Goal: Task Accomplishment & Management: Use online tool/utility

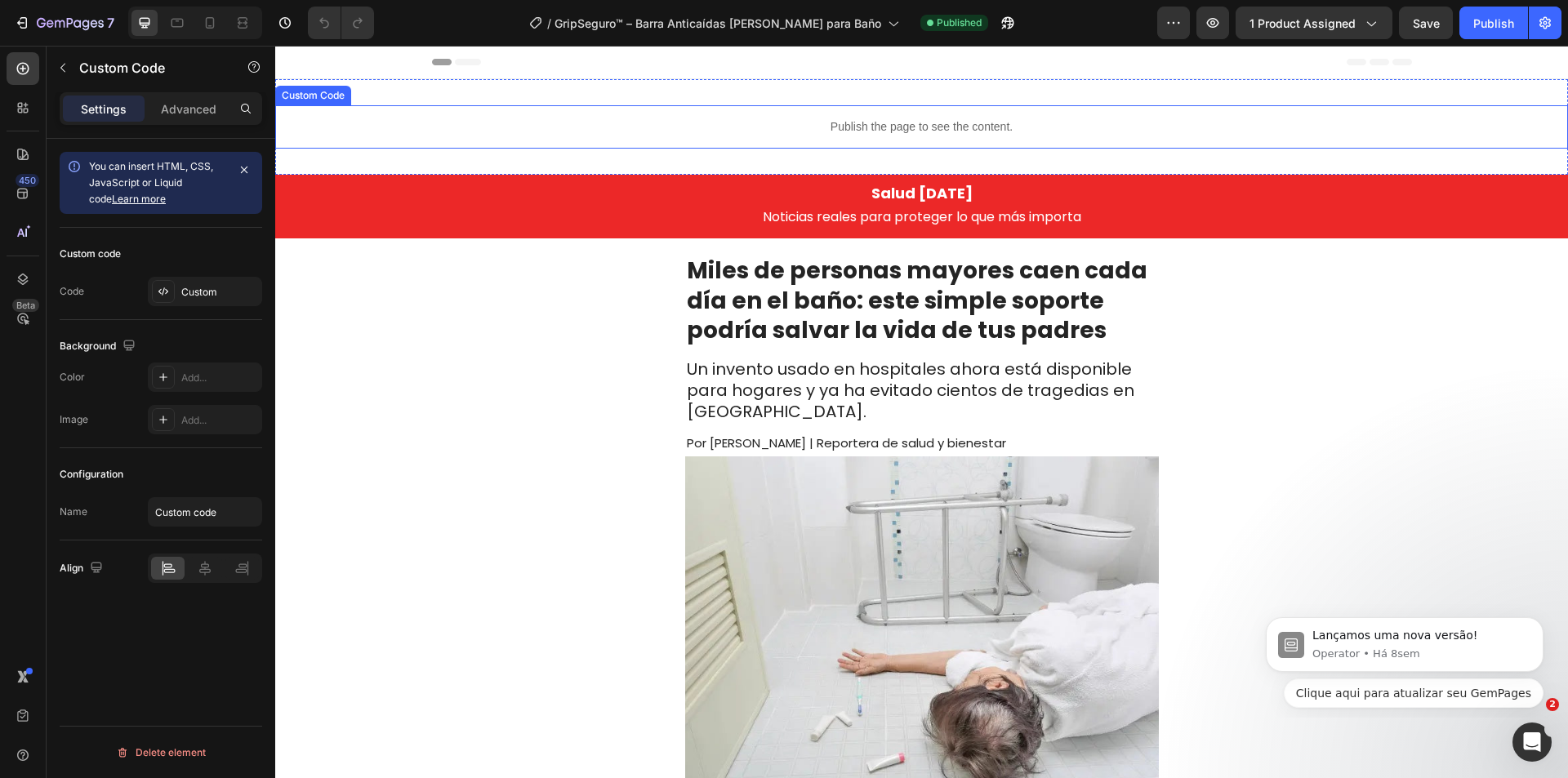
click at [732, 124] on p "Publish the page to see the content." at bounding box center [922, 127] width 1293 height 17
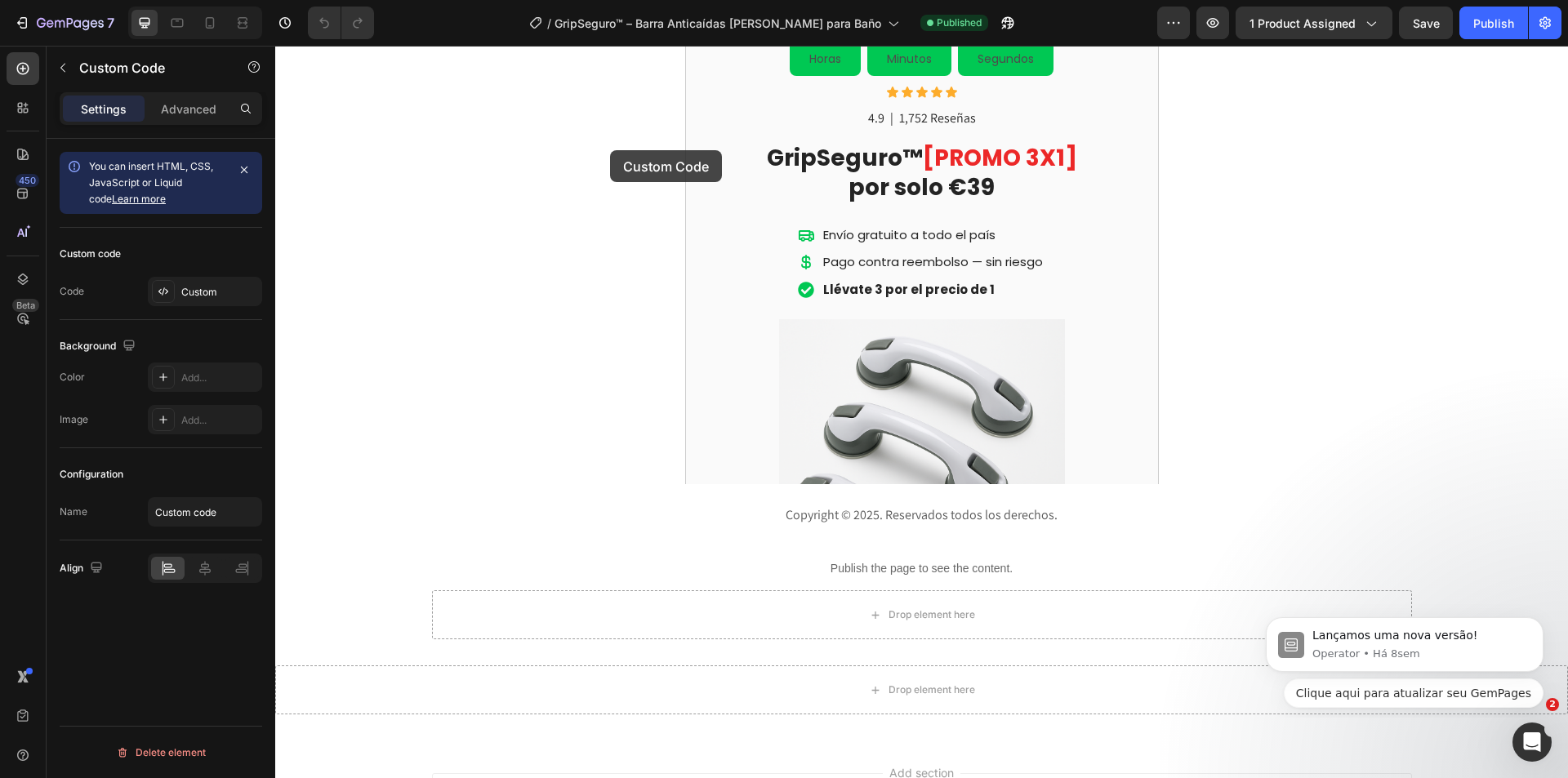
scroll to position [3670, 0]
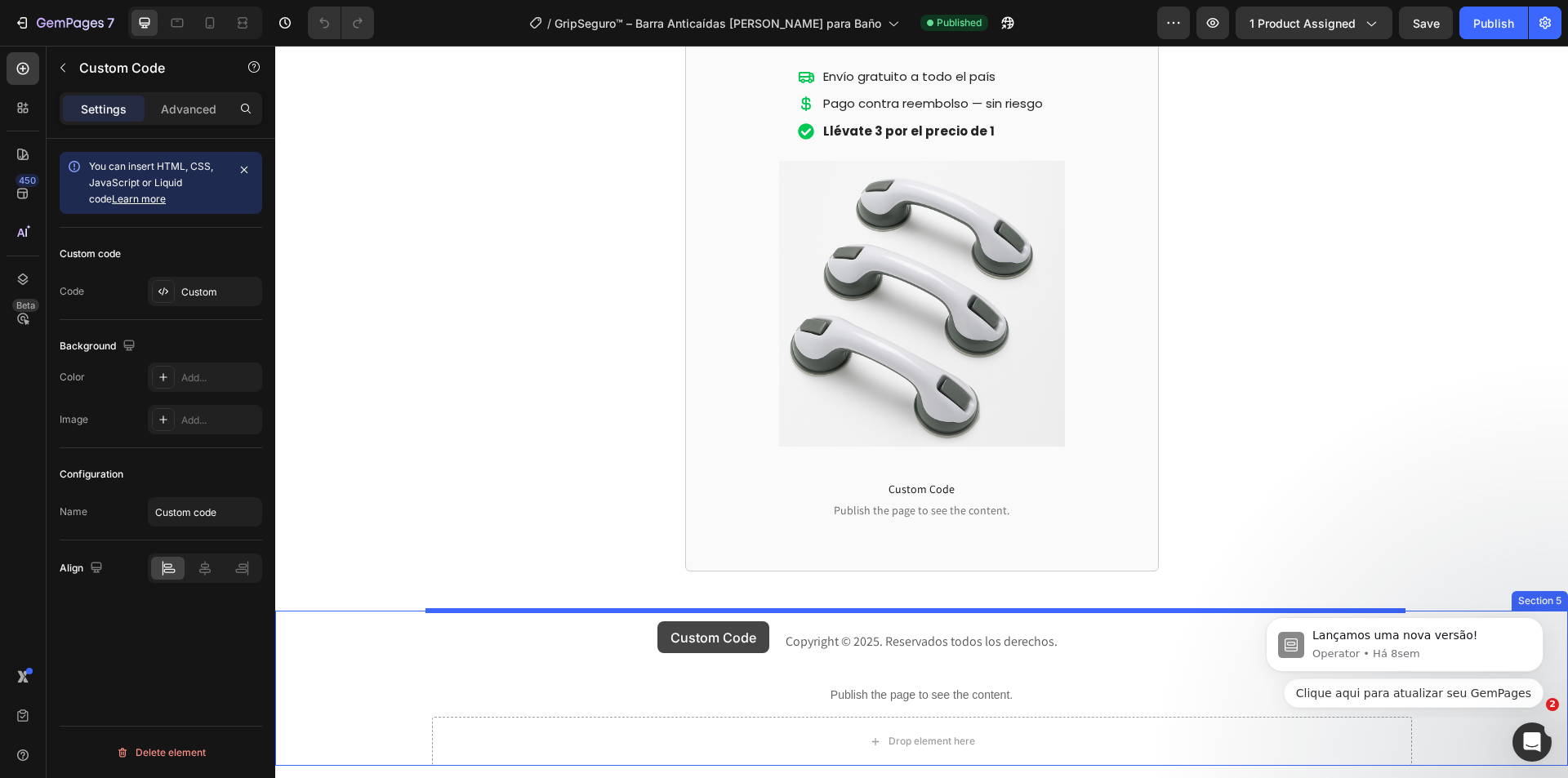
drag, startPoint x: 340, startPoint y: 93, endPoint x: 657, endPoint y: 621, distance: 615.9
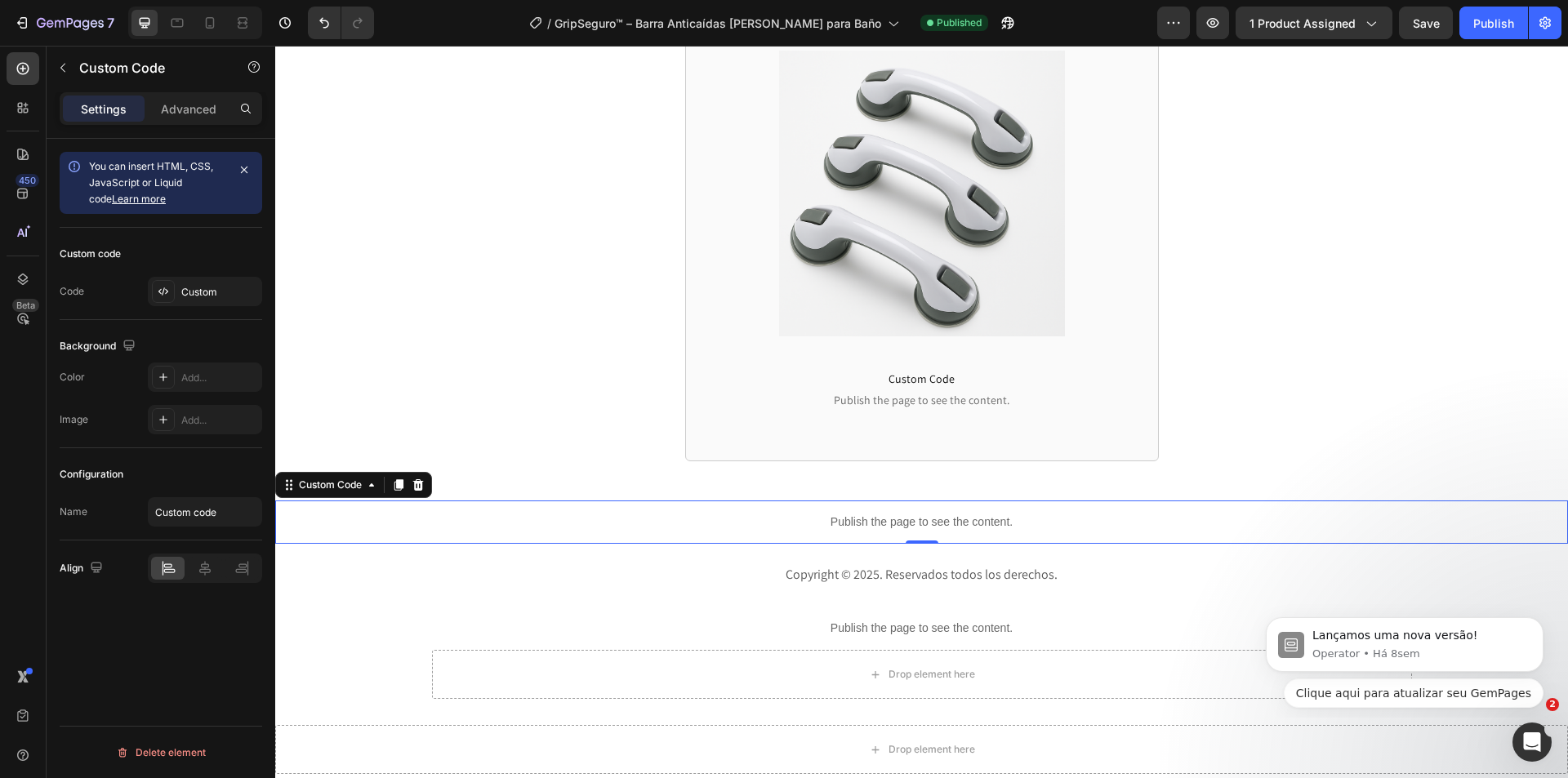
scroll to position [3751, 0]
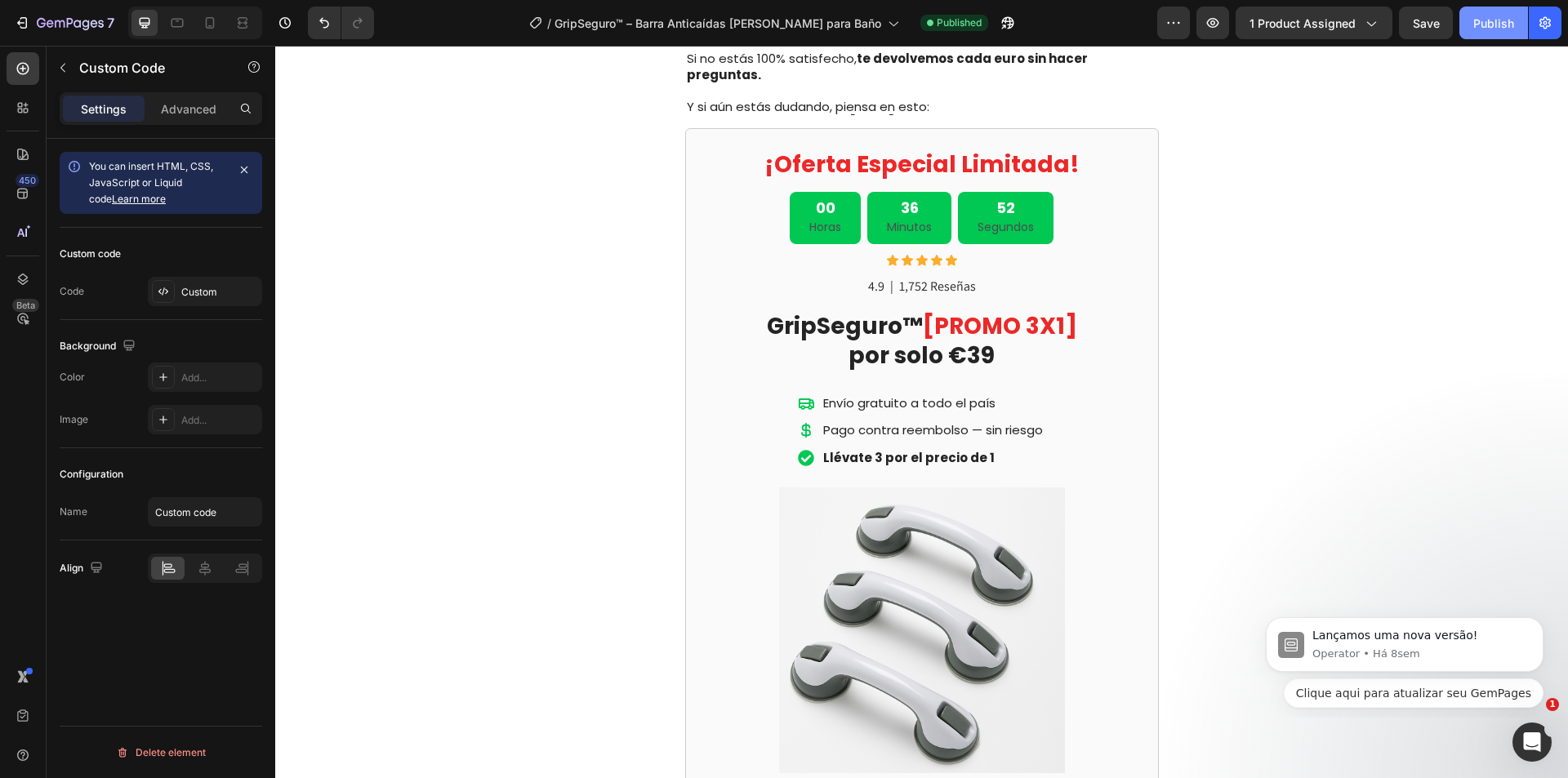
click at [1497, 22] on div "Publish" at bounding box center [1493, 23] width 41 height 17
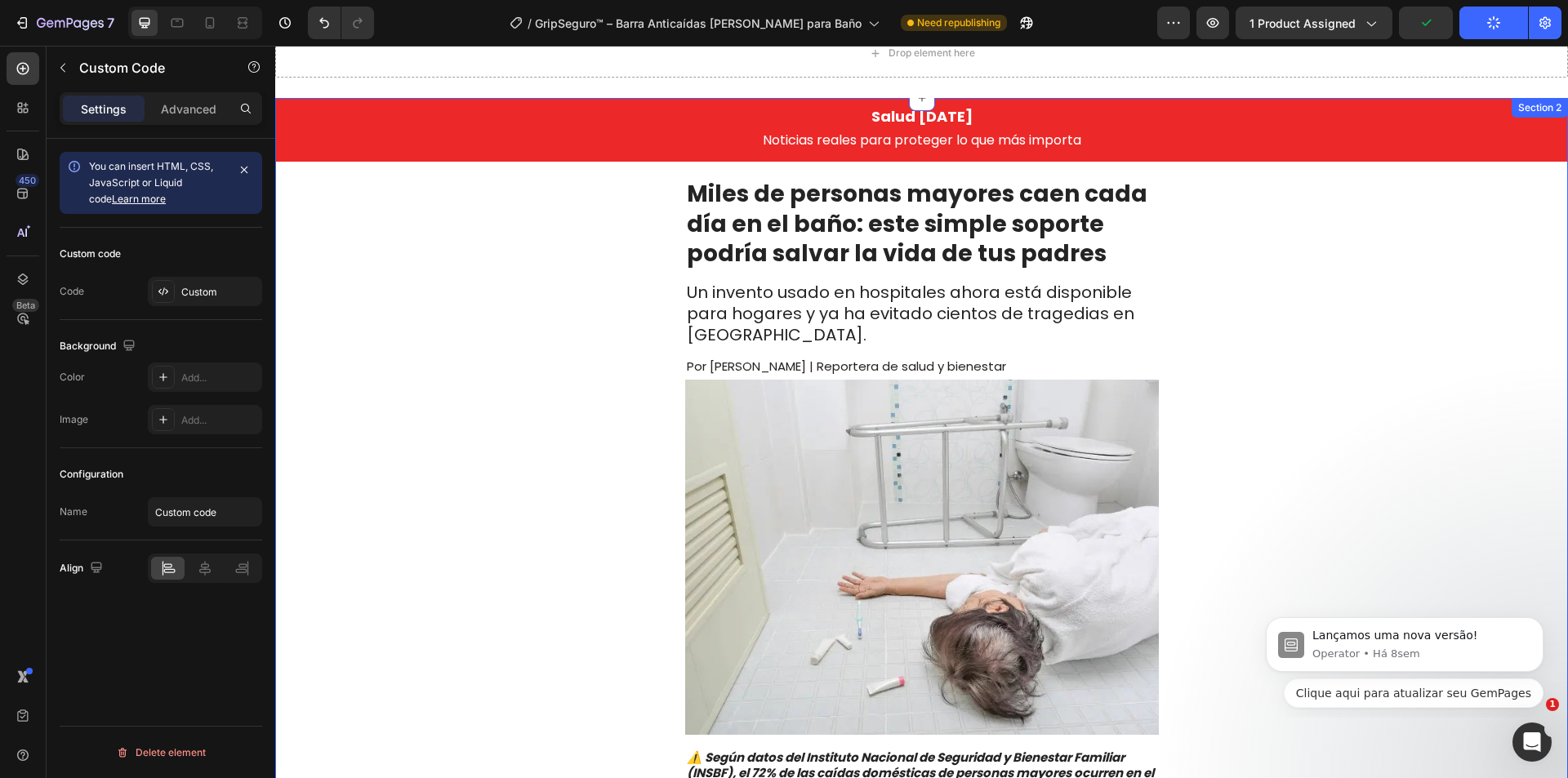
scroll to position [0, 0]
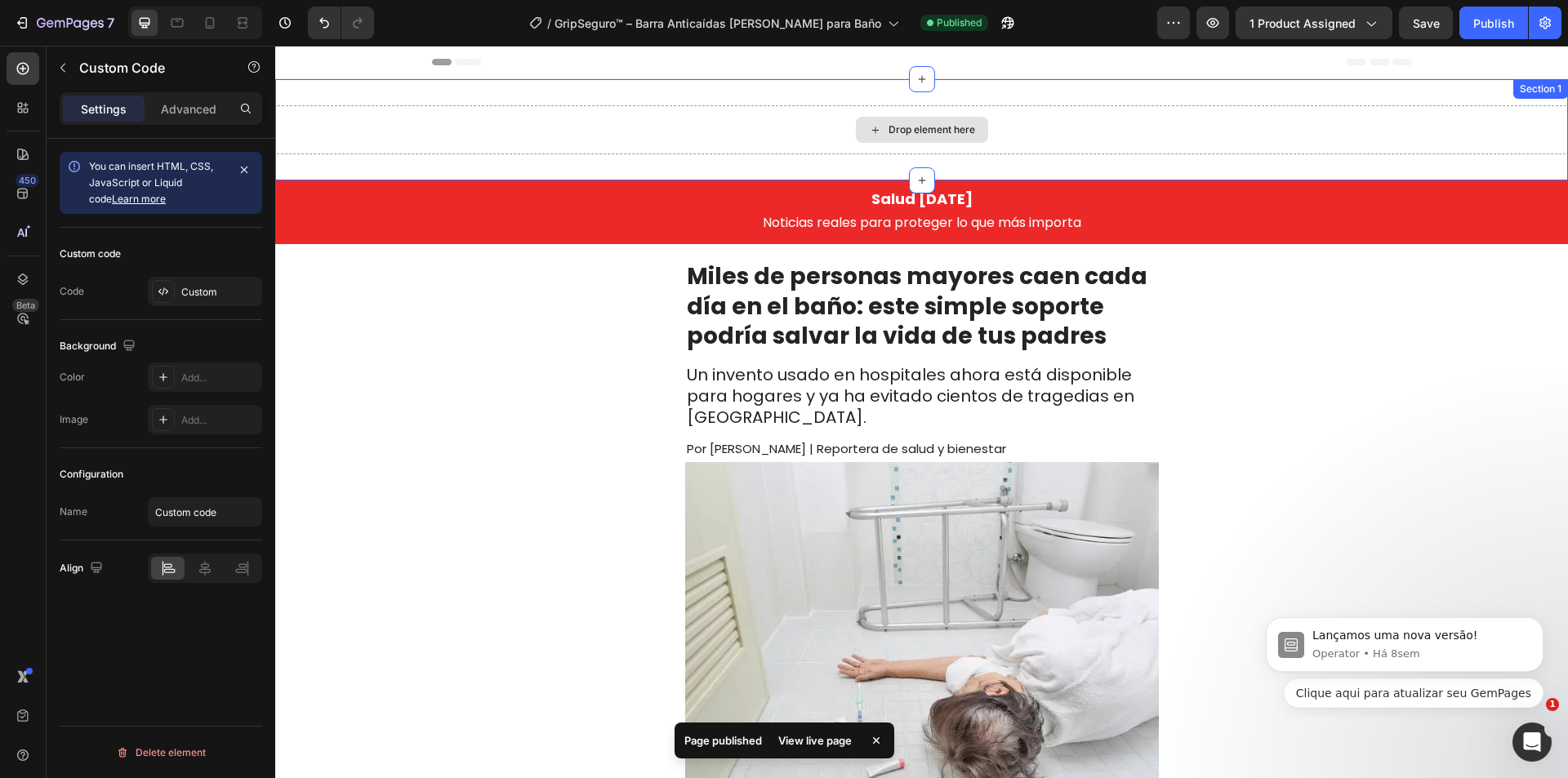
click at [603, 129] on div "Drop element here" at bounding box center [922, 130] width 1293 height 49
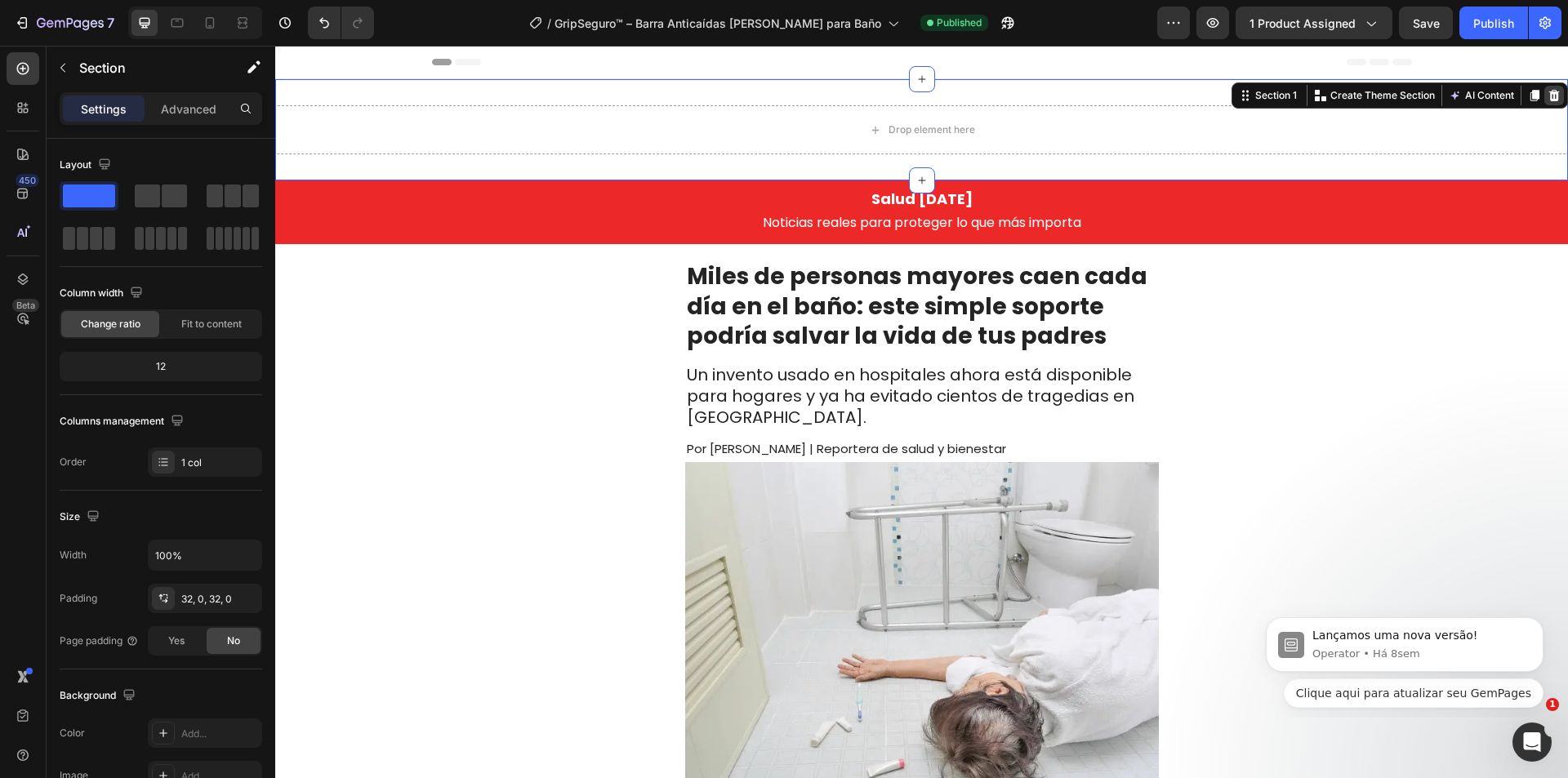
click at [1549, 97] on icon at bounding box center [1554, 95] width 11 height 11
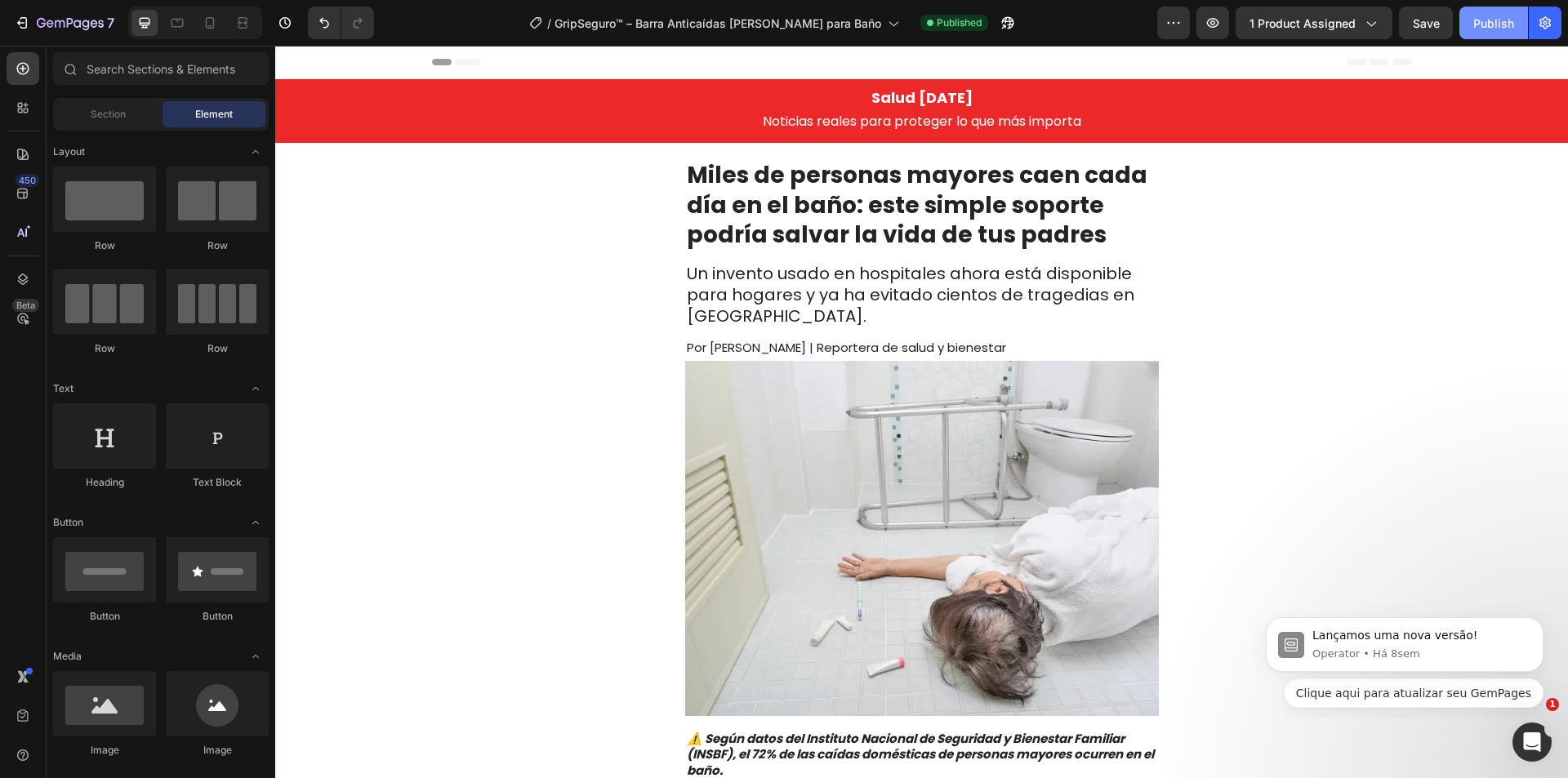
click at [1504, 15] on div "Publish" at bounding box center [1493, 23] width 41 height 17
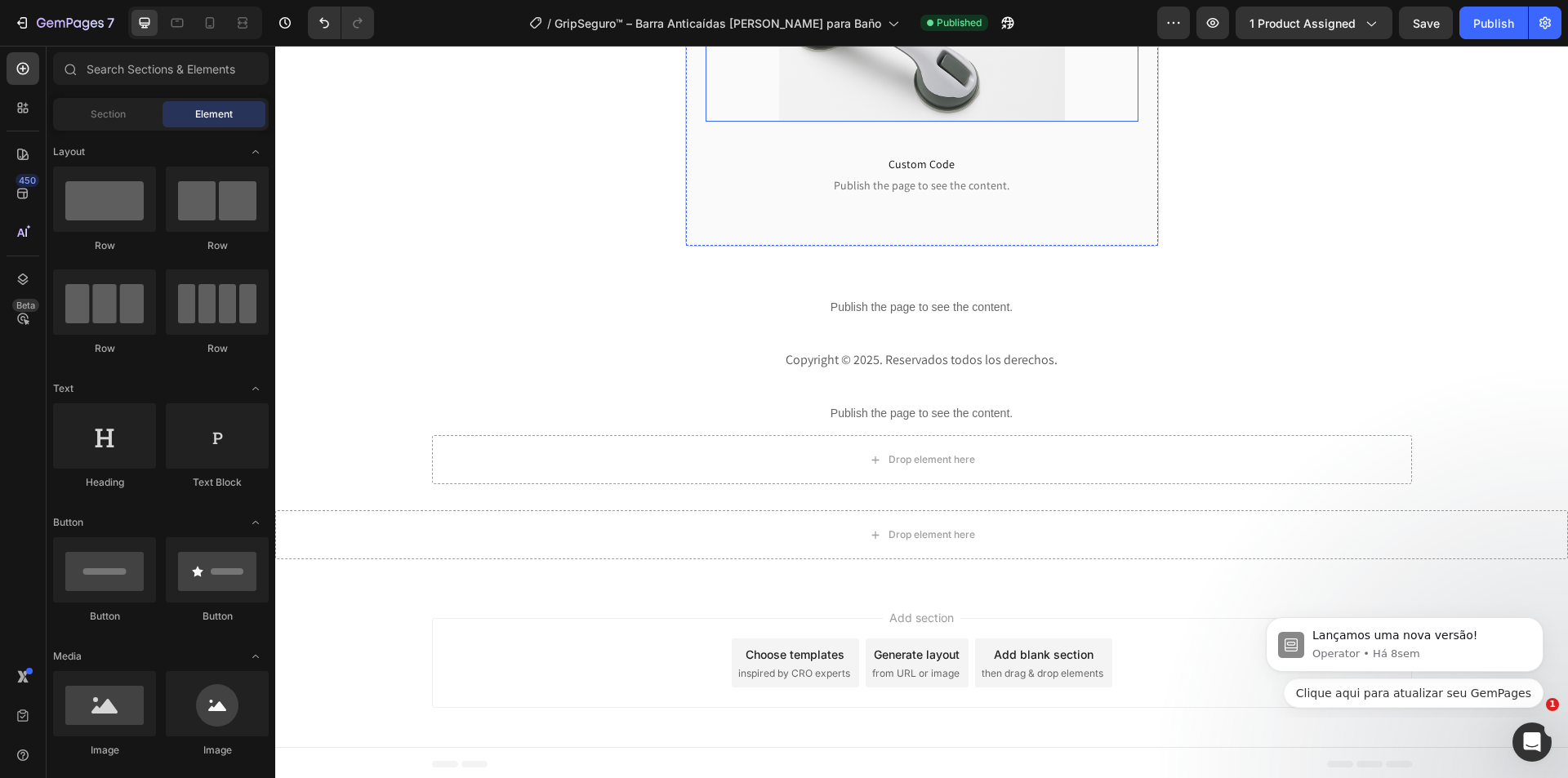
scroll to position [3935, 0]
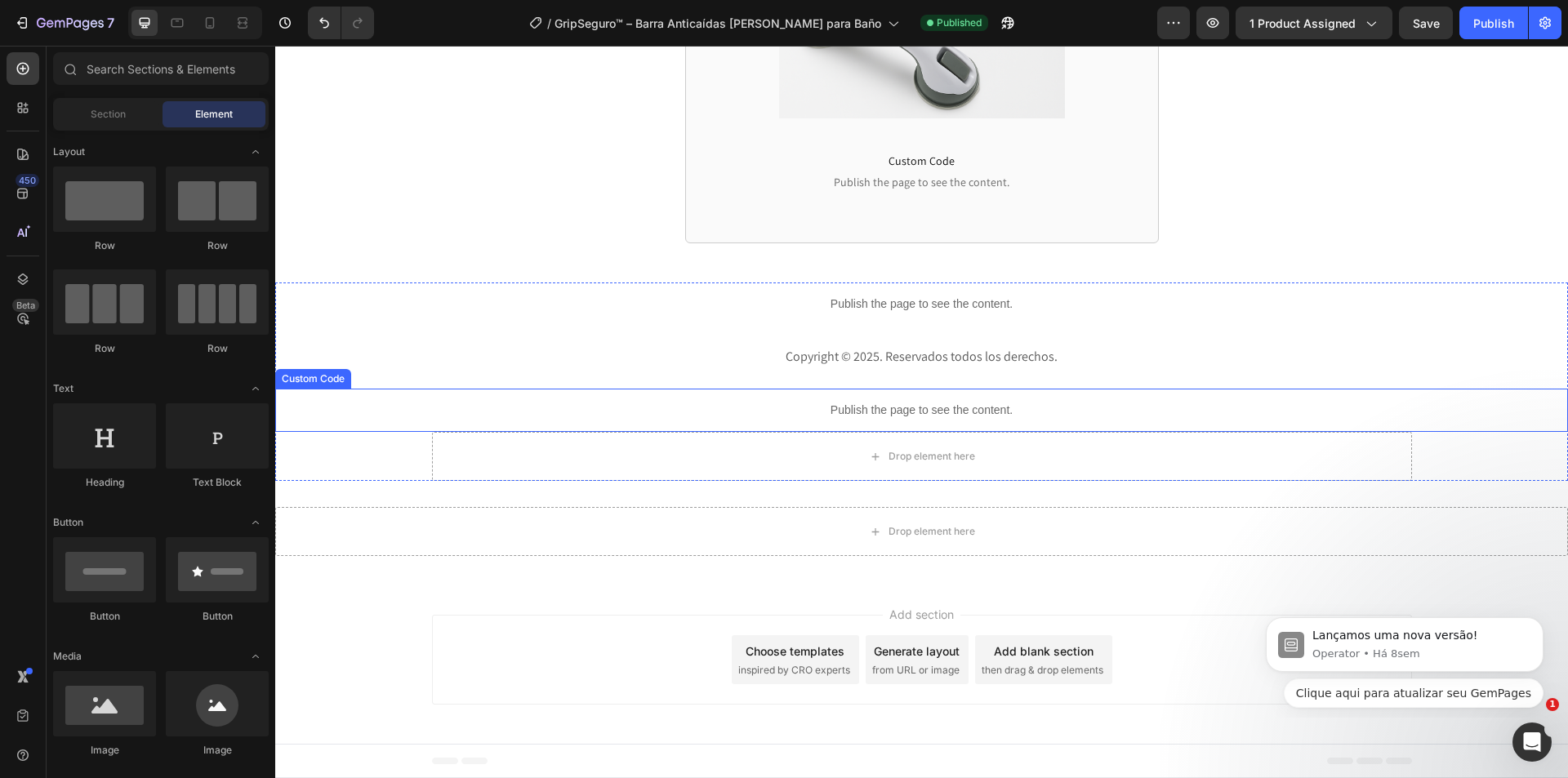
click at [920, 408] on p "Publish the page to see the content." at bounding box center [922, 410] width 1293 height 17
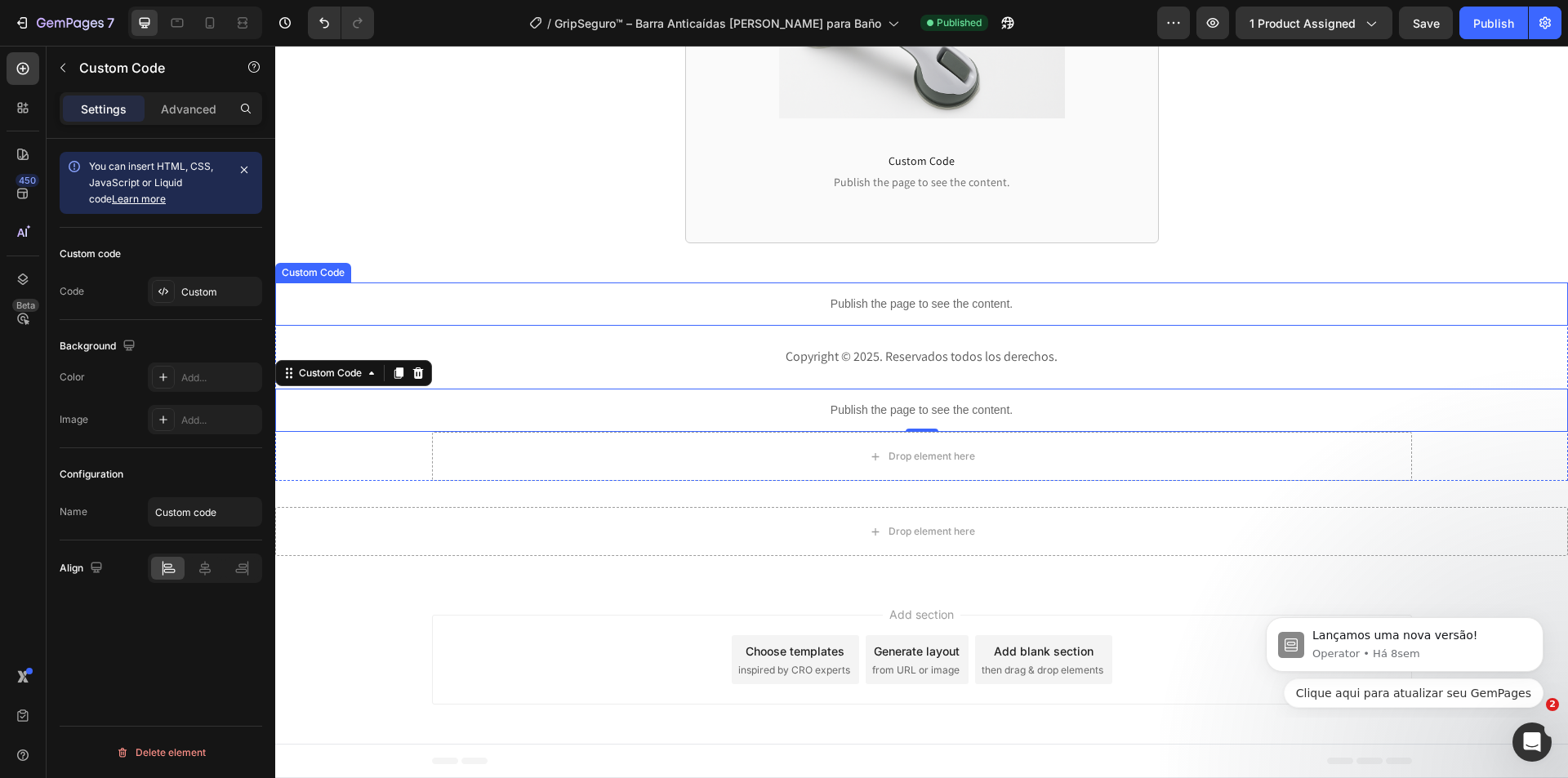
click at [832, 293] on div "Publish the page to see the content." at bounding box center [922, 303] width 1293 height 43
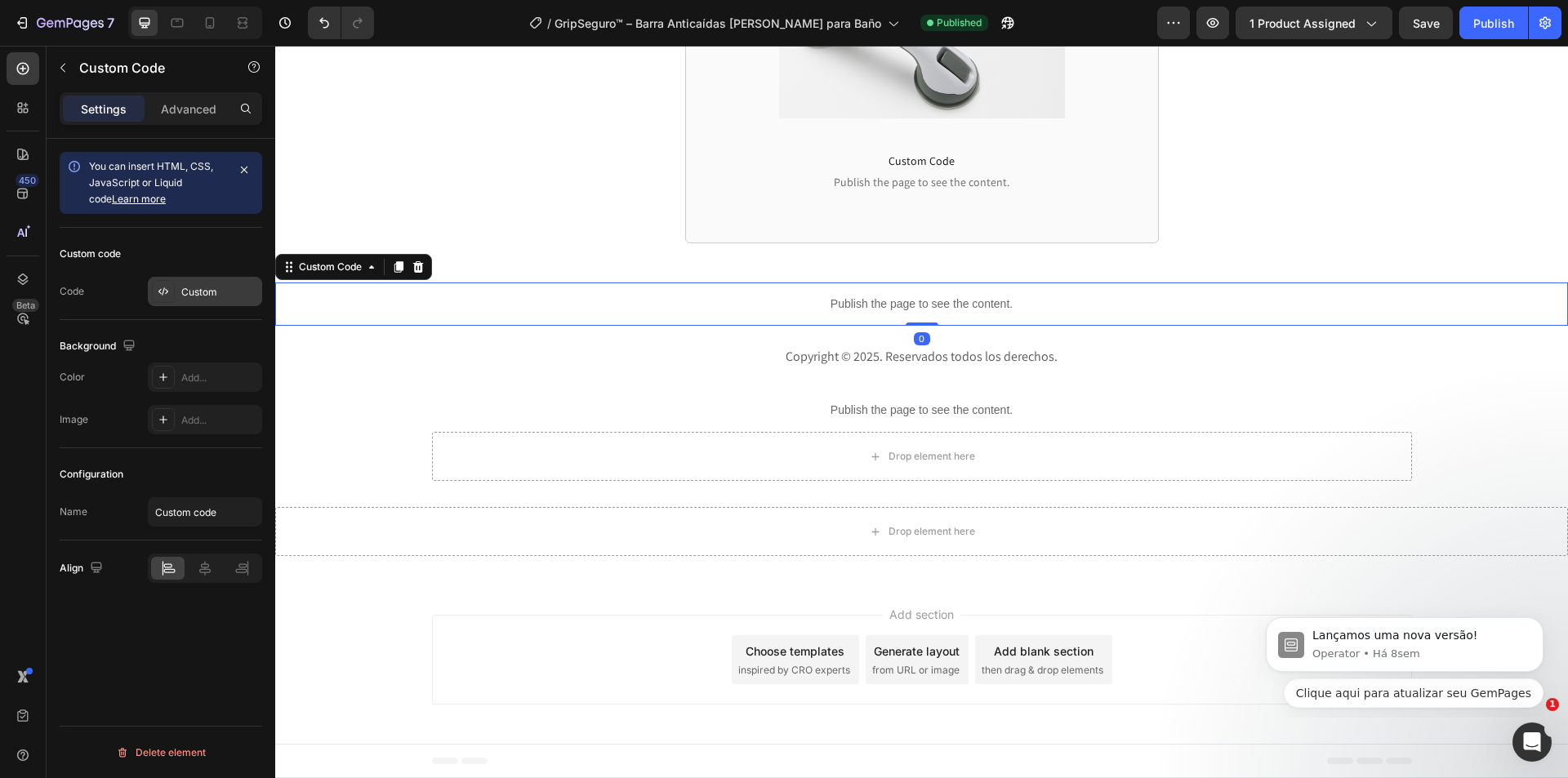
click at [197, 288] on div "Custom" at bounding box center [219, 292] width 77 height 15
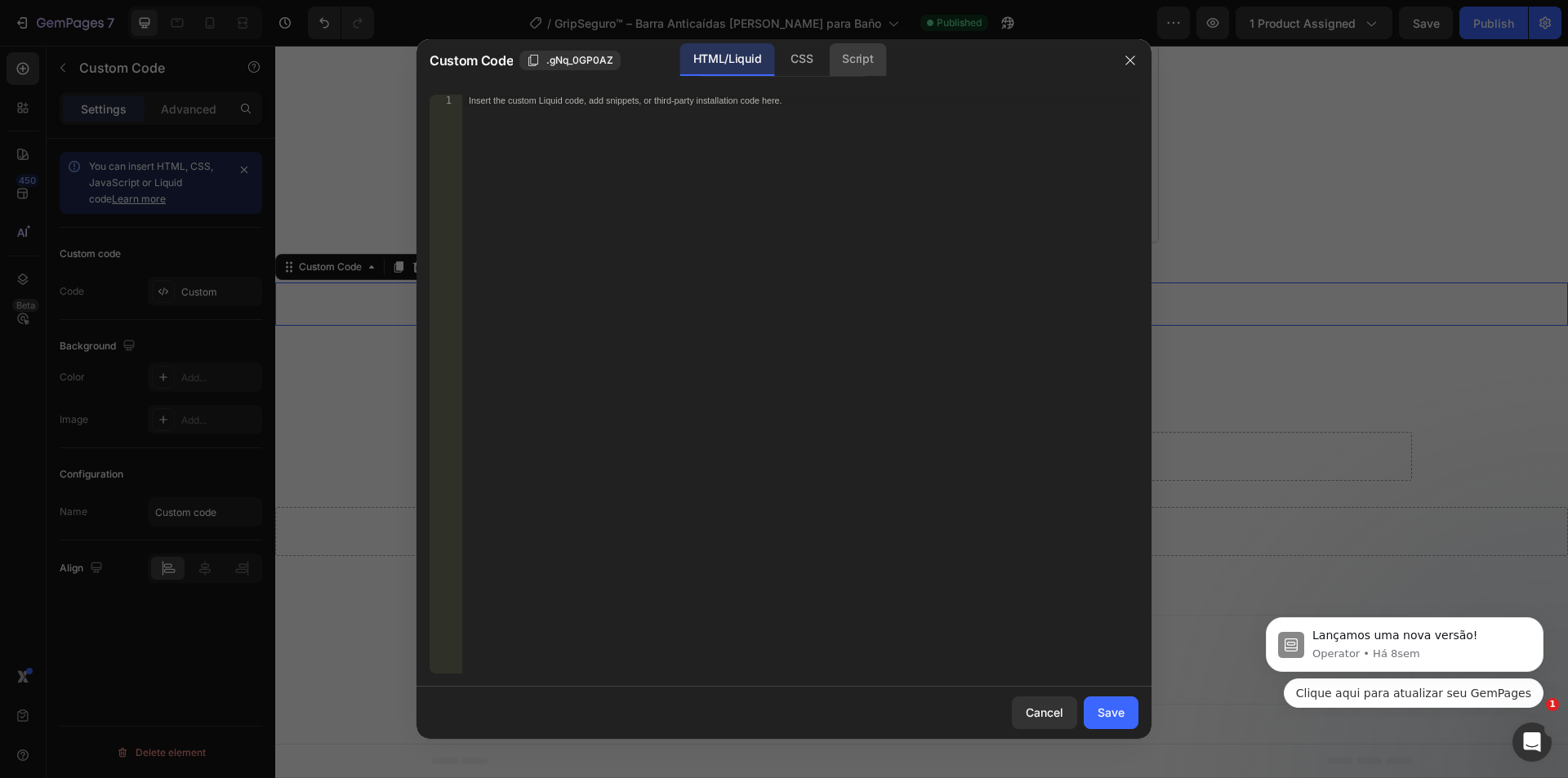
click at [882, 58] on div "Script" at bounding box center [857, 59] width 57 height 33
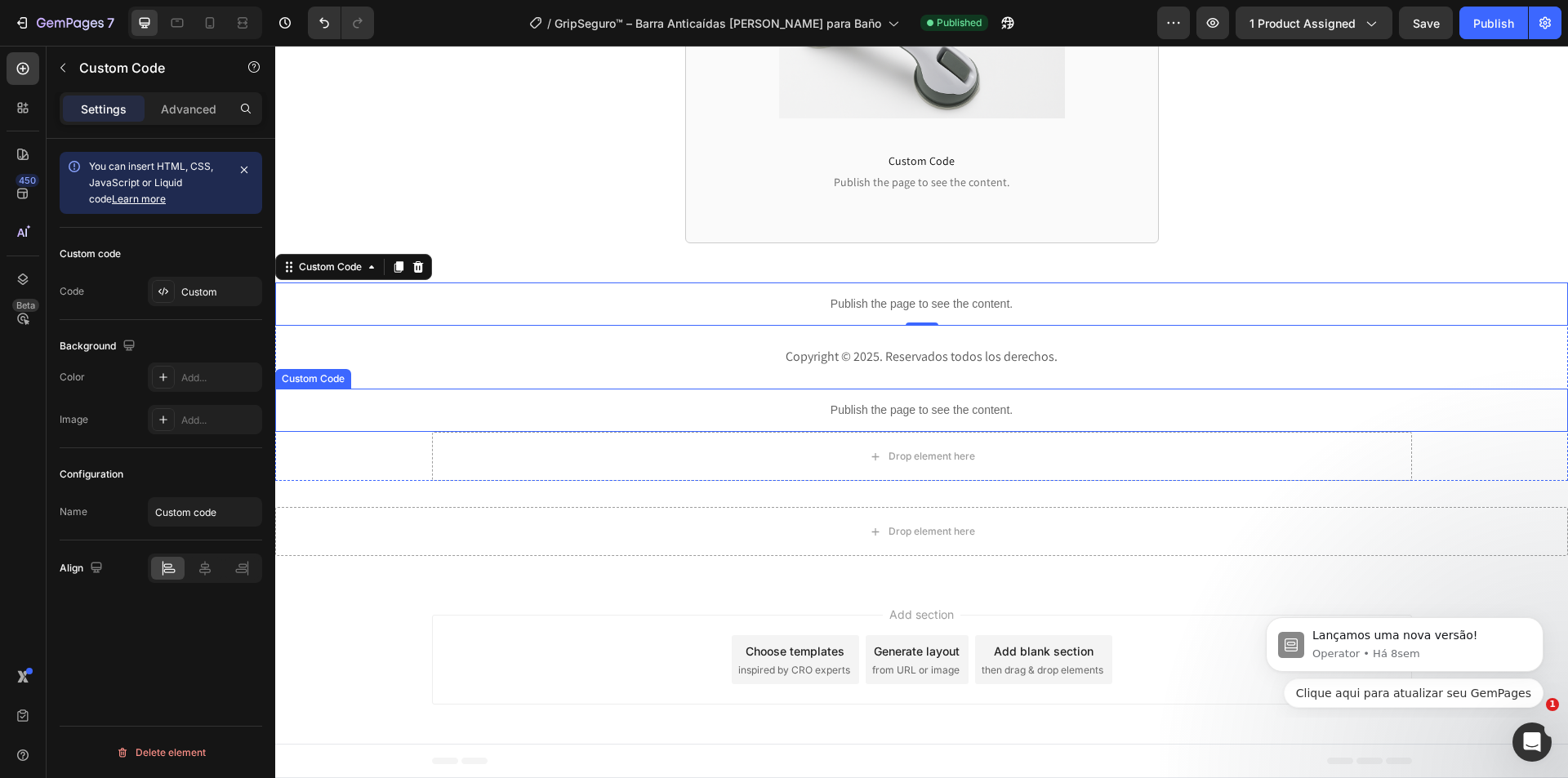
click at [730, 402] on p "Publish the page to see the content." at bounding box center [922, 410] width 1293 height 17
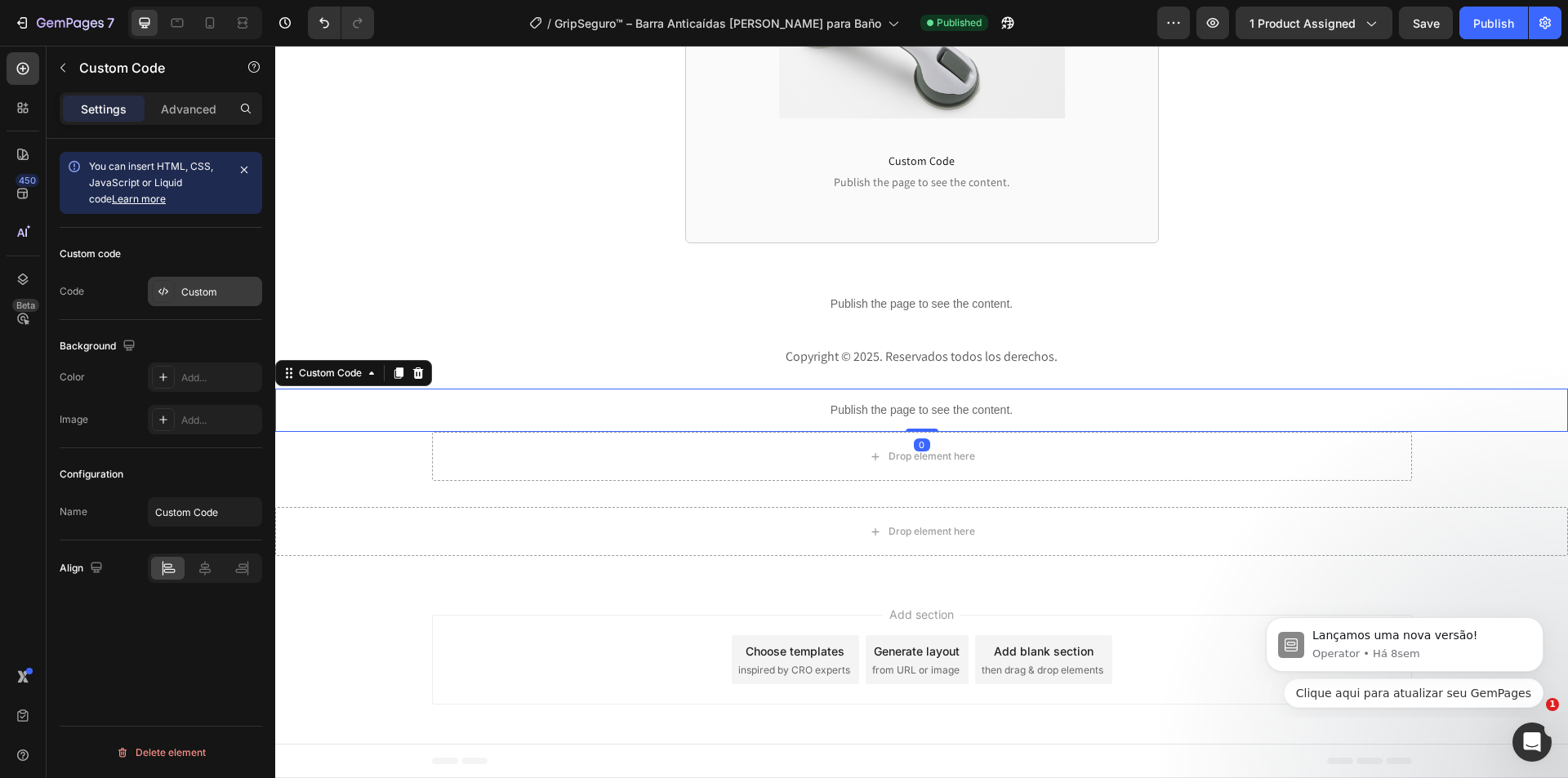
click at [220, 284] on div "Custom" at bounding box center [204, 291] width 115 height 29
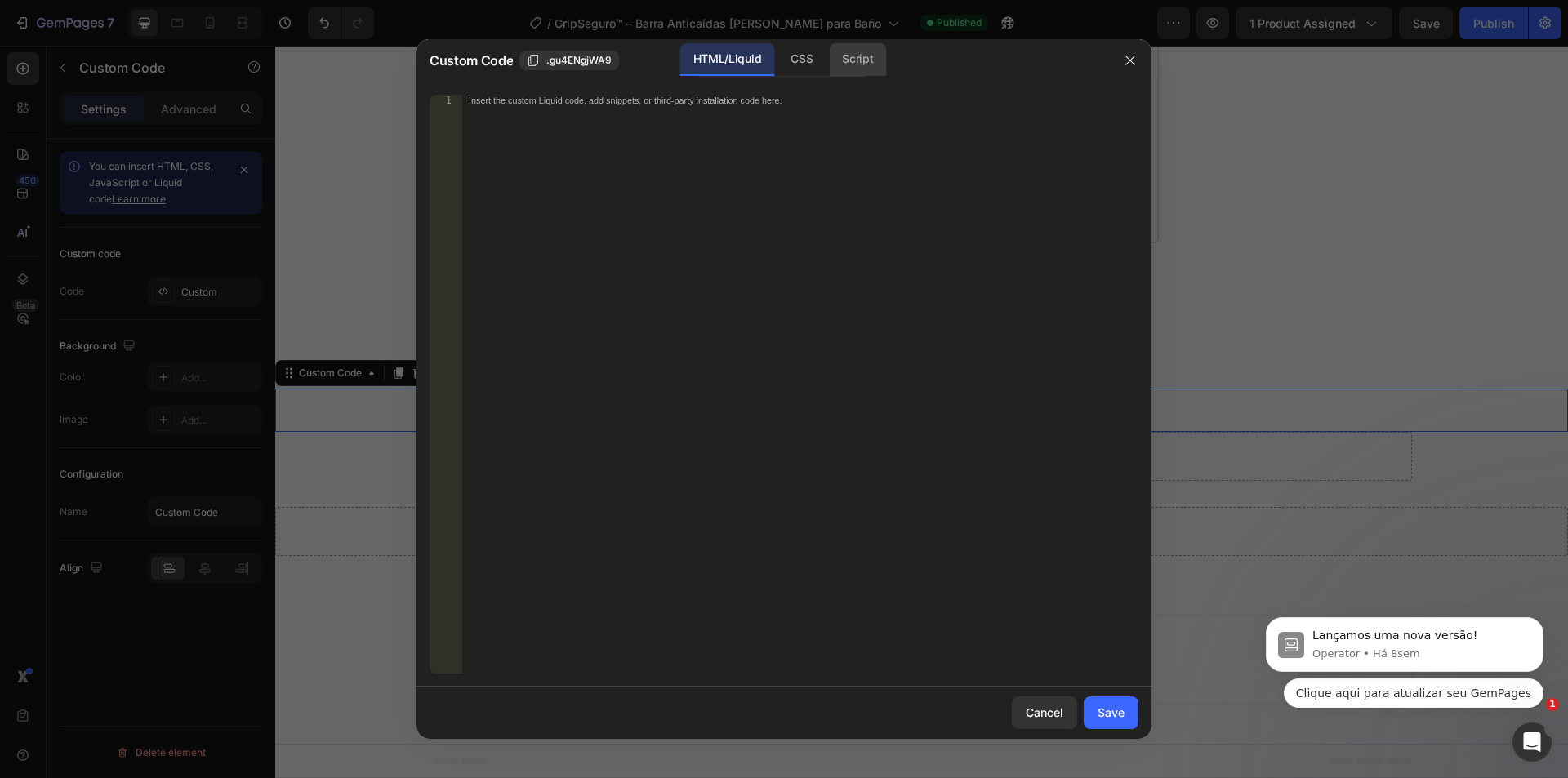
click at [863, 52] on div "Script" at bounding box center [857, 59] width 57 height 33
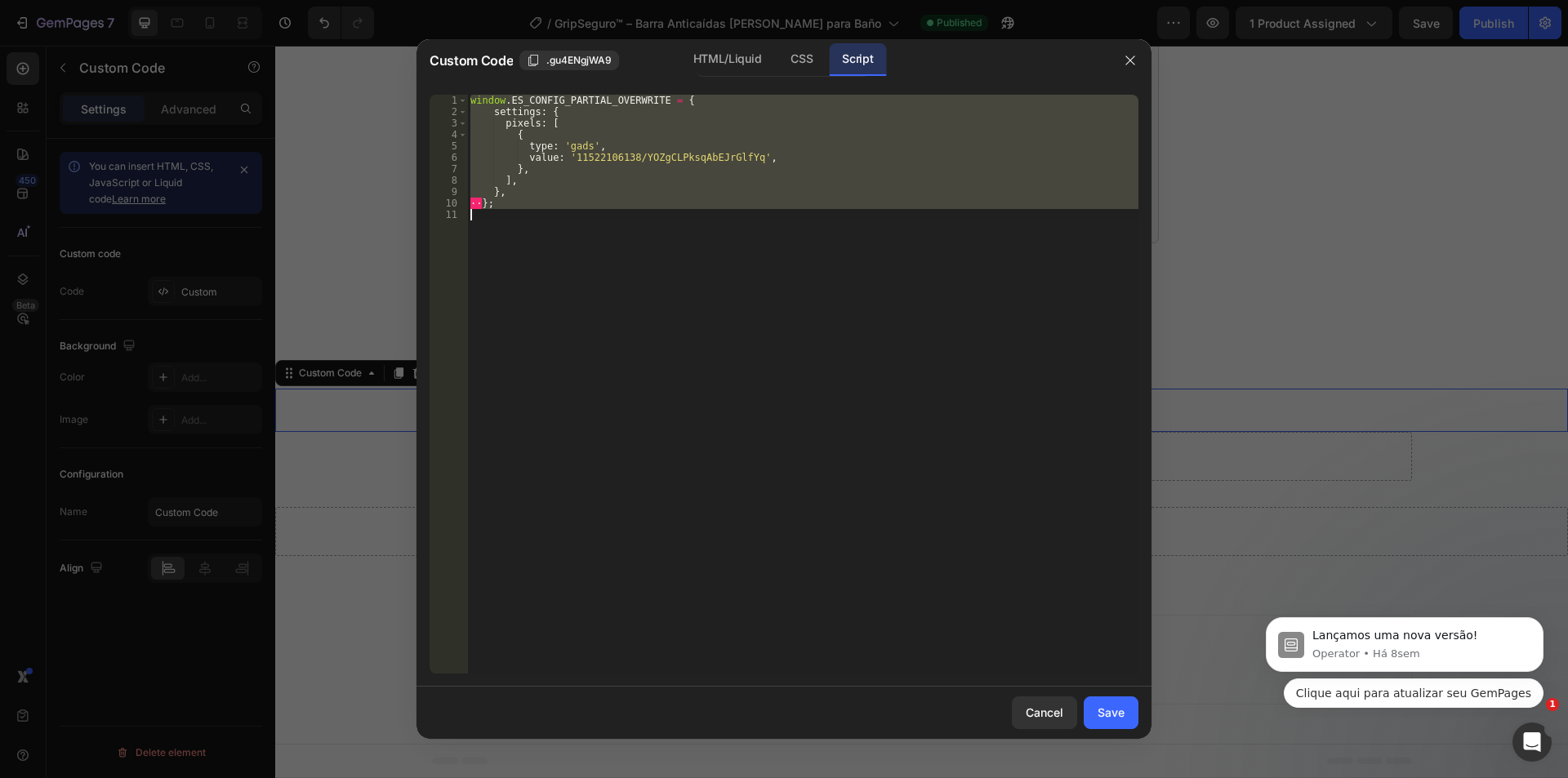
click at [645, 152] on div "window . ES_CONFIG_PARTIAL_OVERWRITE = { settings : { pixels : [ { type : 'gads…" at bounding box center [802, 384] width 671 height 579
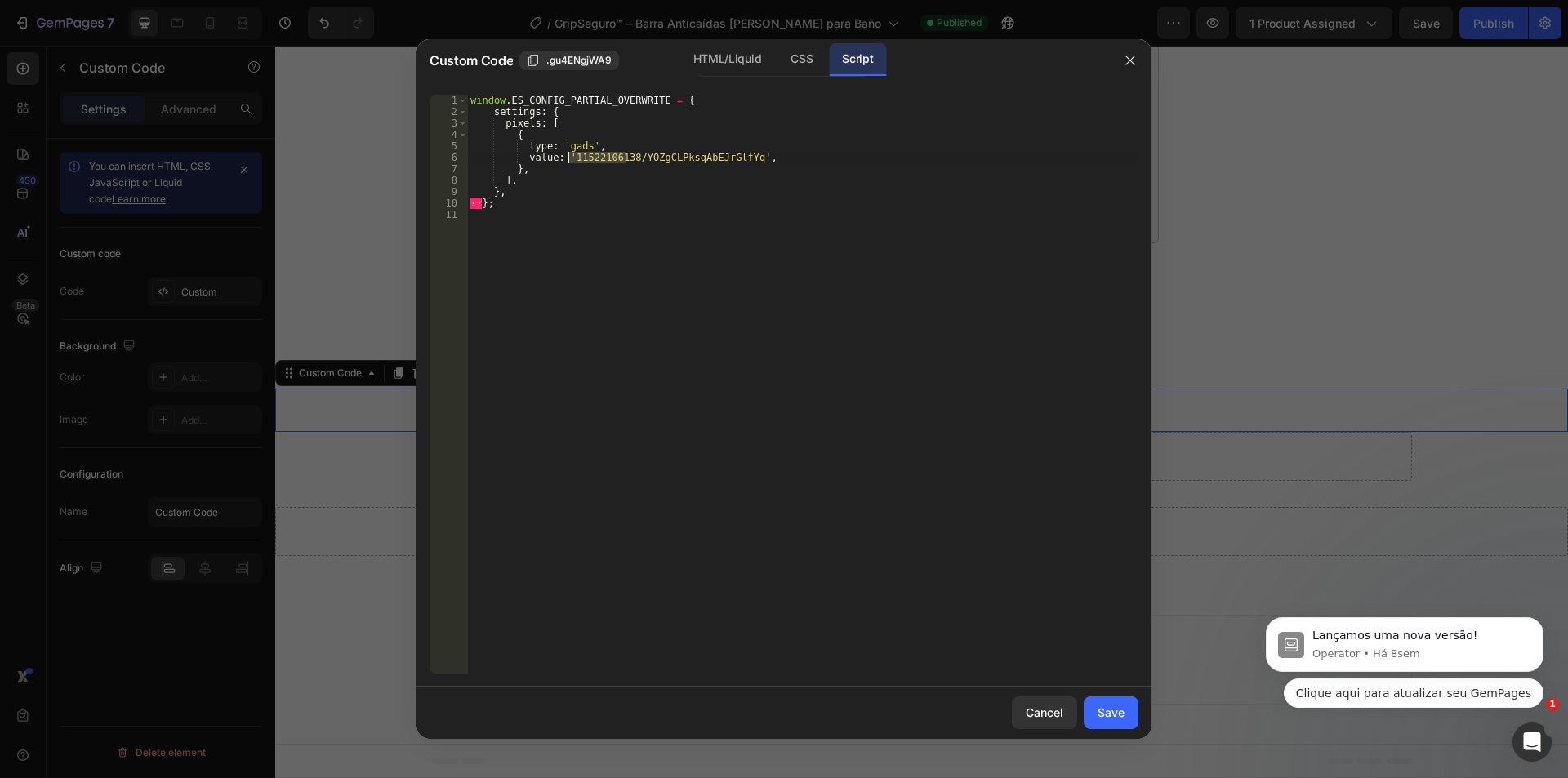
type textarea "value: '11522106138/YOZgCLPksqAbEJrGlfYq',"
drag, startPoint x: 628, startPoint y: 160, endPoint x: 569, endPoint y: 159, distance: 59.0
click at [569, 159] on div "window . ES_CONFIG_PARTIAL_OVERWRITE = { settings : { pixels : [ { type : 'gads…" at bounding box center [802, 395] width 671 height 601
click at [721, 161] on div "window . ES_CONFIG_PARTIAL_OVERWRITE = { settings : { pixels : [ { type : 'gads…" at bounding box center [802, 395] width 671 height 601
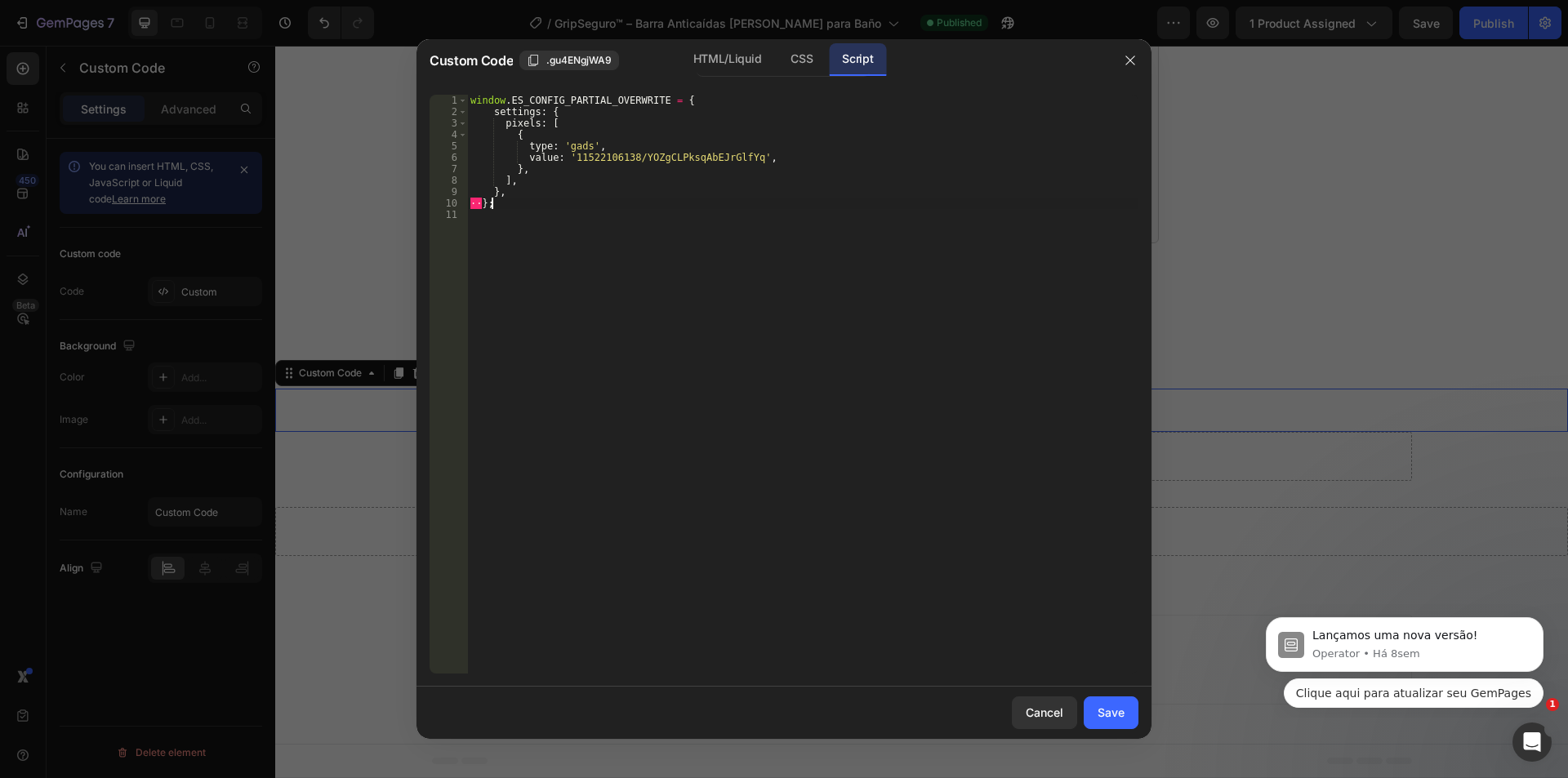
click at [836, 203] on div "window . ES_CONFIG_PARTIAL_OVERWRITE = { settings : { pixels : [ { type : 'gads…" at bounding box center [802, 395] width 671 height 601
click at [1137, 56] on button "button" at bounding box center [1130, 60] width 26 height 26
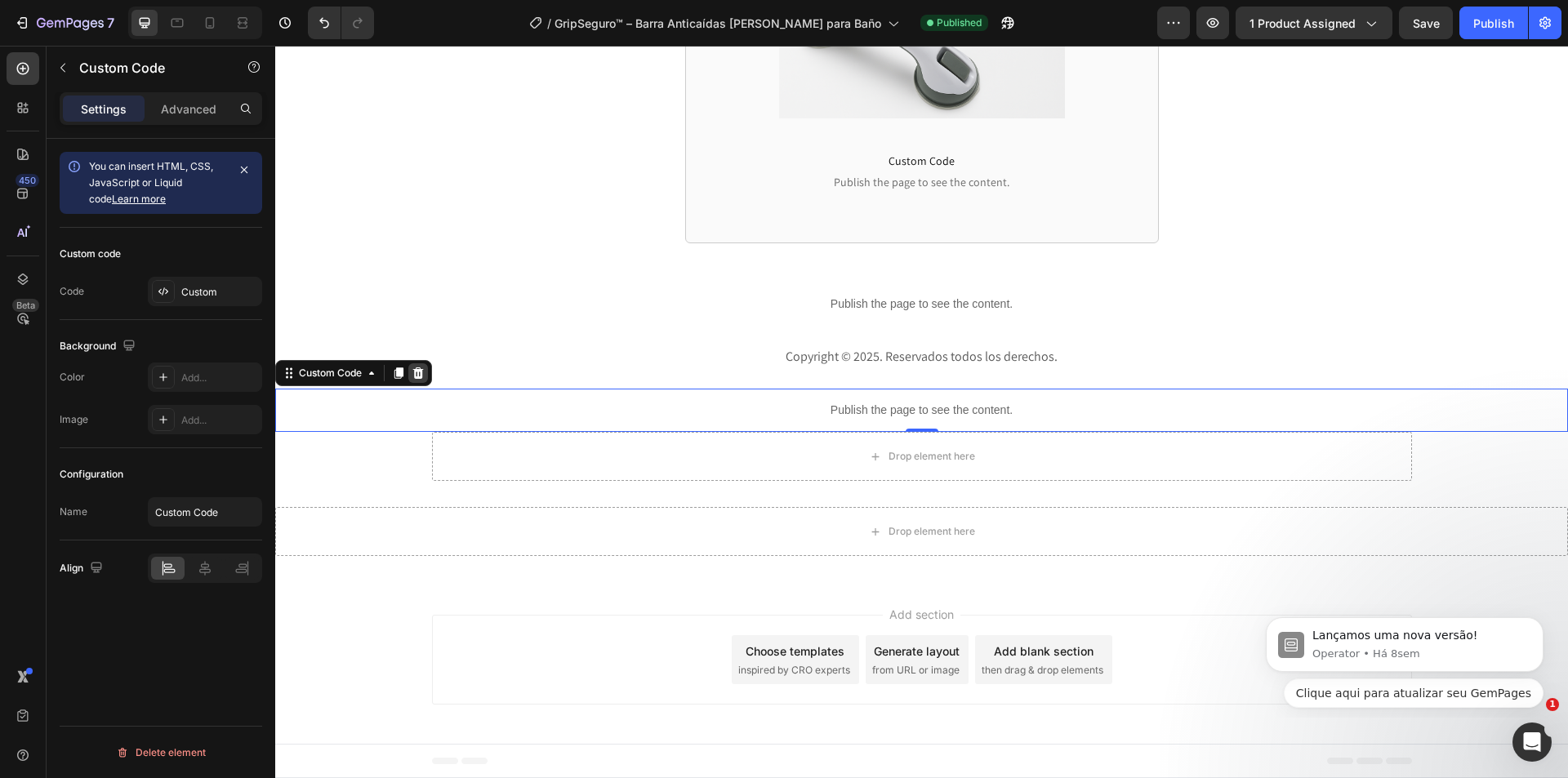
click at [425, 373] on icon at bounding box center [418, 373] width 13 height 13
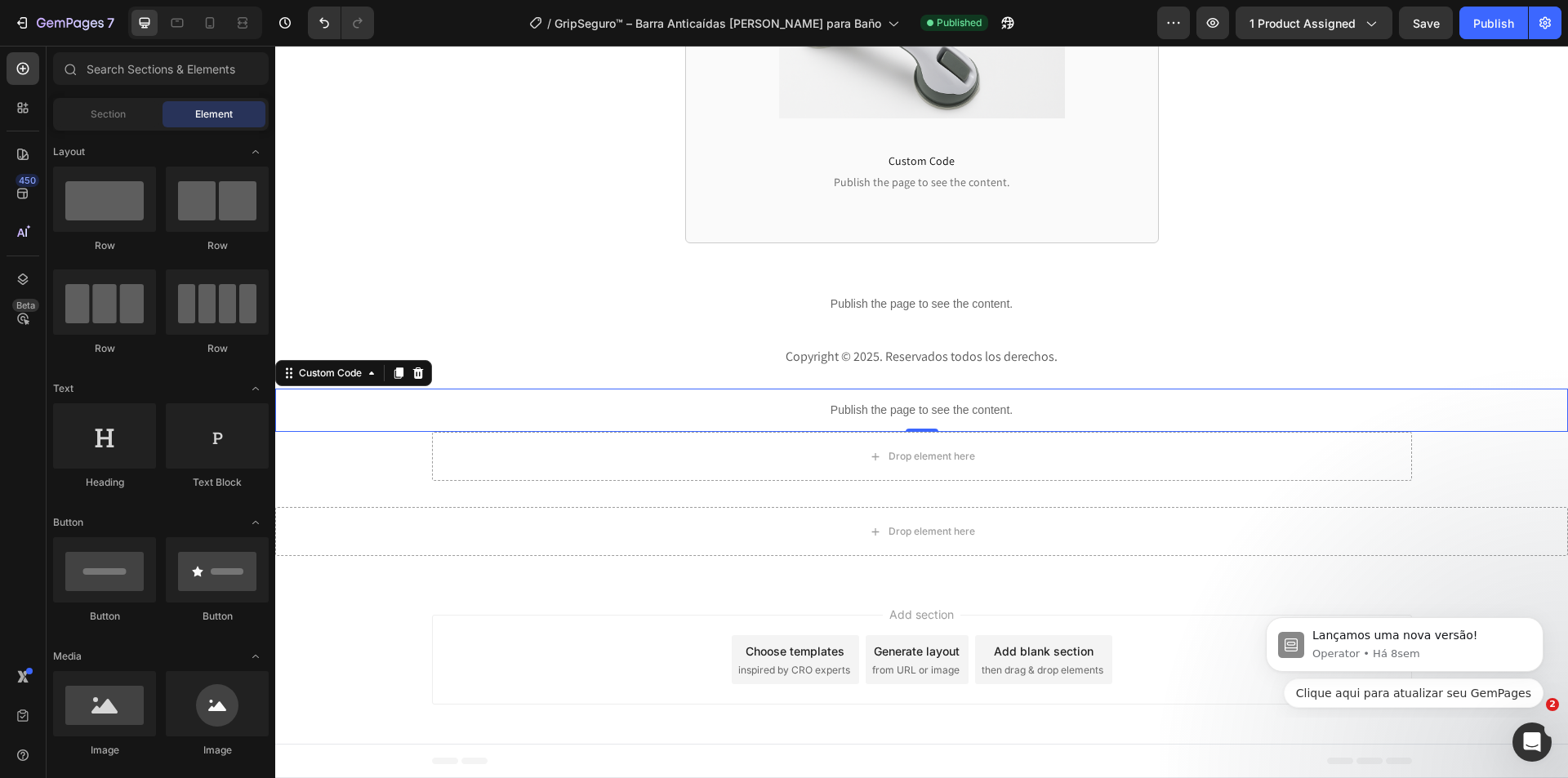
scroll to position [3891, 0]
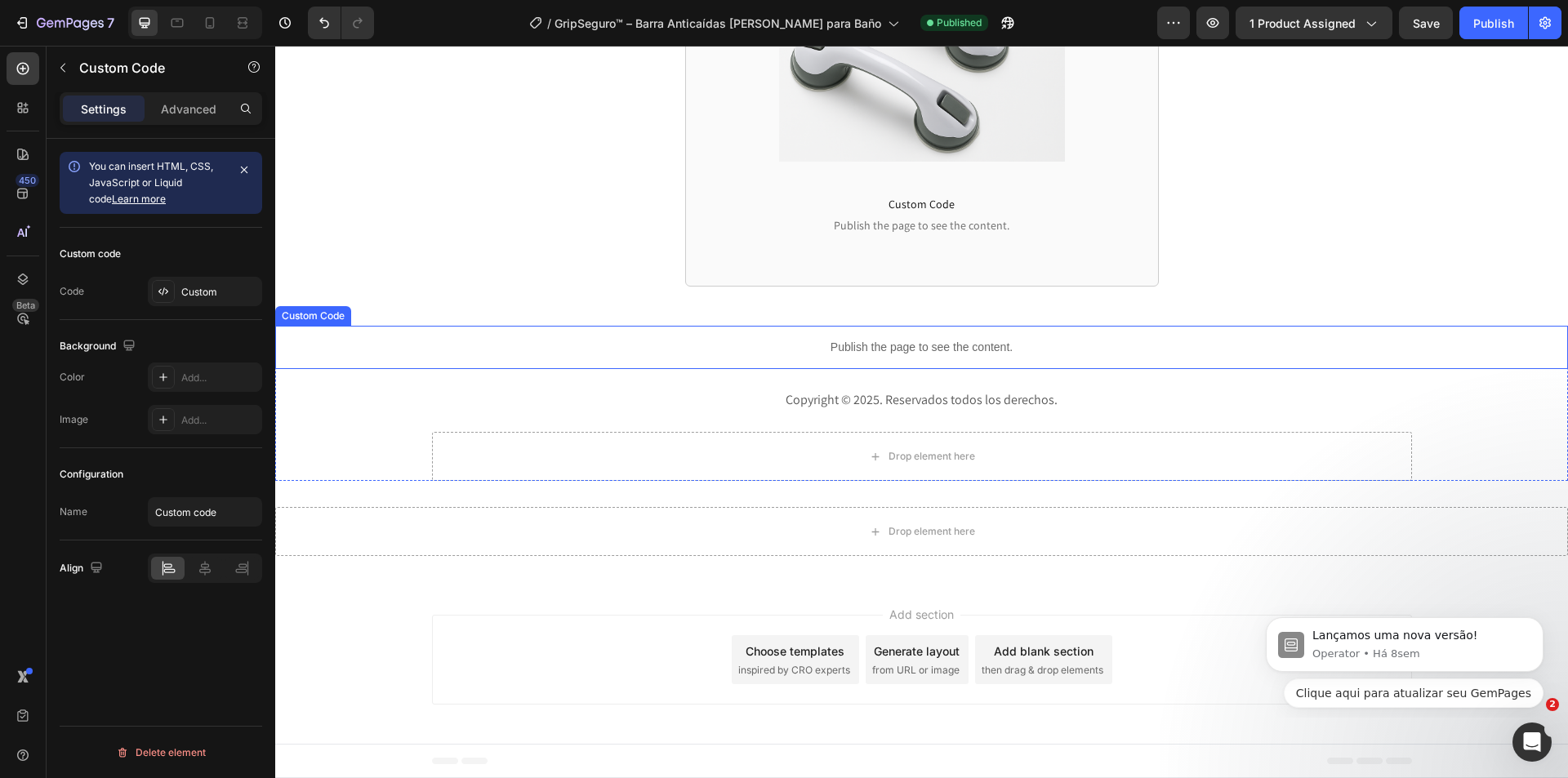
click at [774, 340] on p "Publish the page to see the content." at bounding box center [922, 347] width 1293 height 17
click at [196, 287] on div "Custom" at bounding box center [219, 292] width 77 height 15
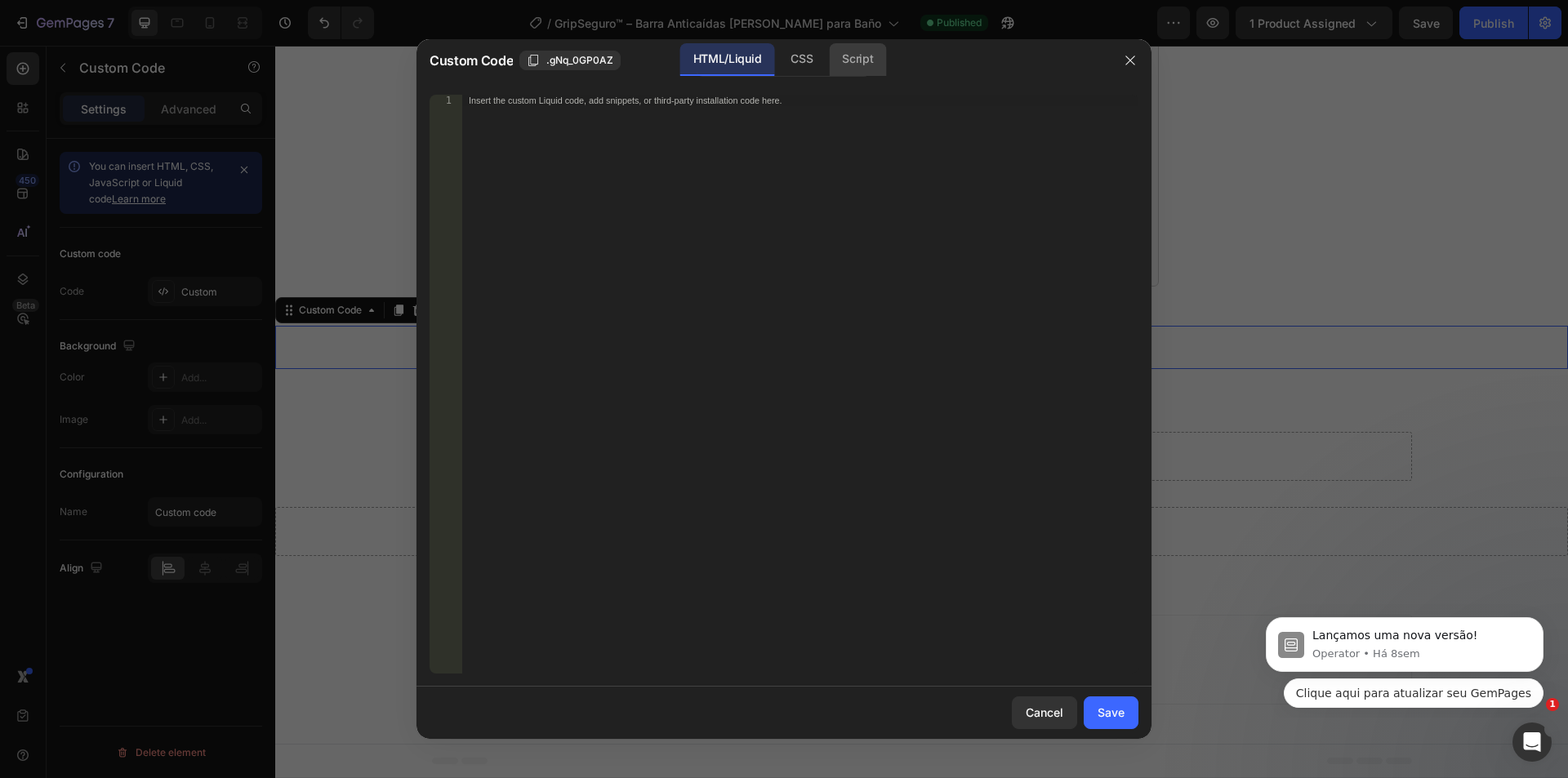
click at [845, 59] on div "Script" at bounding box center [857, 59] width 57 height 33
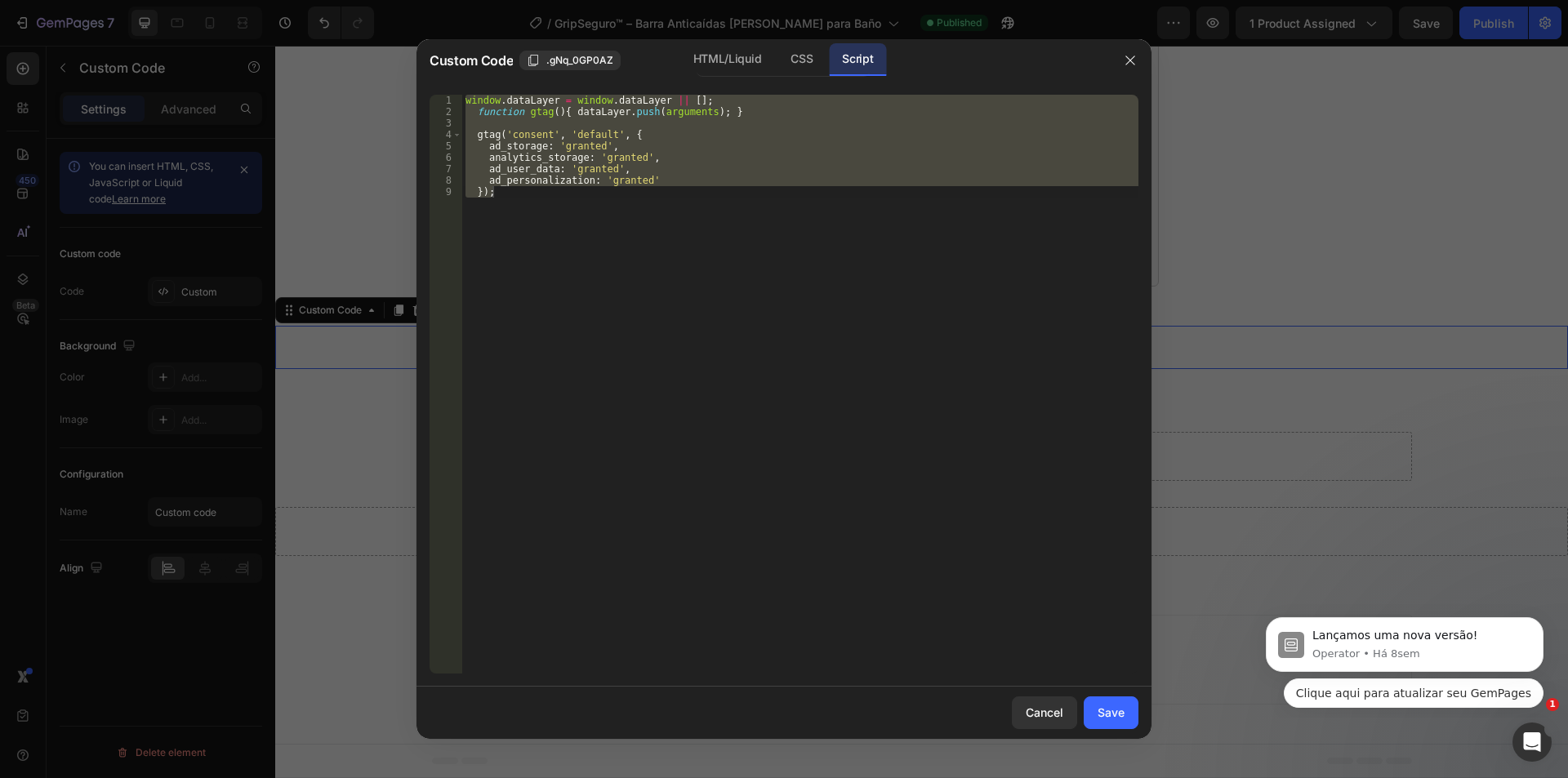
click at [709, 156] on div "window . dataLayer = window . dataLayer || [ ] ; function gtag ( ) { dataLayer …" at bounding box center [800, 384] width 676 height 579
paste textarea "}, 3000); // ajusta o tempo como quiser"
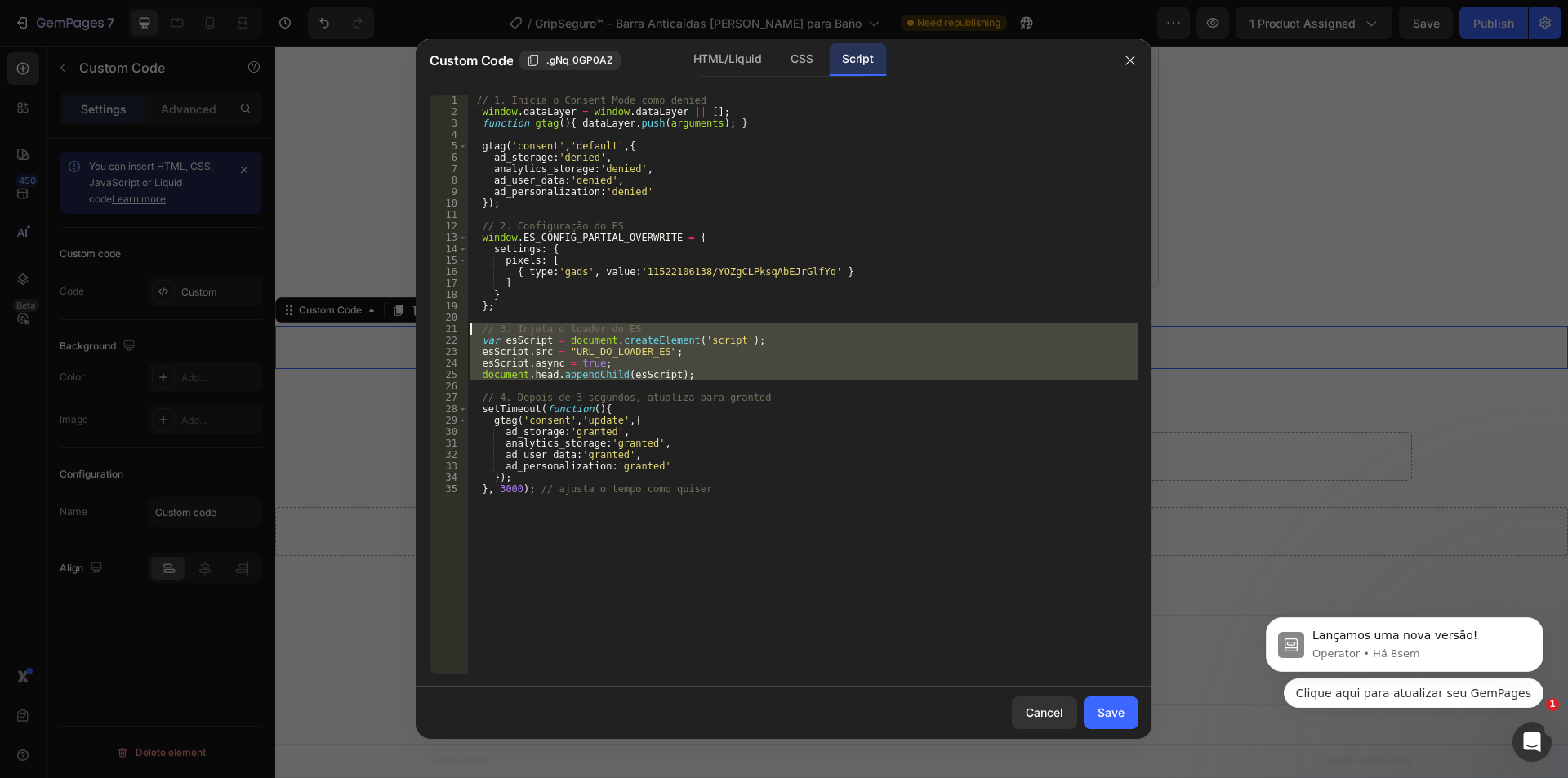
drag, startPoint x: 524, startPoint y: 386, endPoint x: 412, endPoint y: 331, distance: 124.8
click at [412, 331] on div "Custom Code .gNq_0GP0AZ HTML/Liquid CSS Script }, 3000); // ajusta o tempo como…" at bounding box center [784, 389] width 1568 height 778
type textarea "// 3. Injeta o loader do ES var esScript = document.createElement('script');"
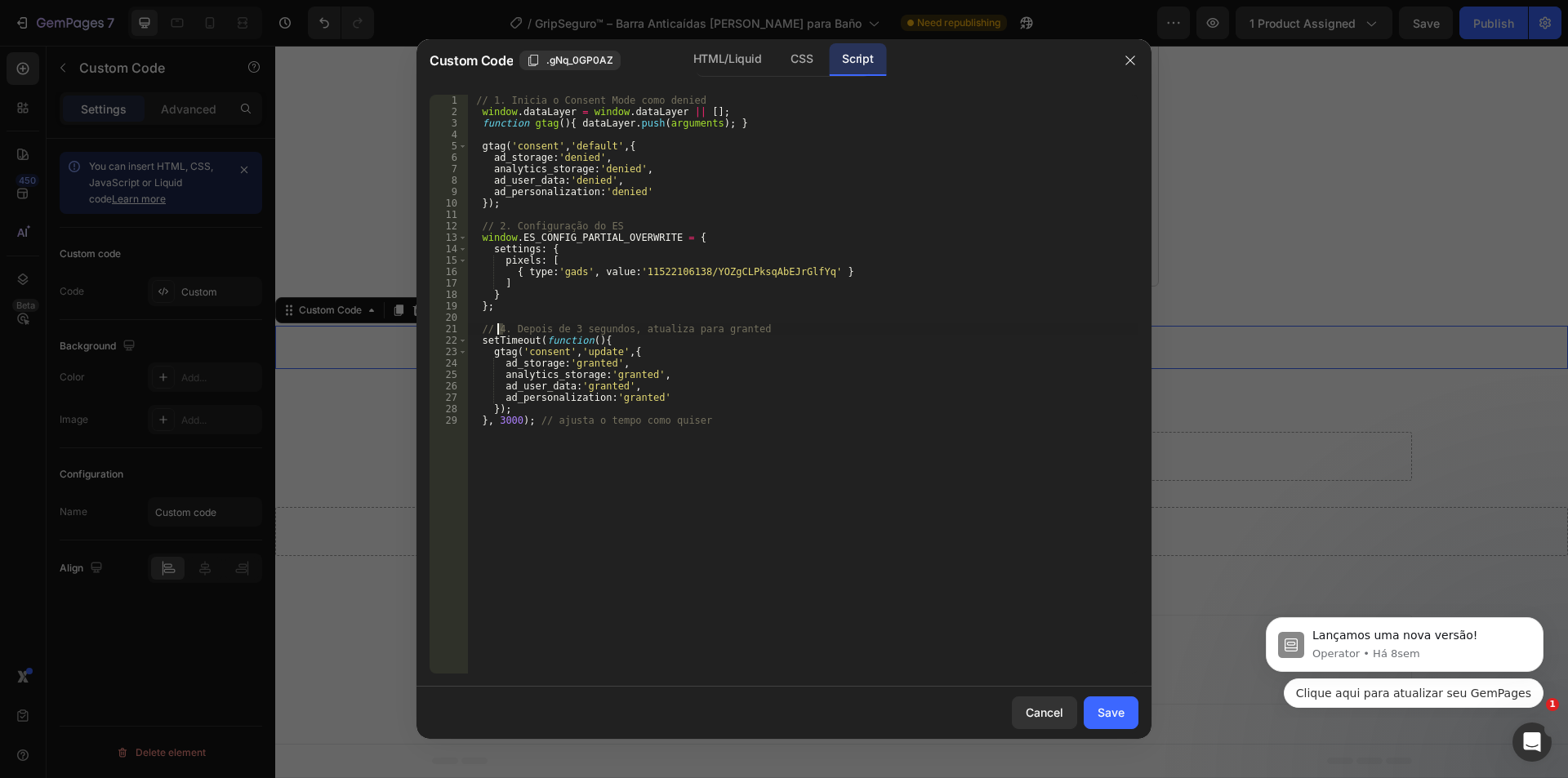
click at [499, 331] on div "// 1. Inicia o Consent Mode como denied window . dataLayer = window . dataLayer…" at bounding box center [802, 395] width 671 height 601
click at [911, 422] on div "// 1. Inicia o Consent Mode como denied window . dataLayer = window . dataLayer…" at bounding box center [802, 395] width 671 height 601
type textarea "}, 3000); // ajusta o tempo como quiser"
click at [1115, 716] on div "Save" at bounding box center [1110, 712] width 27 height 17
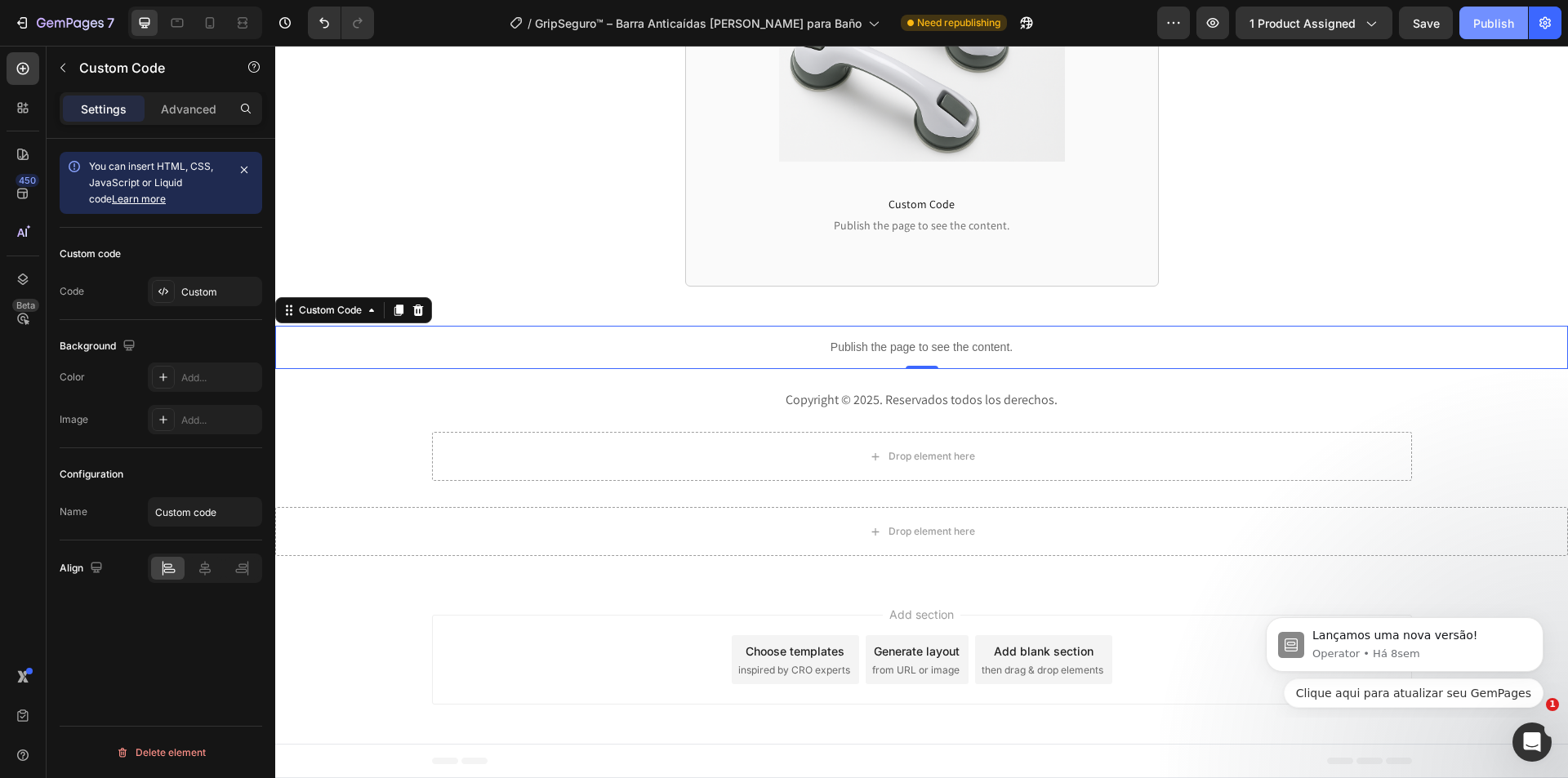
click at [1488, 20] on div "Publish" at bounding box center [1493, 23] width 41 height 17
click at [201, 285] on div "Custom" at bounding box center [219, 292] width 77 height 15
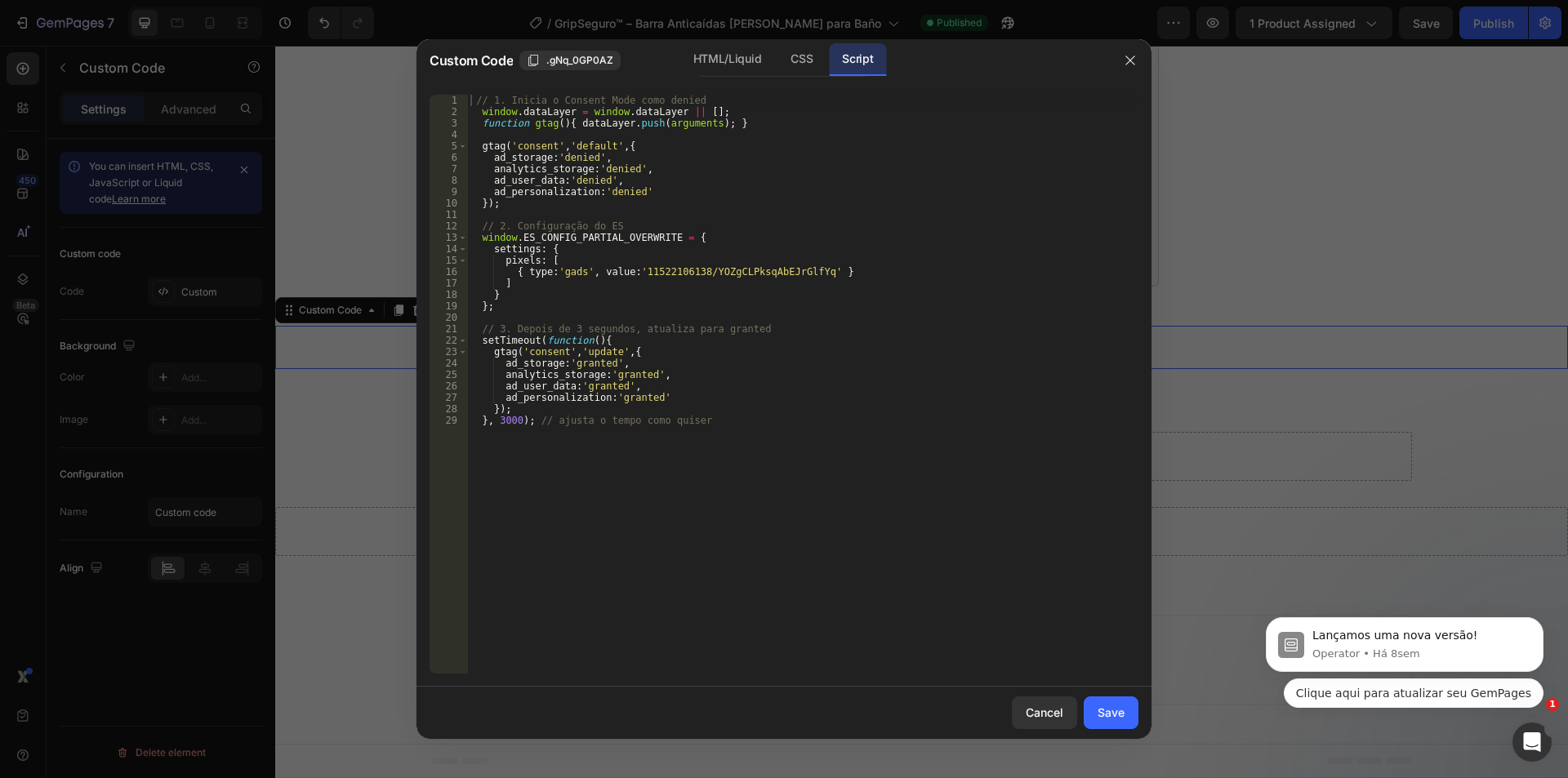
click at [724, 224] on div "// 1. Inicia o Consent Mode como denied window . dataLayer = window . dataLayer…" at bounding box center [802, 395] width 671 height 601
click at [774, 164] on div "// 1. Inicia o Consent Mode como denied window . dataLayer = window . dataLayer…" at bounding box center [802, 395] width 671 height 601
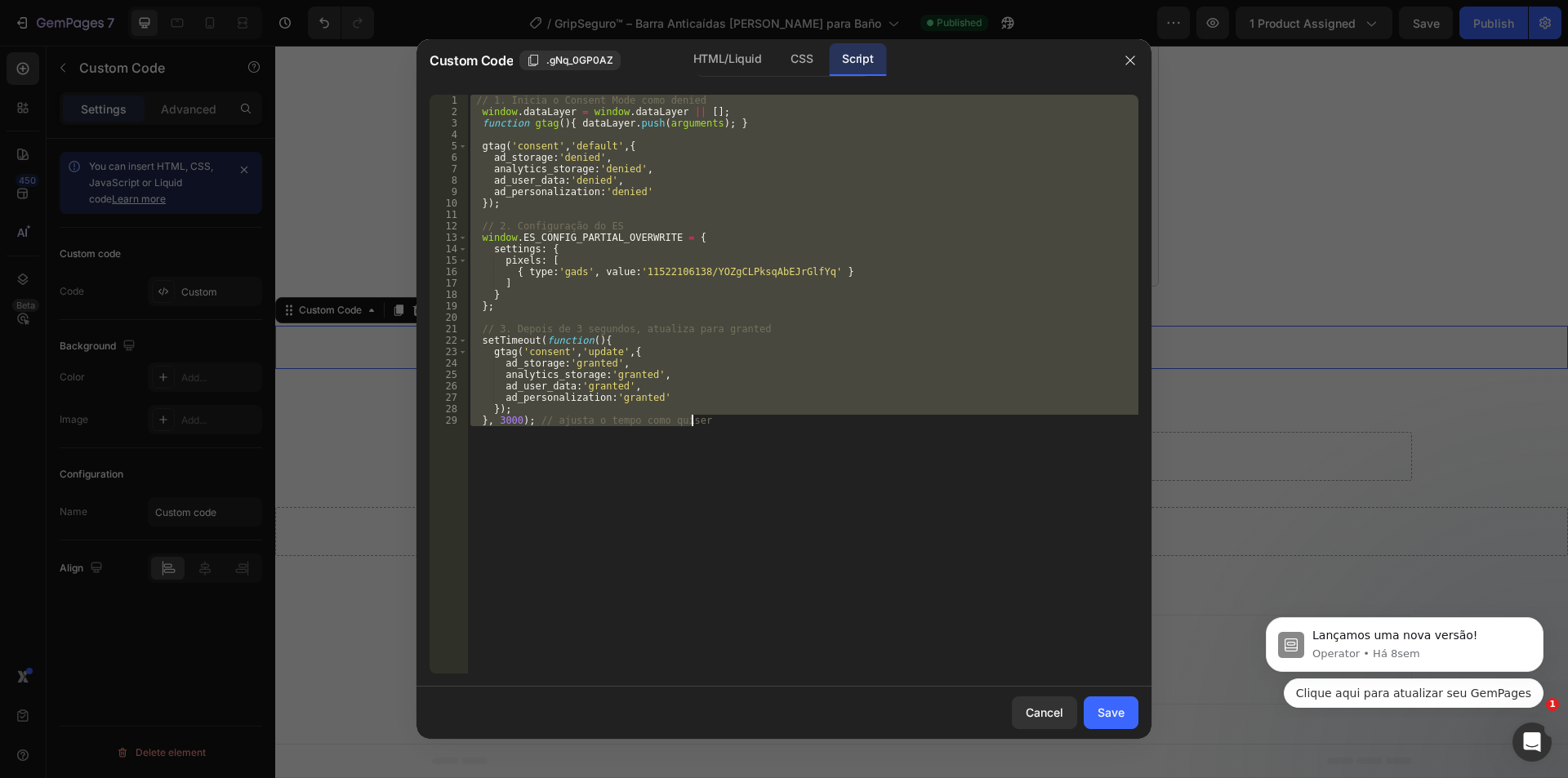
paste textarea "}, 3000);"
type textarea "}, 3000);"
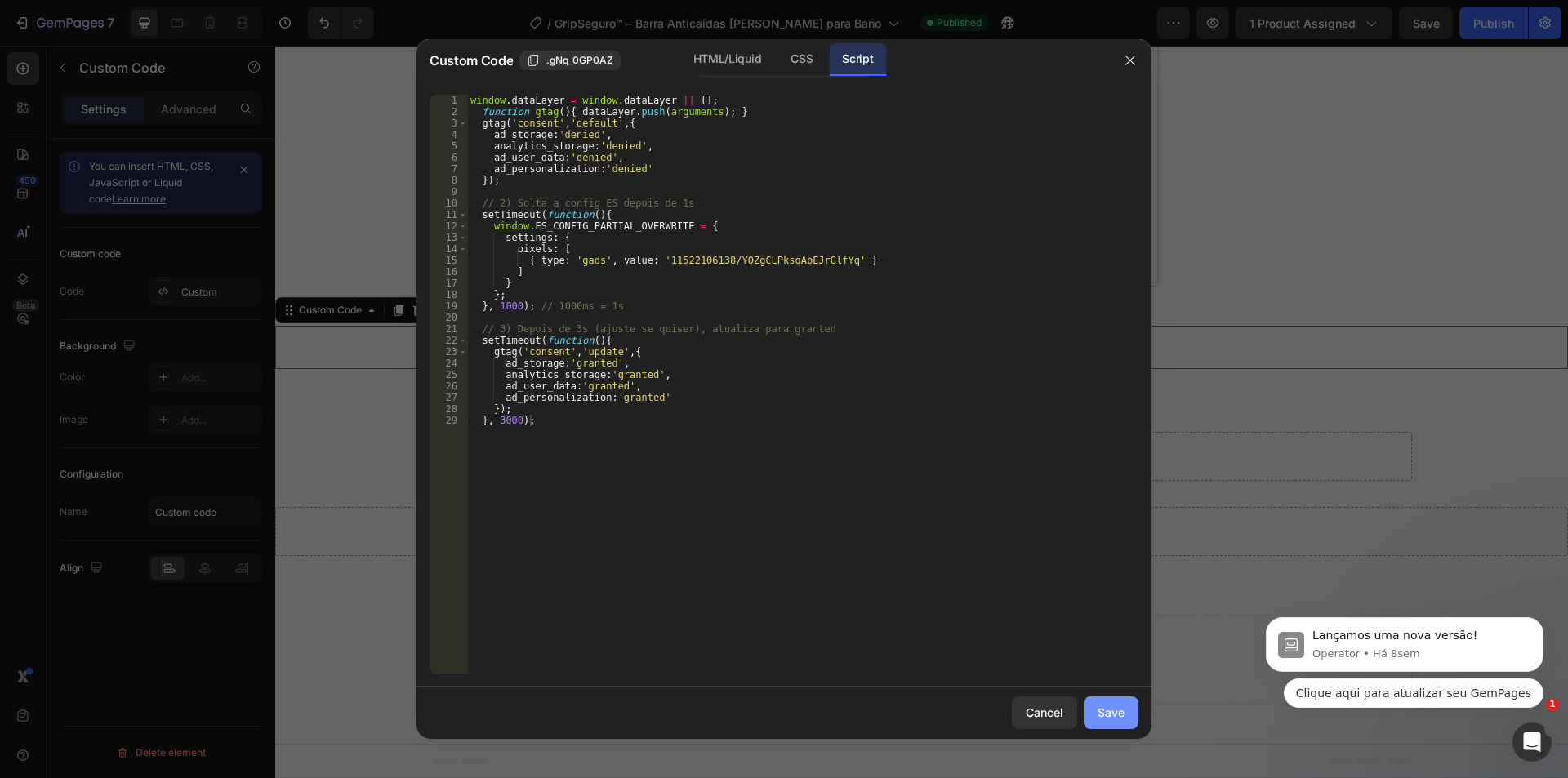
click at [1117, 708] on div "Save" at bounding box center [1110, 712] width 27 height 17
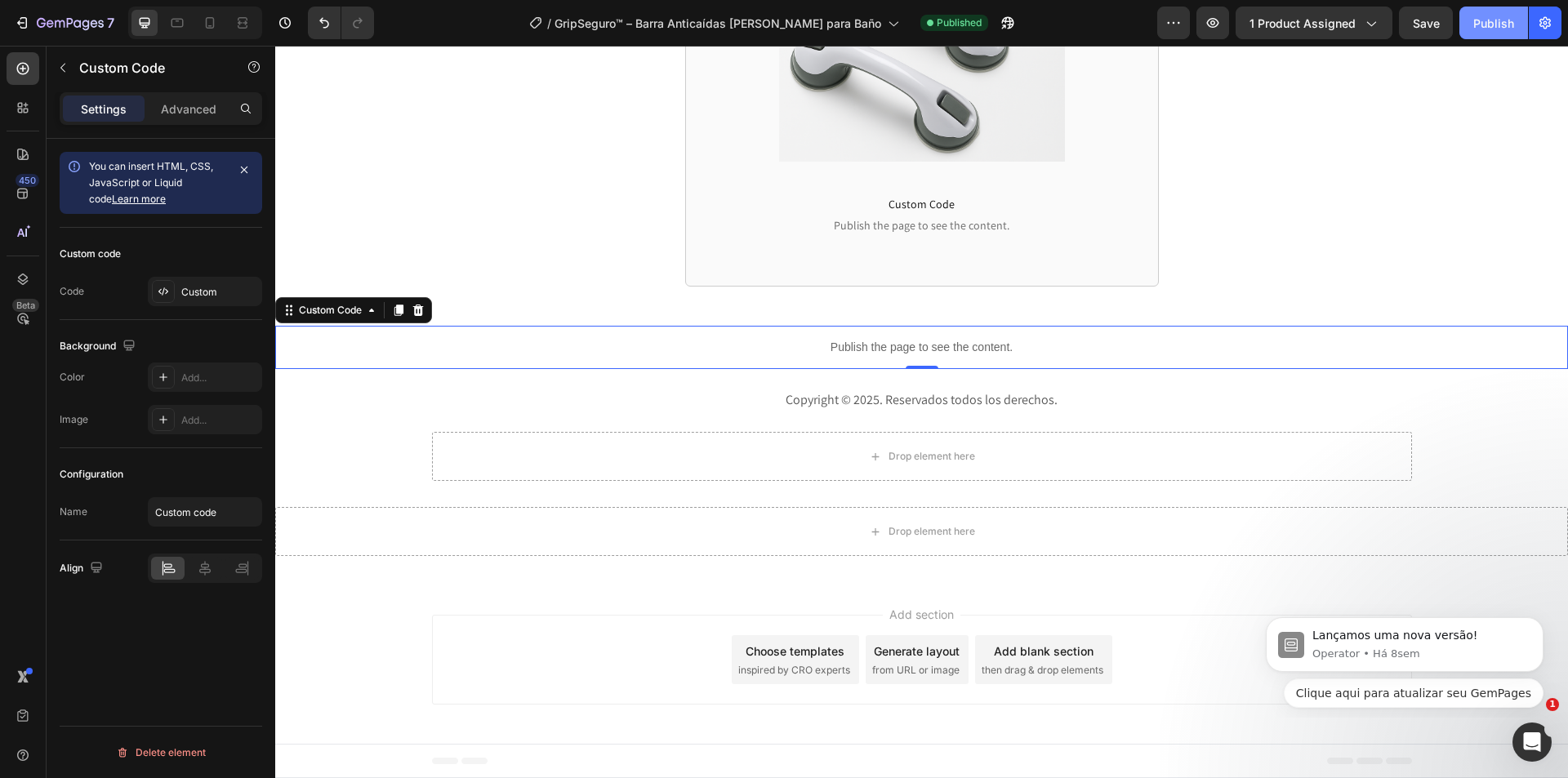
click at [1488, 28] on div "Publish" at bounding box center [1493, 23] width 41 height 17
click at [214, 282] on div "Custom" at bounding box center [204, 291] width 115 height 29
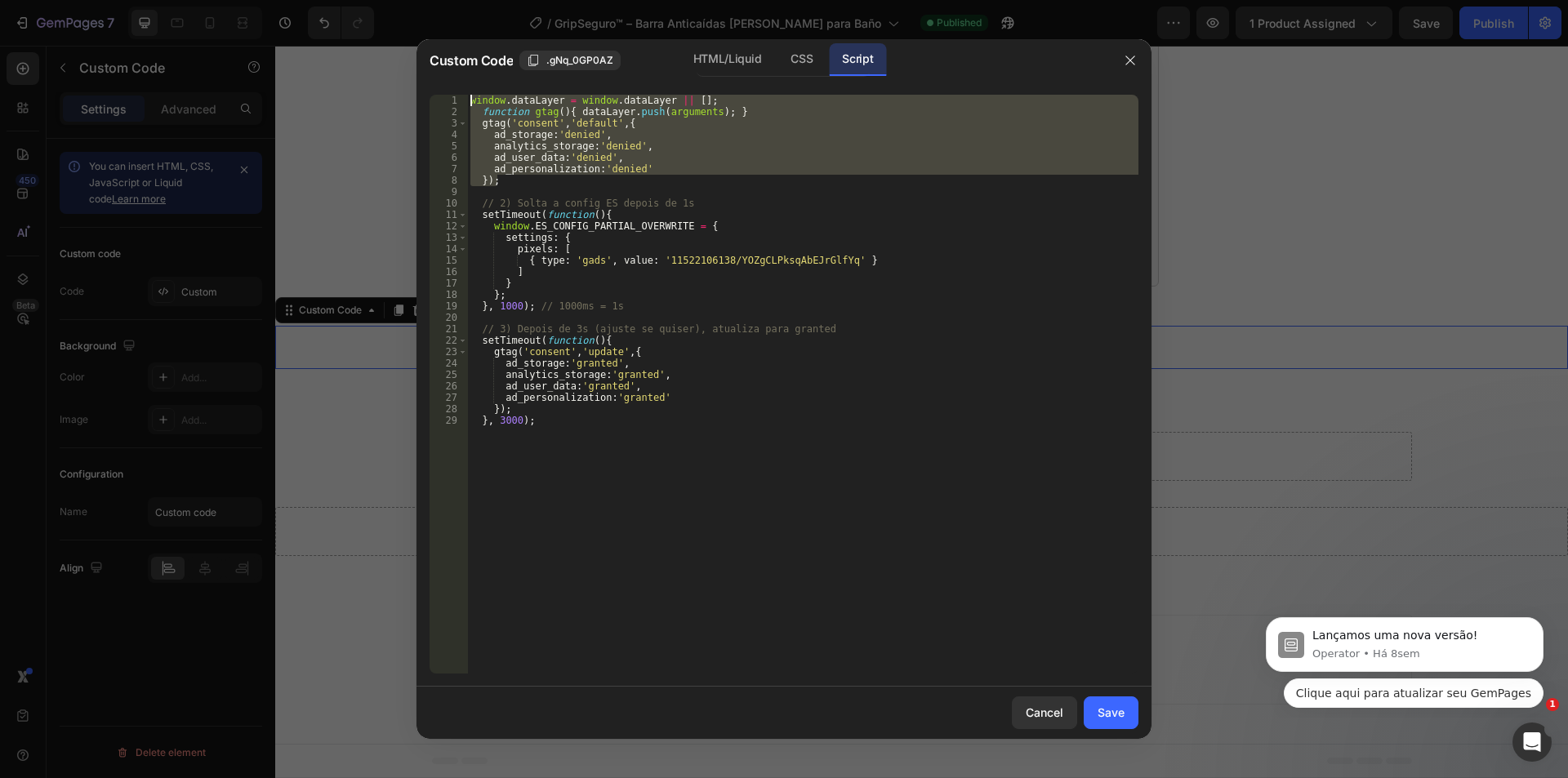
drag, startPoint x: 539, startPoint y: 179, endPoint x: 395, endPoint y: 88, distance: 170.3
click at [395, 88] on div "Custom Code .gNq_0GP0AZ HTML/Liquid CSS Script 1 2 3 4 5 6 7 8 9 10 11 12 13 14…" at bounding box center [784, 389] width 1568 height 778
type textarea "window.dataLayer = window.dataLayer || []; function gtag(){ dataLayer.push(argu…"
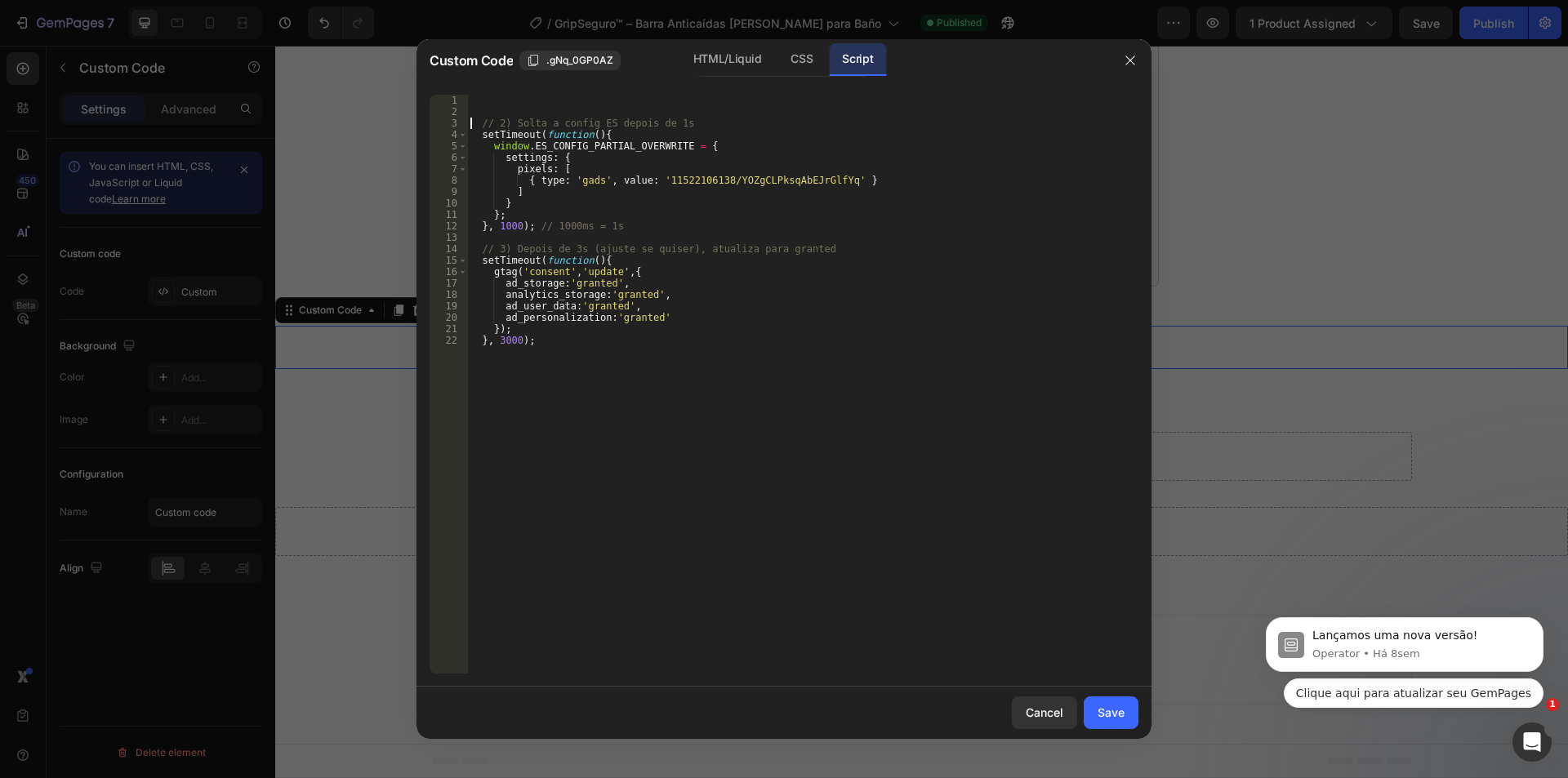
type textarea "// 2) Solta a config ES depois de 1s"
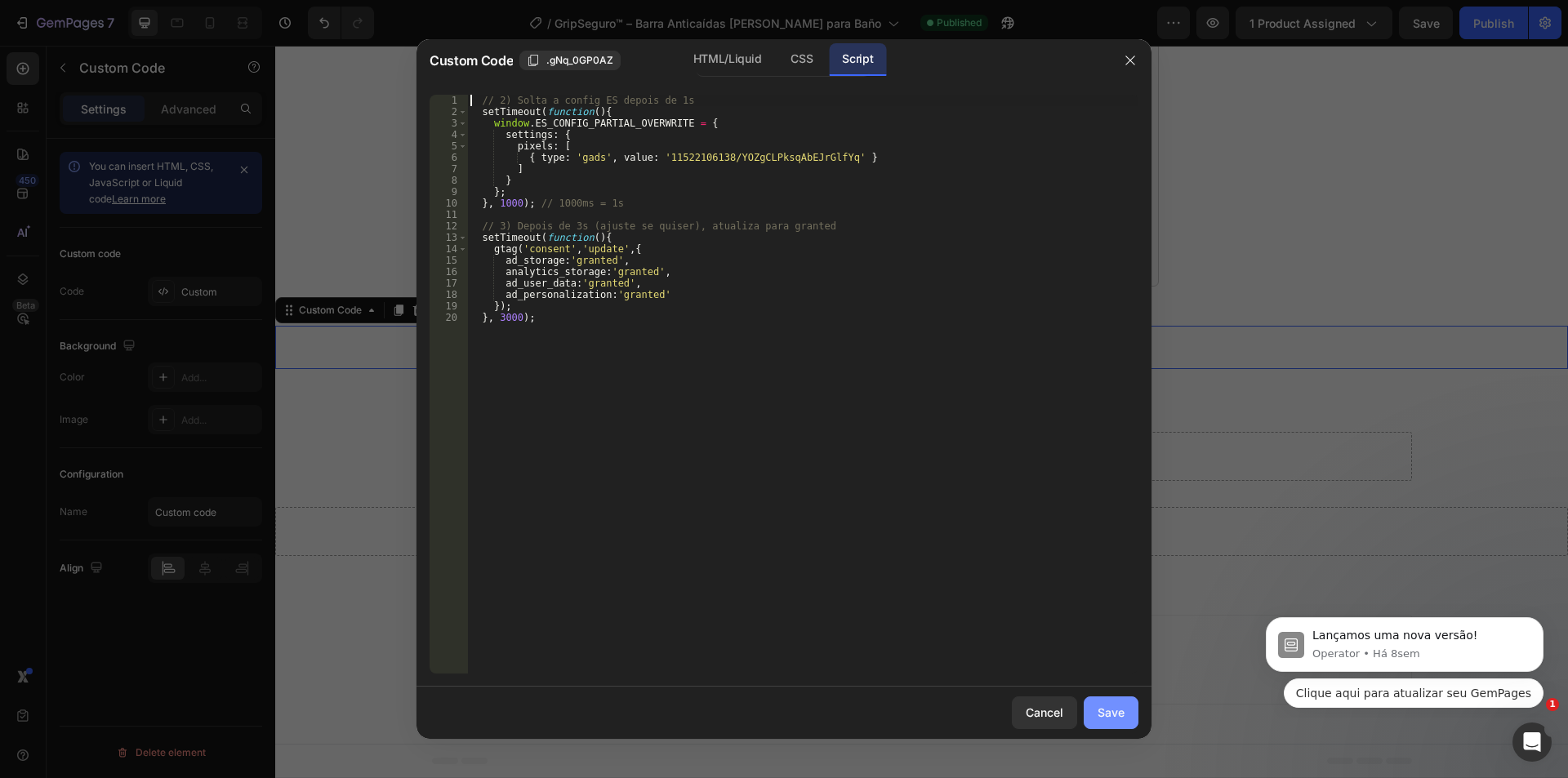
click at [1126, 719] on button "Save" at bounding box center [1110, 712] width 55 height 33
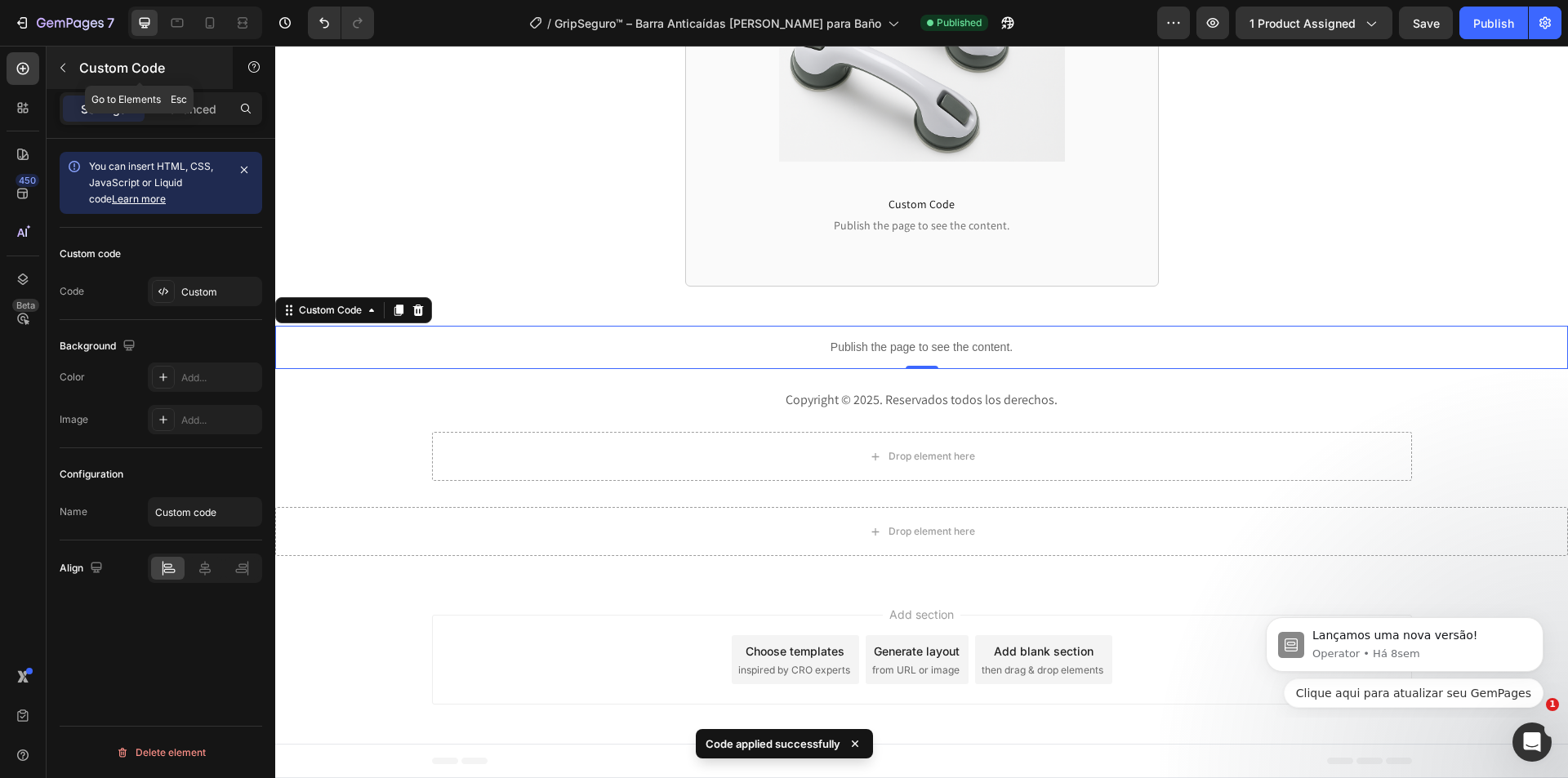
click at [68, 57] on button "button" at bounding box center [63, 68] width 26 height 26
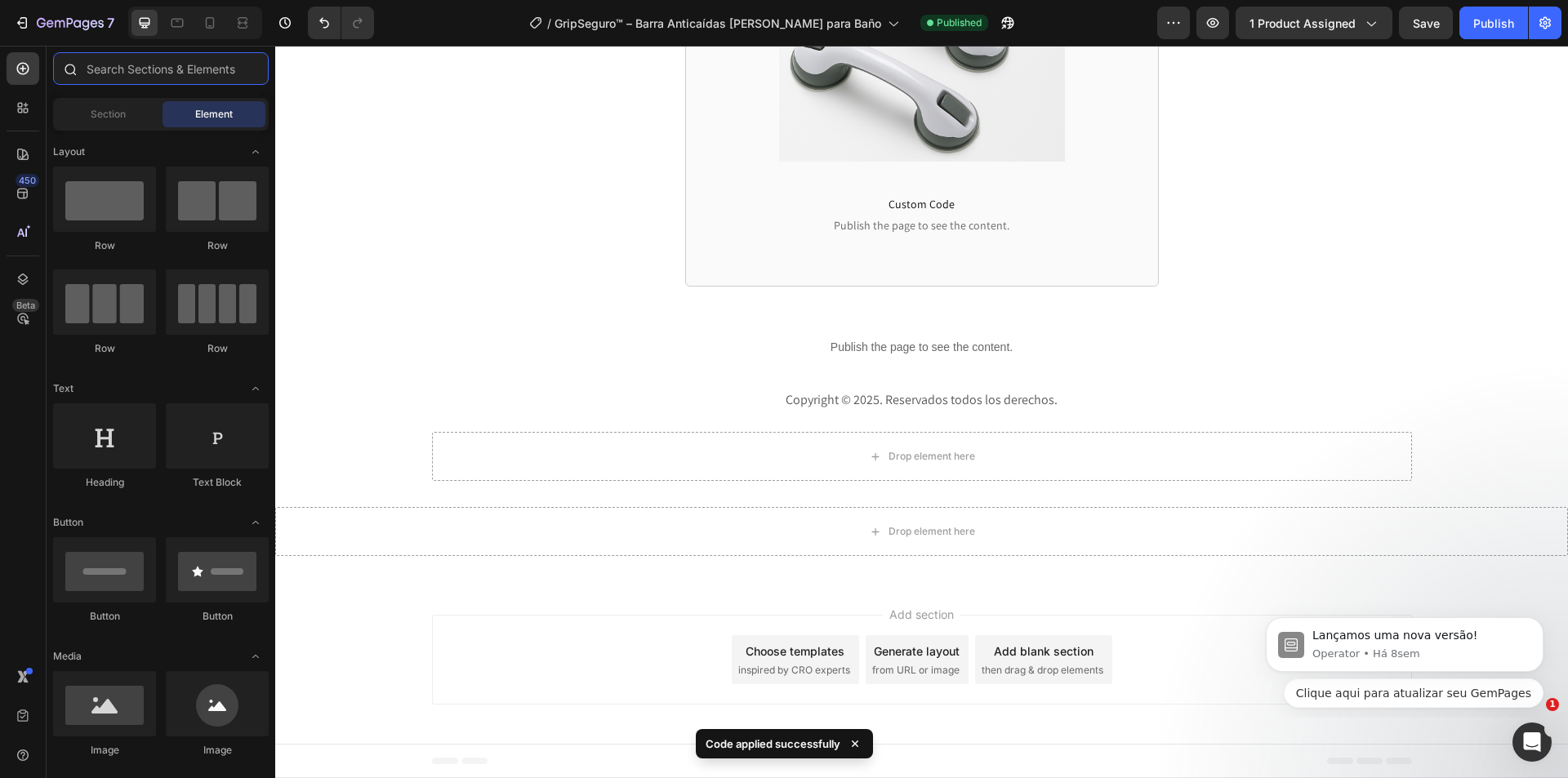
click at [163, 75] on input "text" at bounding box center [161, 68] width 215 height 33
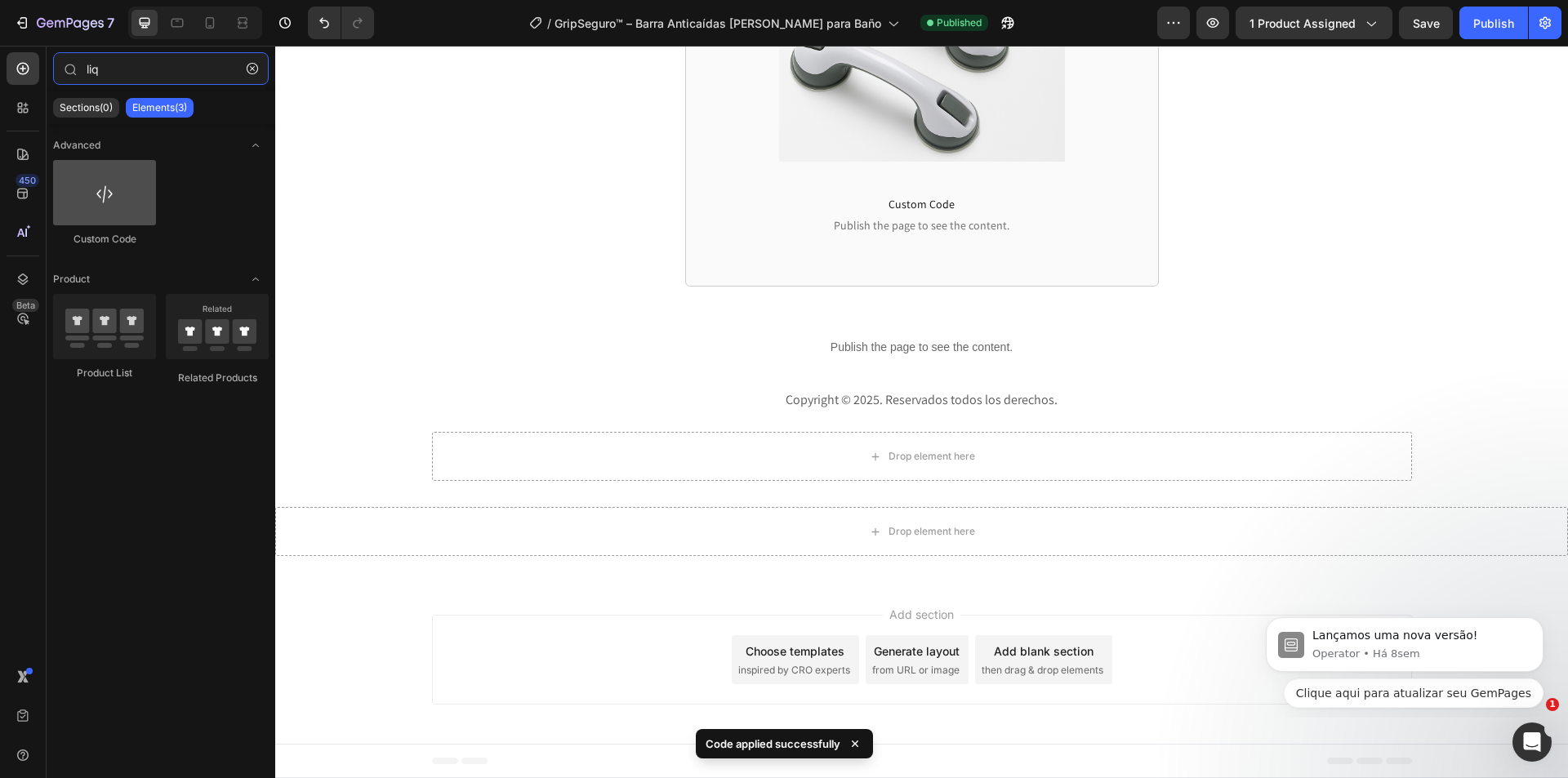
type input "liq"
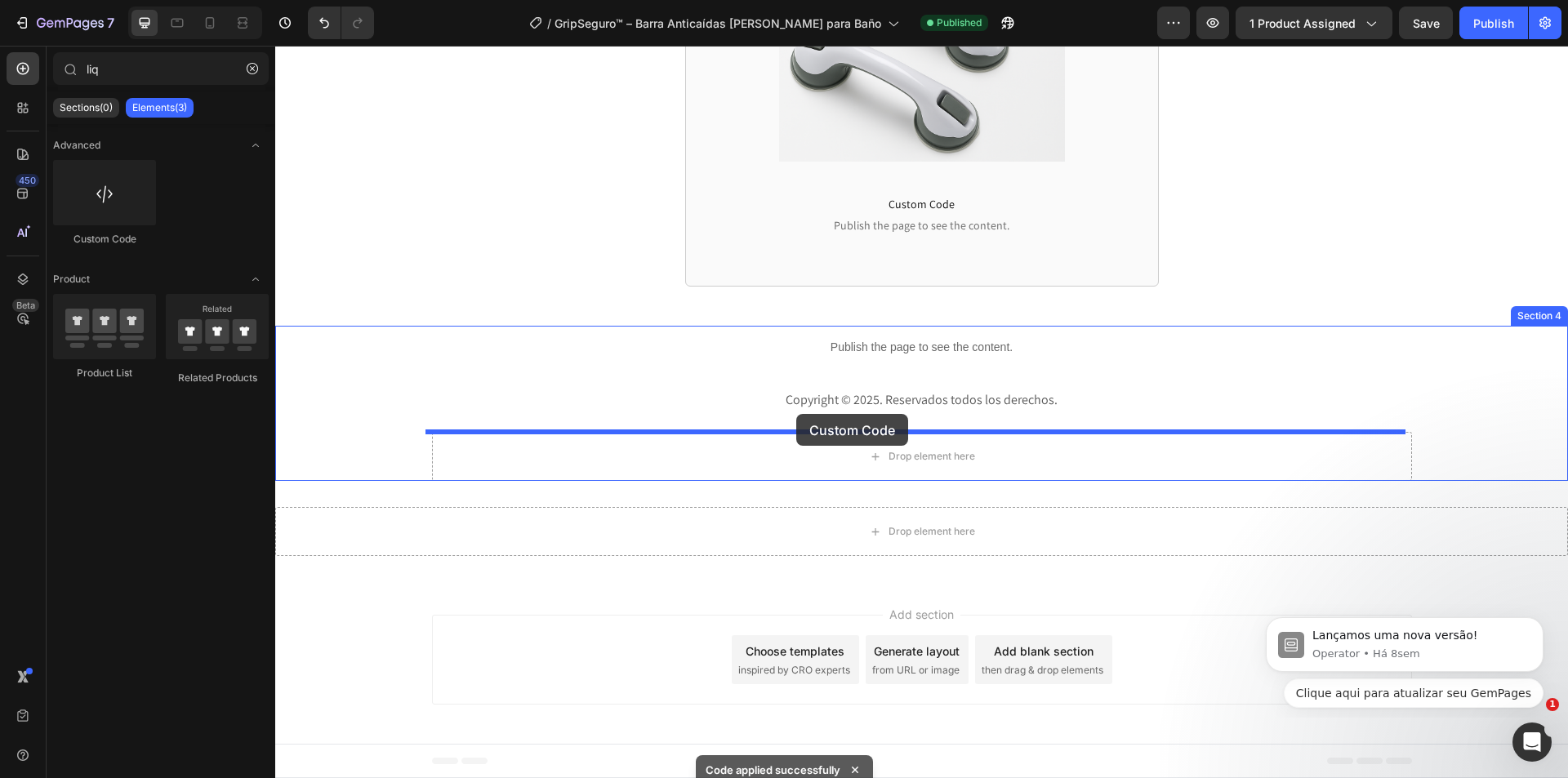
drag, startPoint x: 408, startPoint y: 230, endPoint x: 796, endPoint y: 414, distance: 429.4
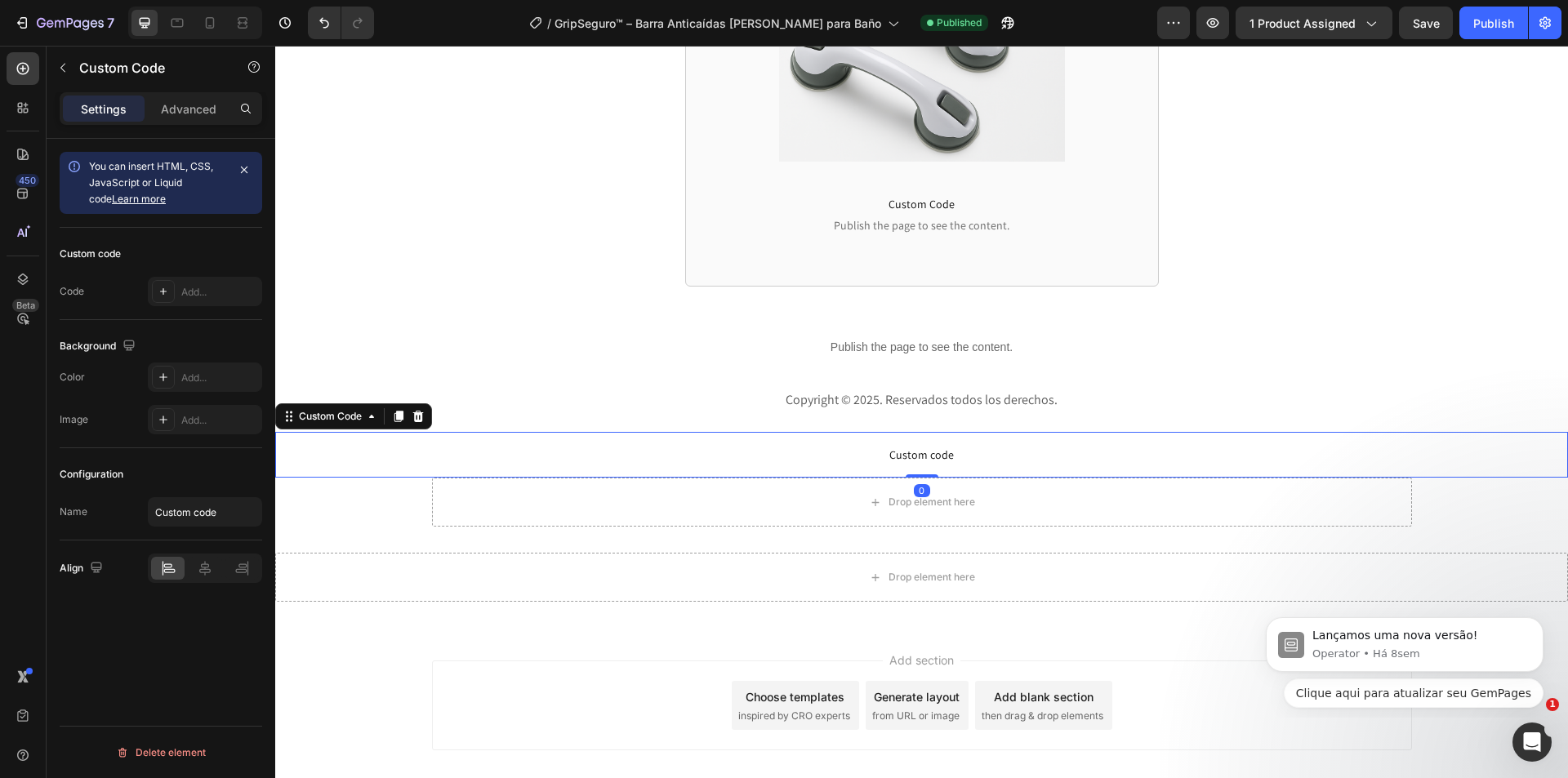
scroll to position [3935, 0]
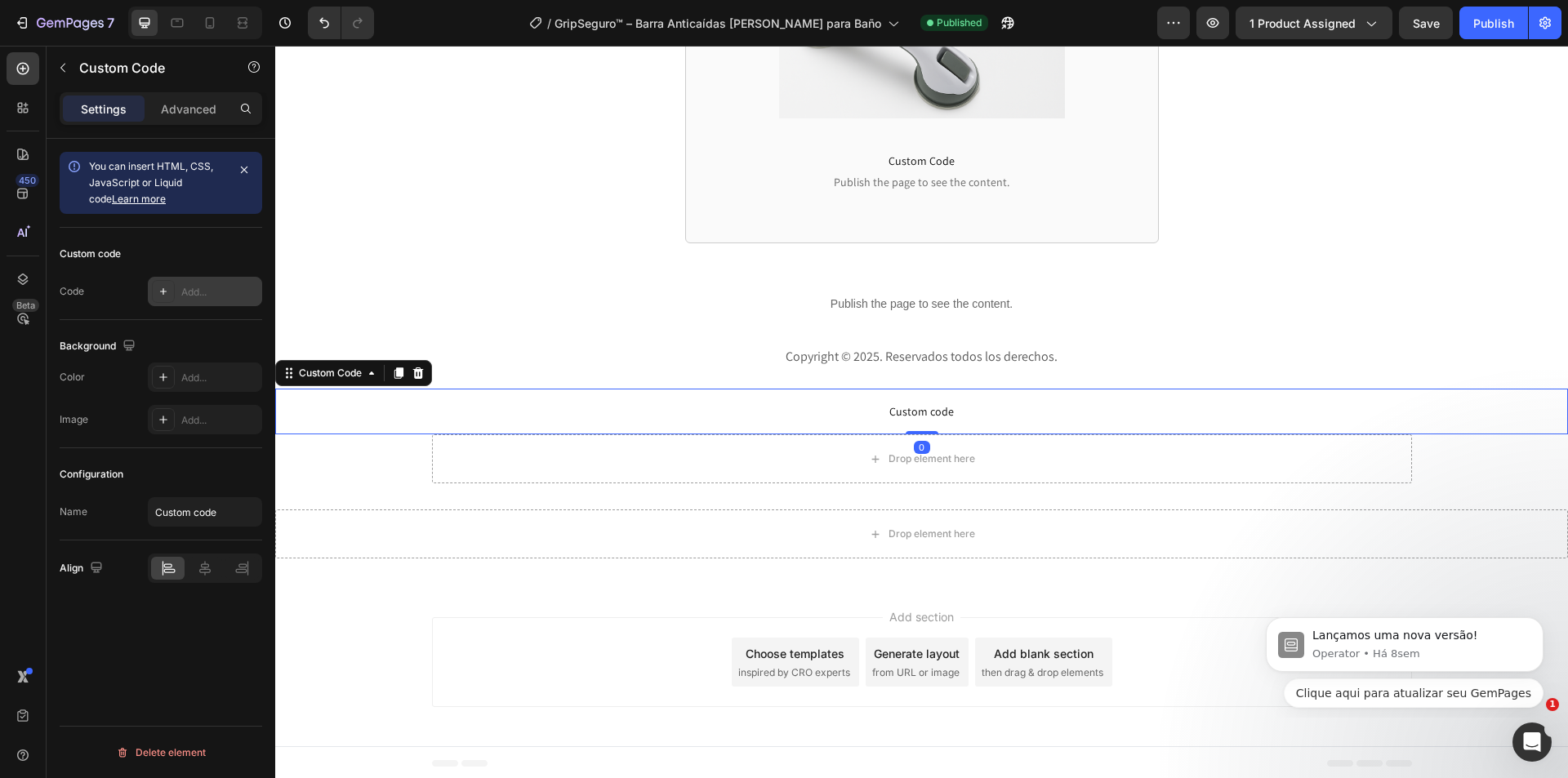
click at [194, 291] on div "Add..." at bounding box center [219, 292] width 77 height 15
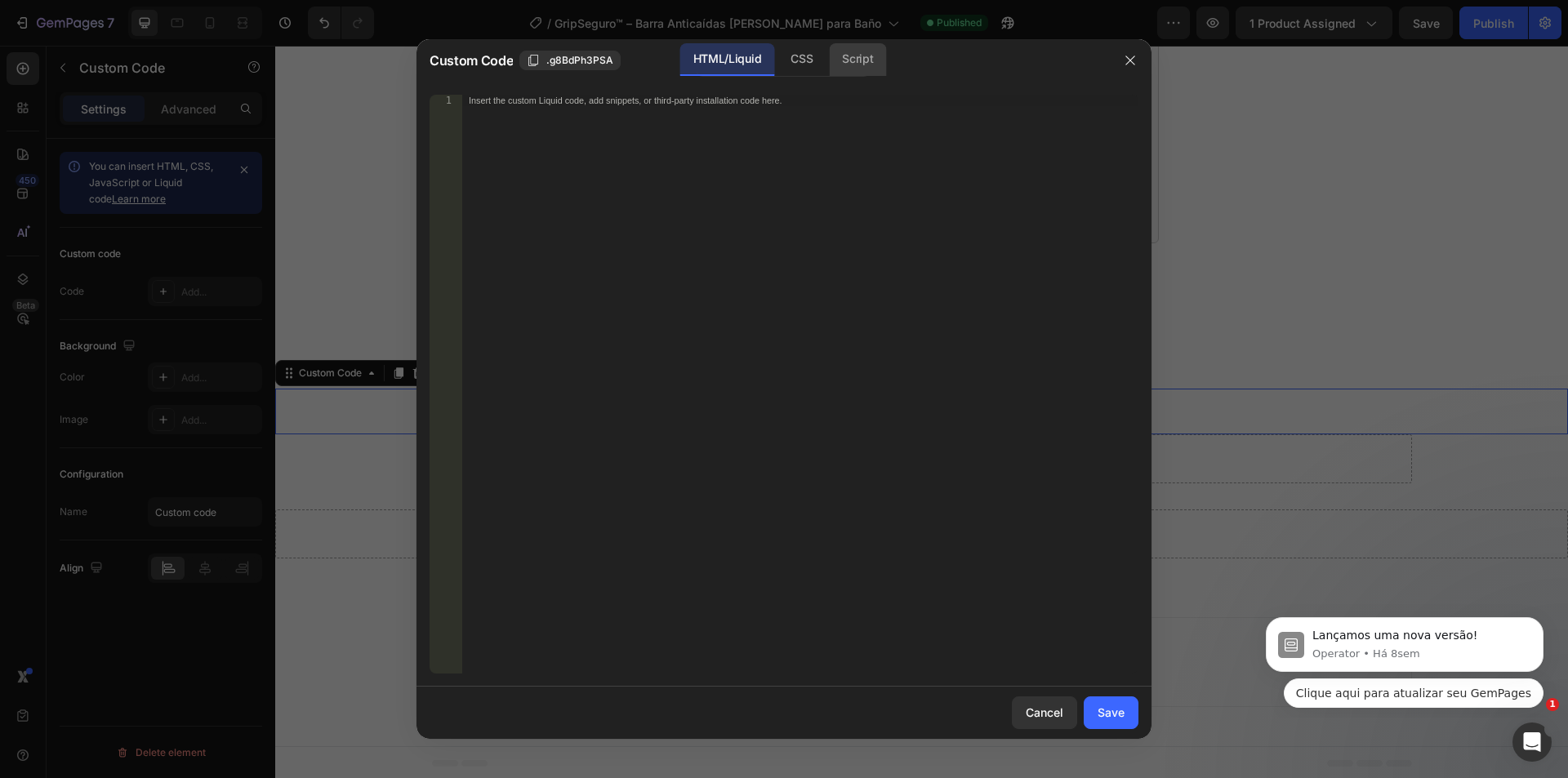
click at [861, 61] on div "Script" at bounding box center [857, 59] width 57 height 33
click at [828, 167] on div "Insert the Javascript code to add interaction and animation to your content her…" at bounding box center [800, 395] width 676 height 601
paste textarea "});"
type textarea "});"
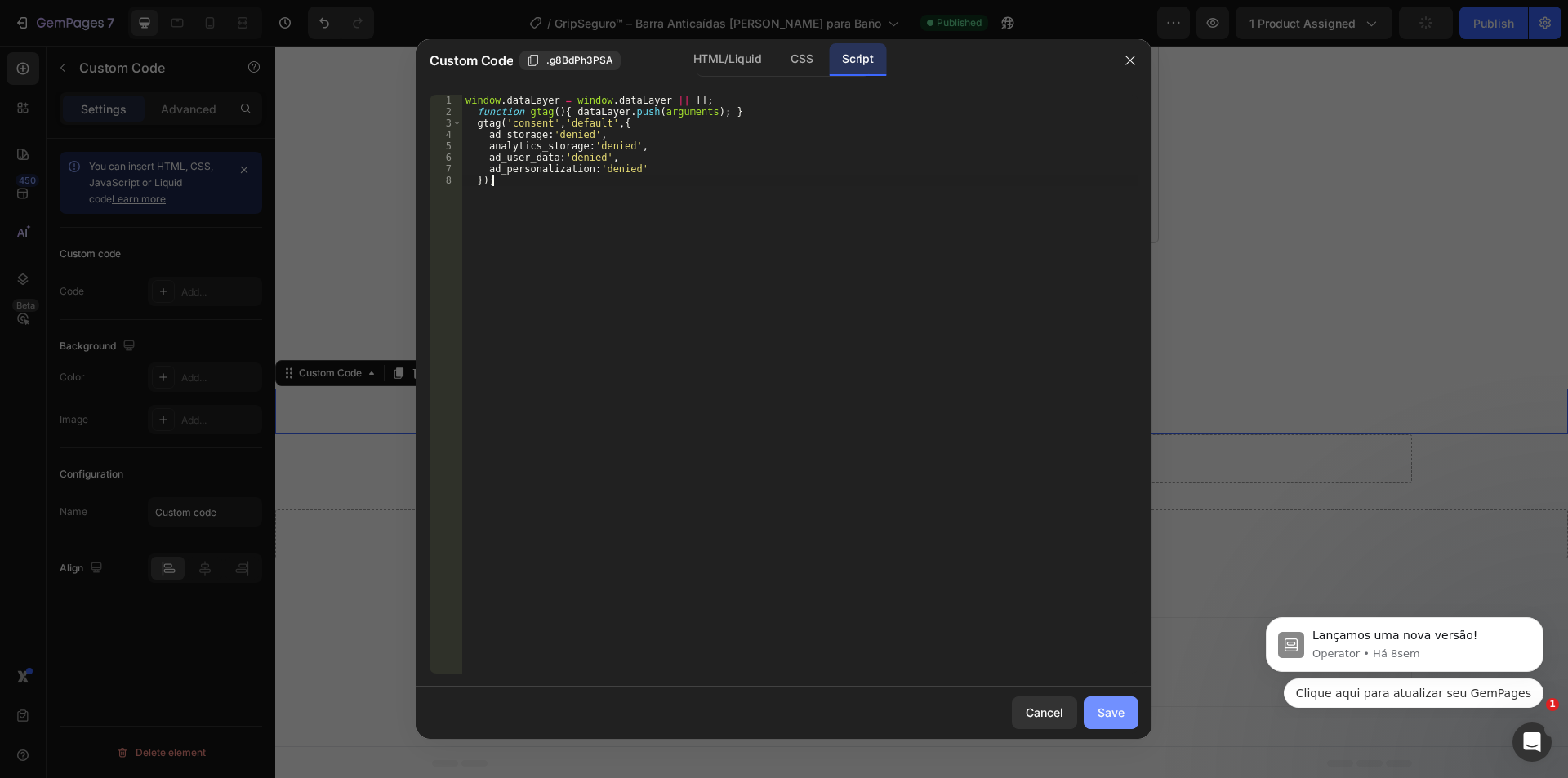
drag, startPoint x: 1108, startPoint y: 727, endPoint x: 1293, endPoint y: 534, distance: 267.3
click at [1108, 726] on button "Save" at bounding box center [1110, 712] width 55 height 33
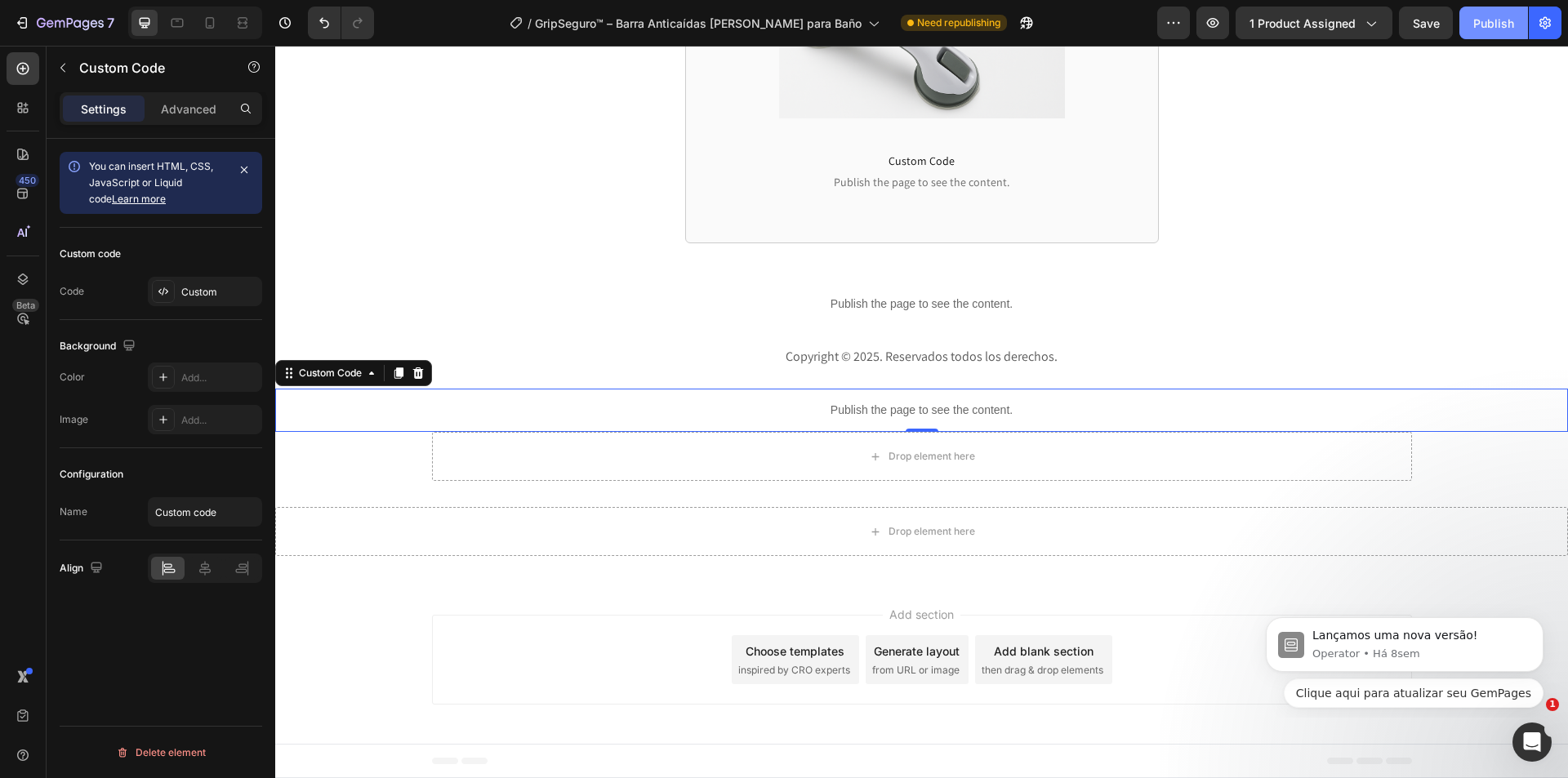
click at [1502, 27] on div "Publish" at bounding box center [1493, 23] width 41 height 17
click at [214, 291] on div "Custom" at bounding box center [219, 292] width 77 height 15
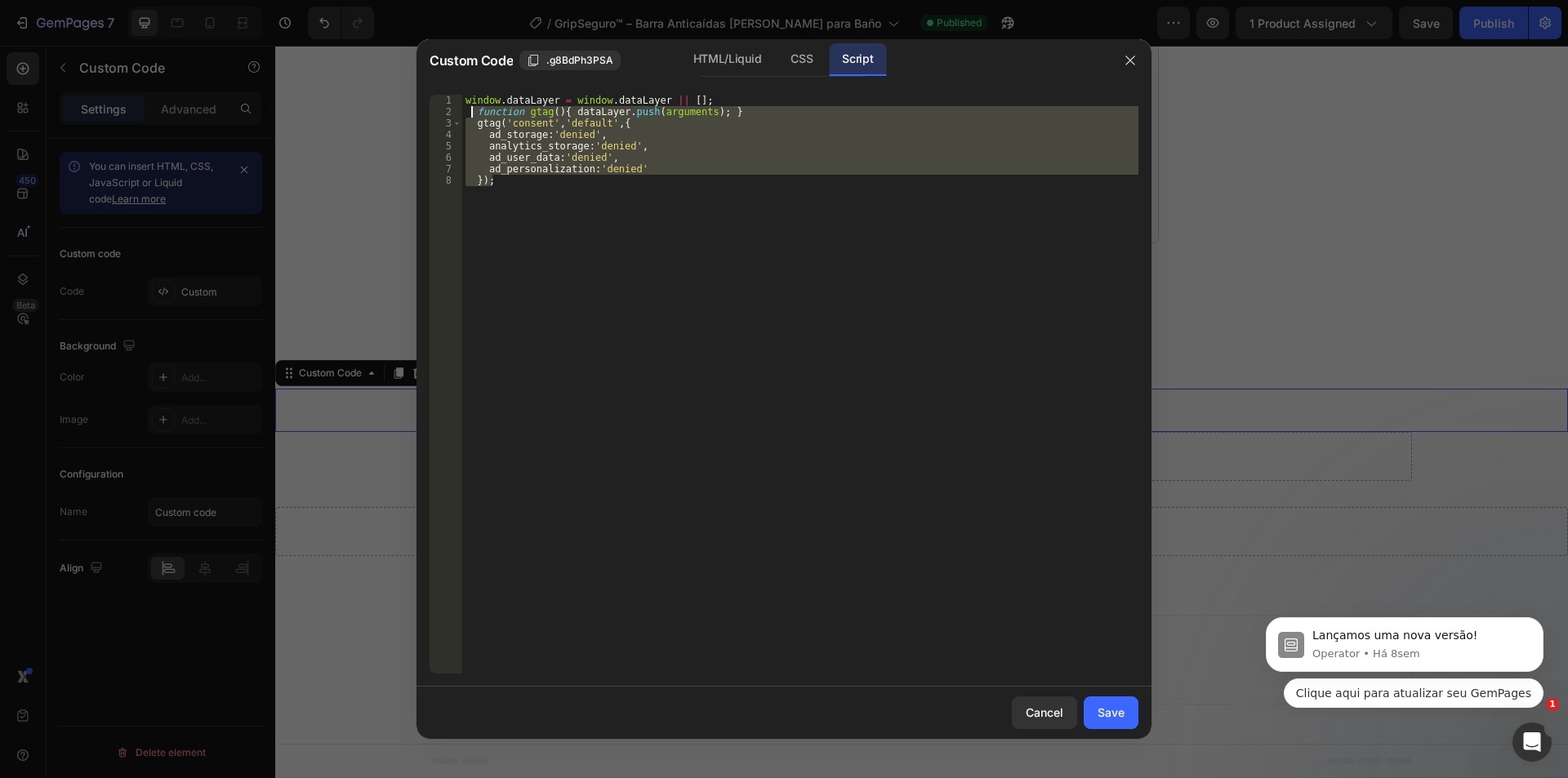
drag, startPoint x: 623, startPoint y: 196, endPoint x: 341, endPoint y: 47, distance: 318.9
click at [341, 47] on div "Custom Code .g8BdPh3PSA HTML/Liquid CSS Script 1 2 3 4 5 6 7 8 window . dataLay…" at bounding box center [784, 389] width 1568 height 778
type textarea "window.dataLayer = window.dataLayer || []; function gtag(){ dataLayer.push(argu…"
click at [1124, 57] on icon "button" at bounding box center [1130, 60] width 13 height 13
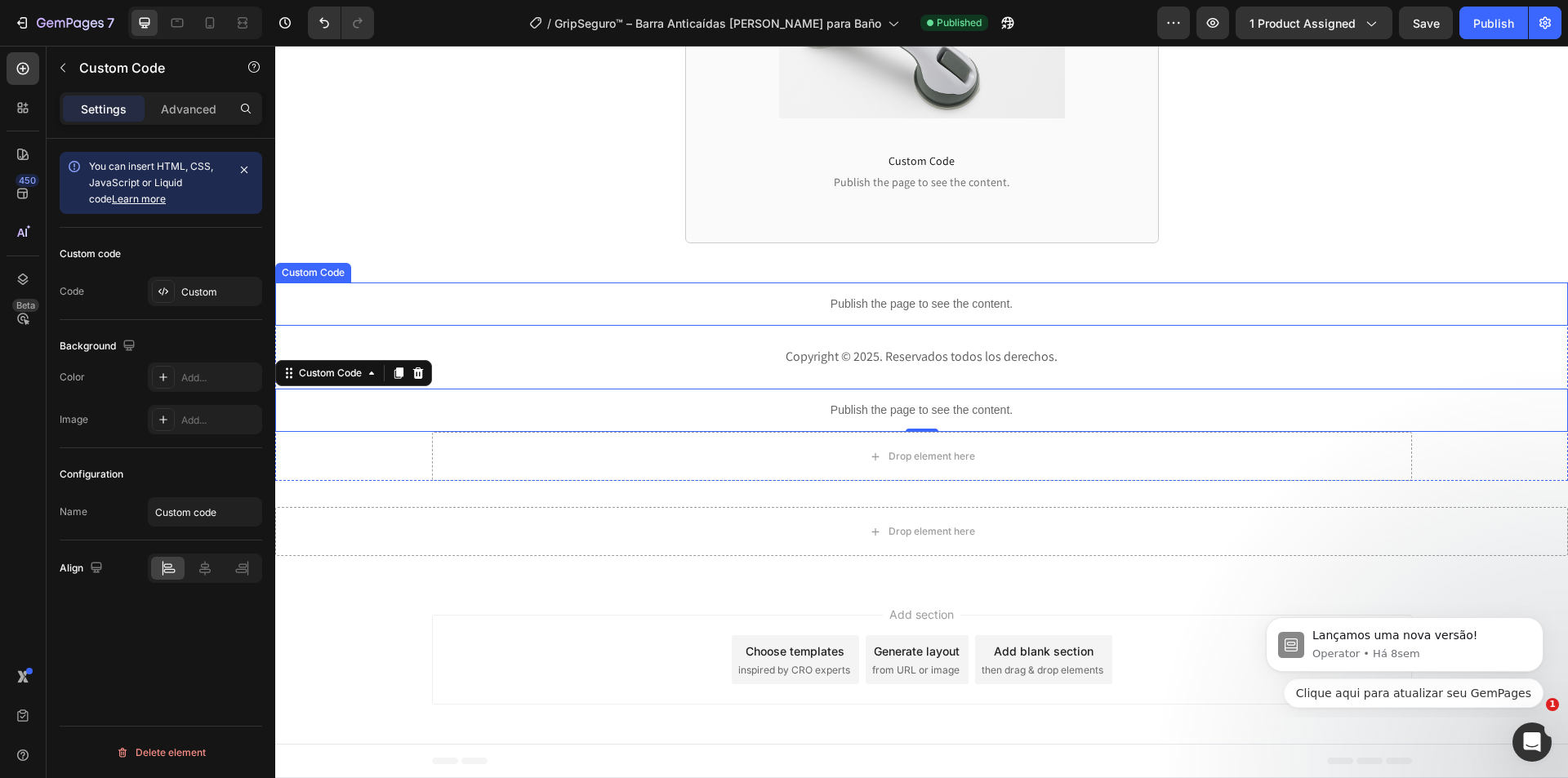
click at [844, 290] on div "Publish the page to see the content." at bounding box center [922, 303] width 1293 height 43
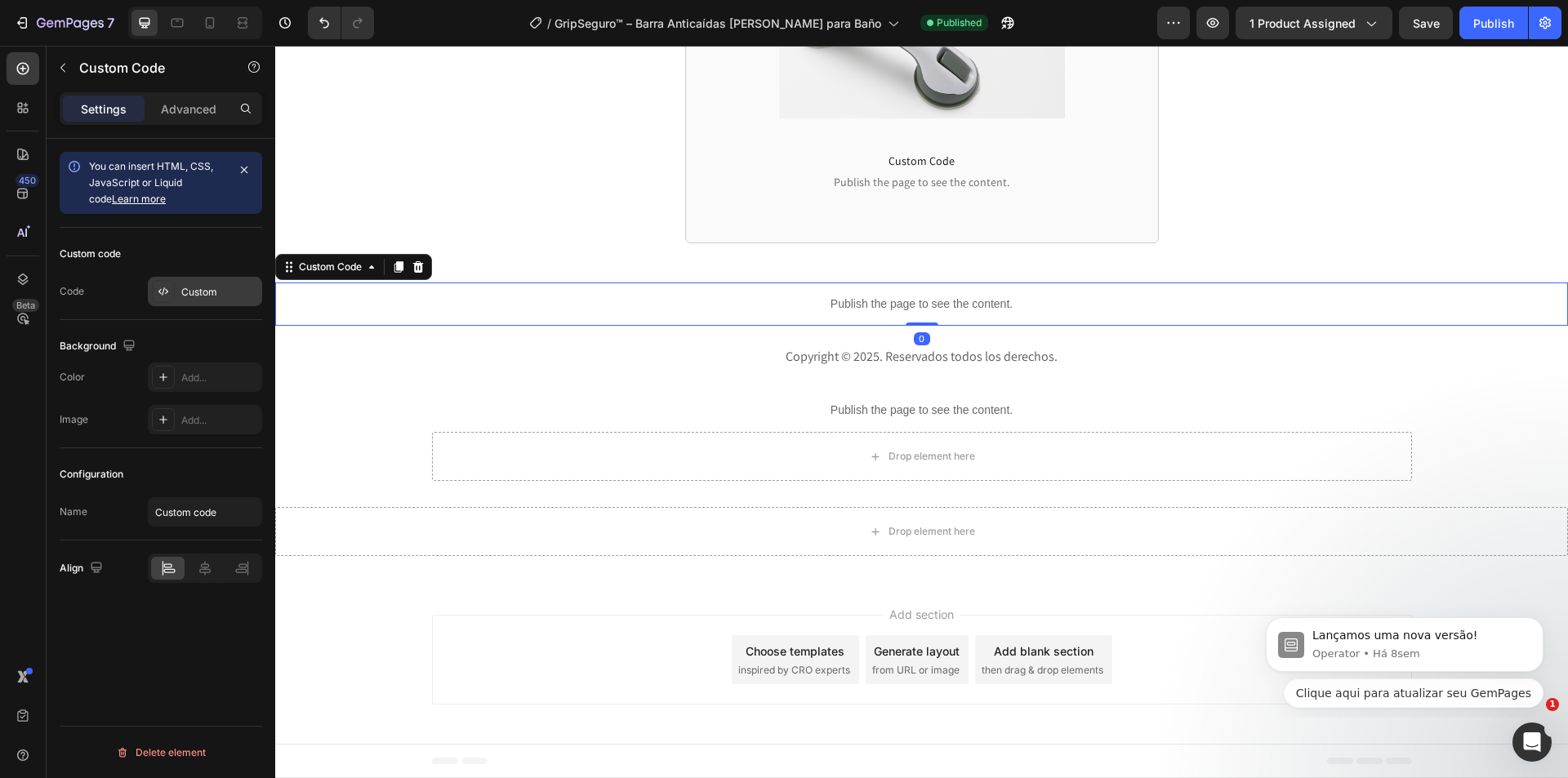
click at [166, 293] on icon at bounding box center [166, 291] width 3 height 5
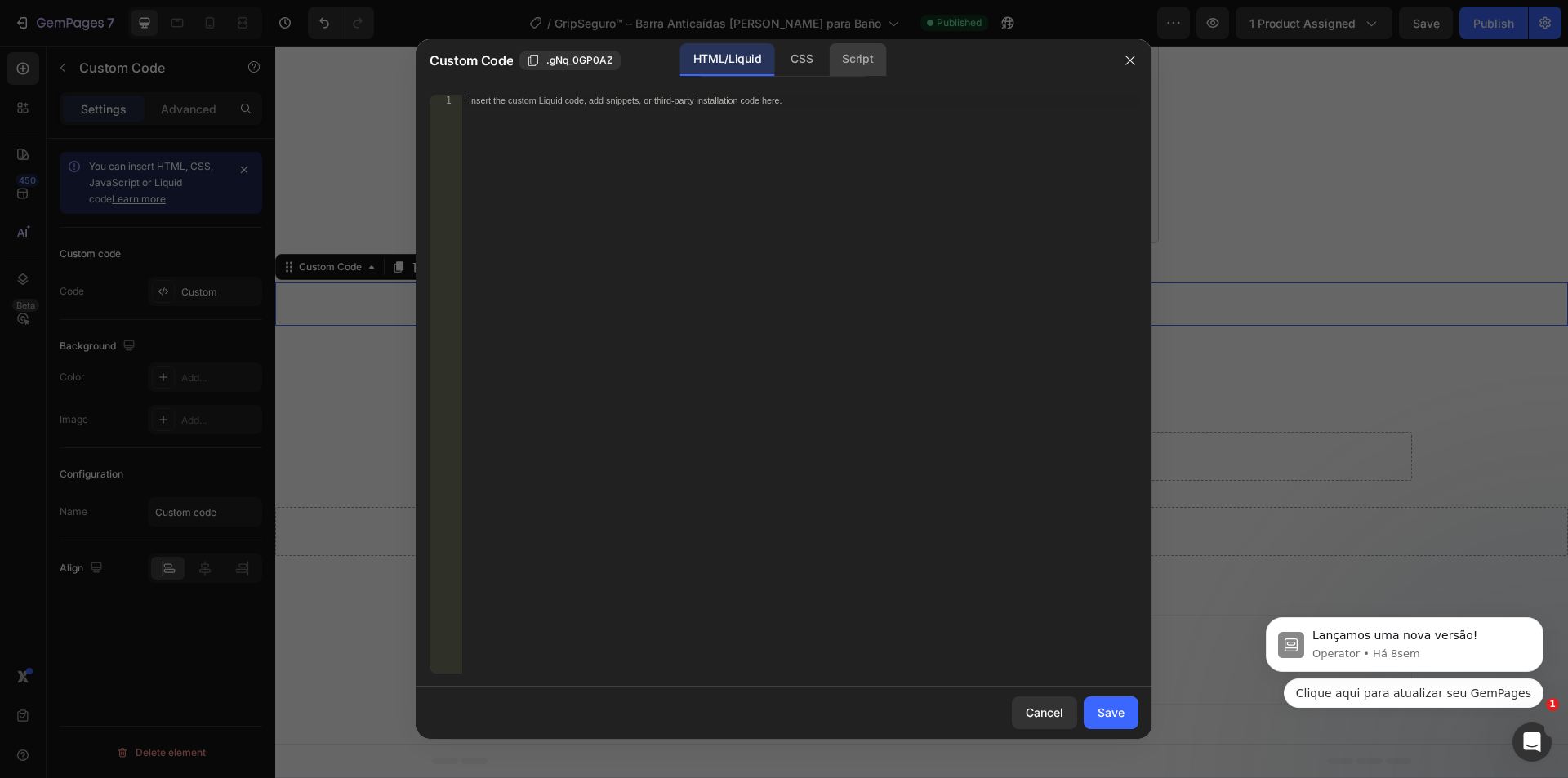
click at [835, 61] on div "Script" at bounding box center [857, 59] width 57 height 33
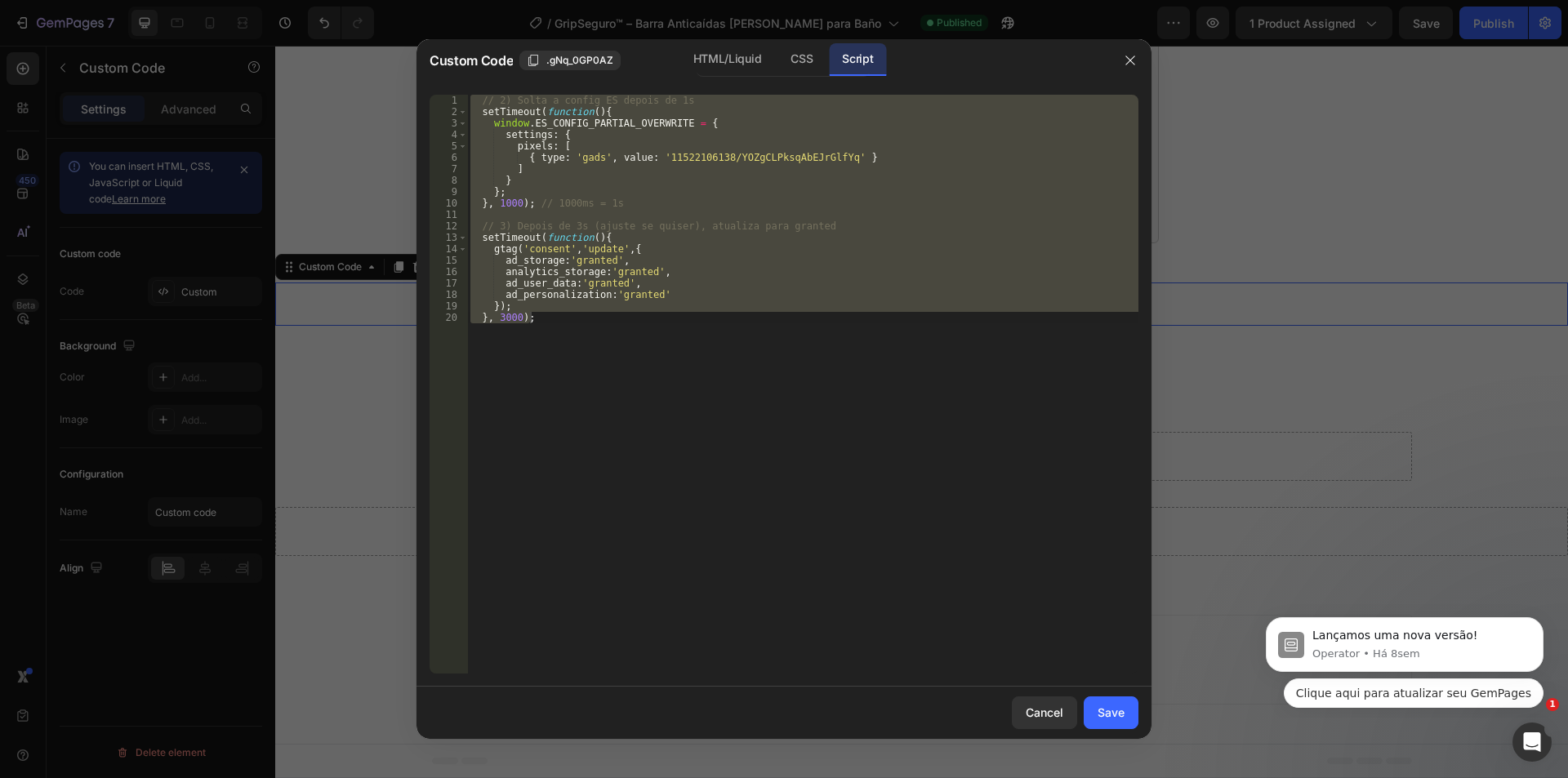
click at [1333, 209] on div at bounding box center [784, 389] width 1568 height 778
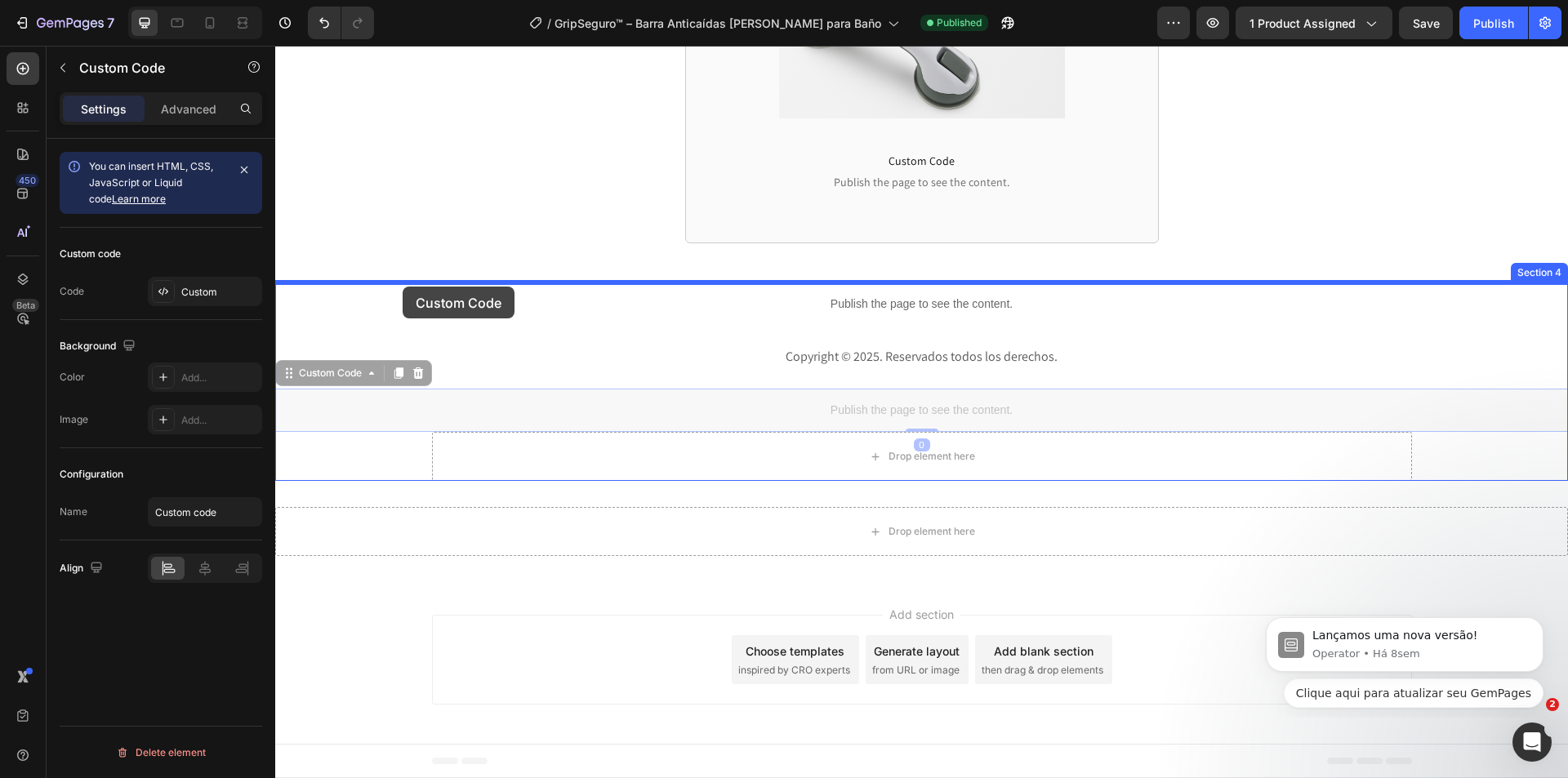
drag, startPoint x: 331, startPoint y: 385, endPoint x: 403, endPoint y: 286, distance: 122.4
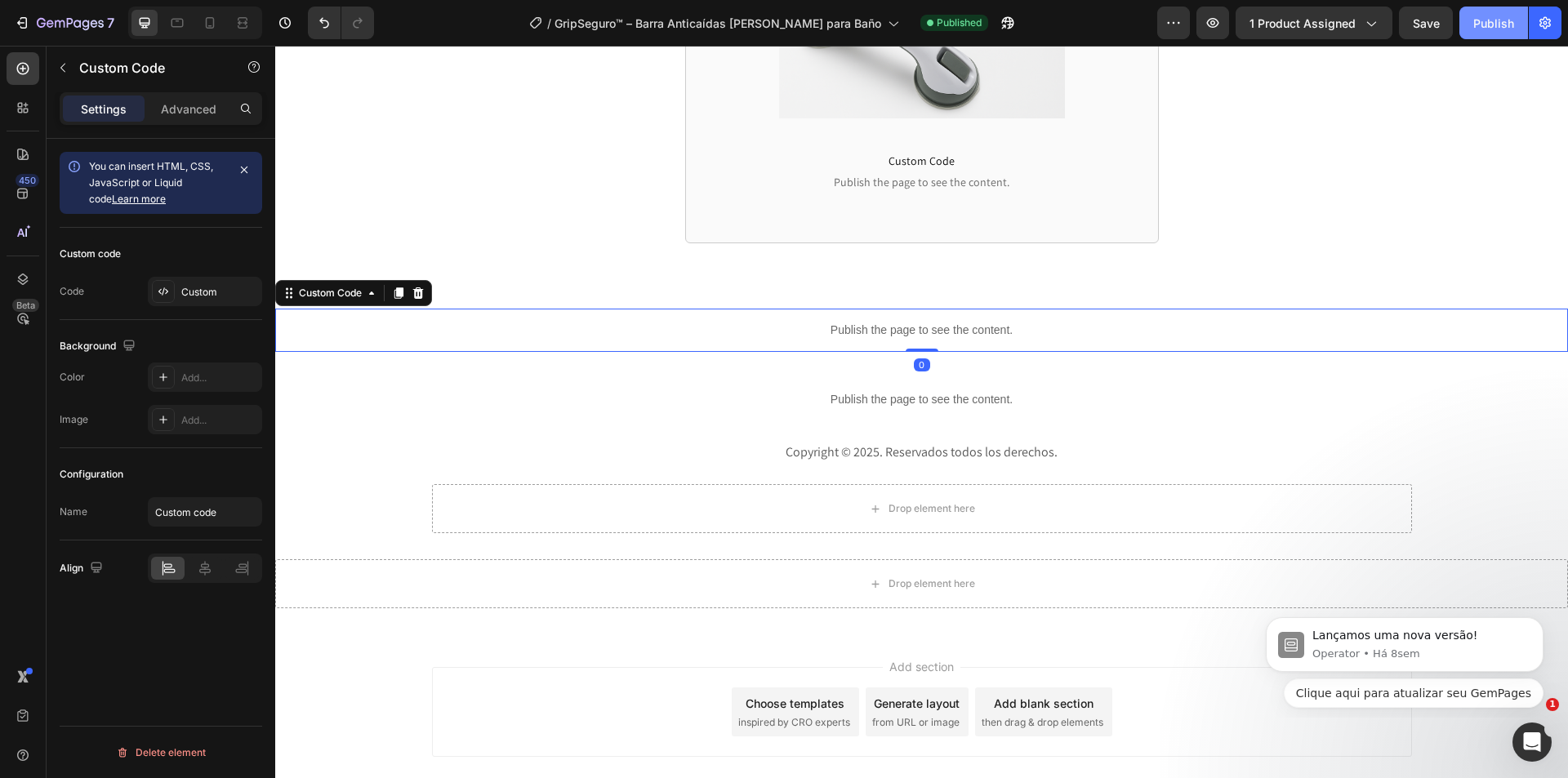
click at [1483, 25] on div "Publish" at bounding box center [1493, 23] width 41 height 17
click at [188, 294] on div "Custom" at bounding box center [219, 292] width 77 height 15
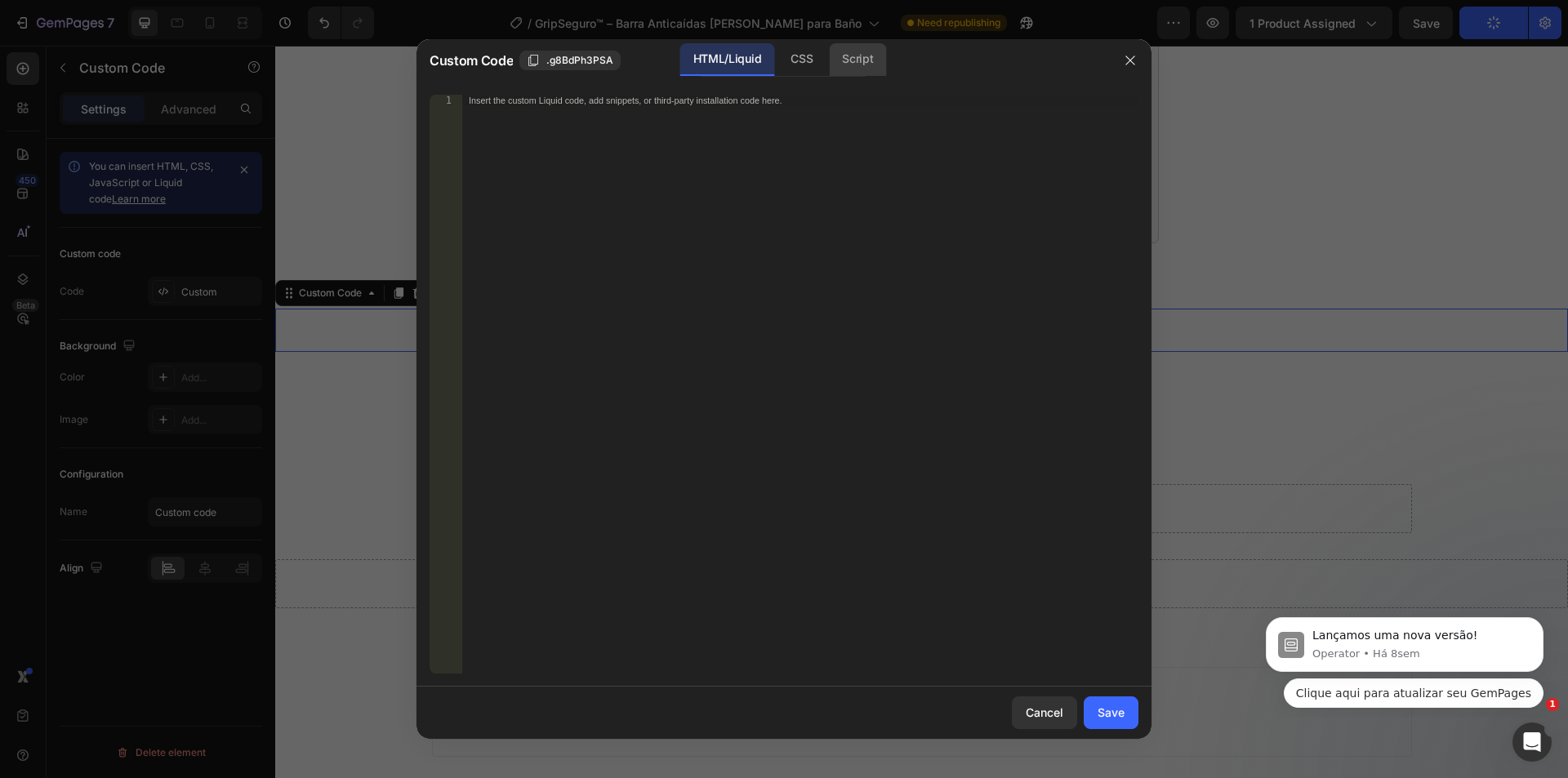
click at [838, 75] on div "Script" at bounding box center [857, 59] width 57 height 33
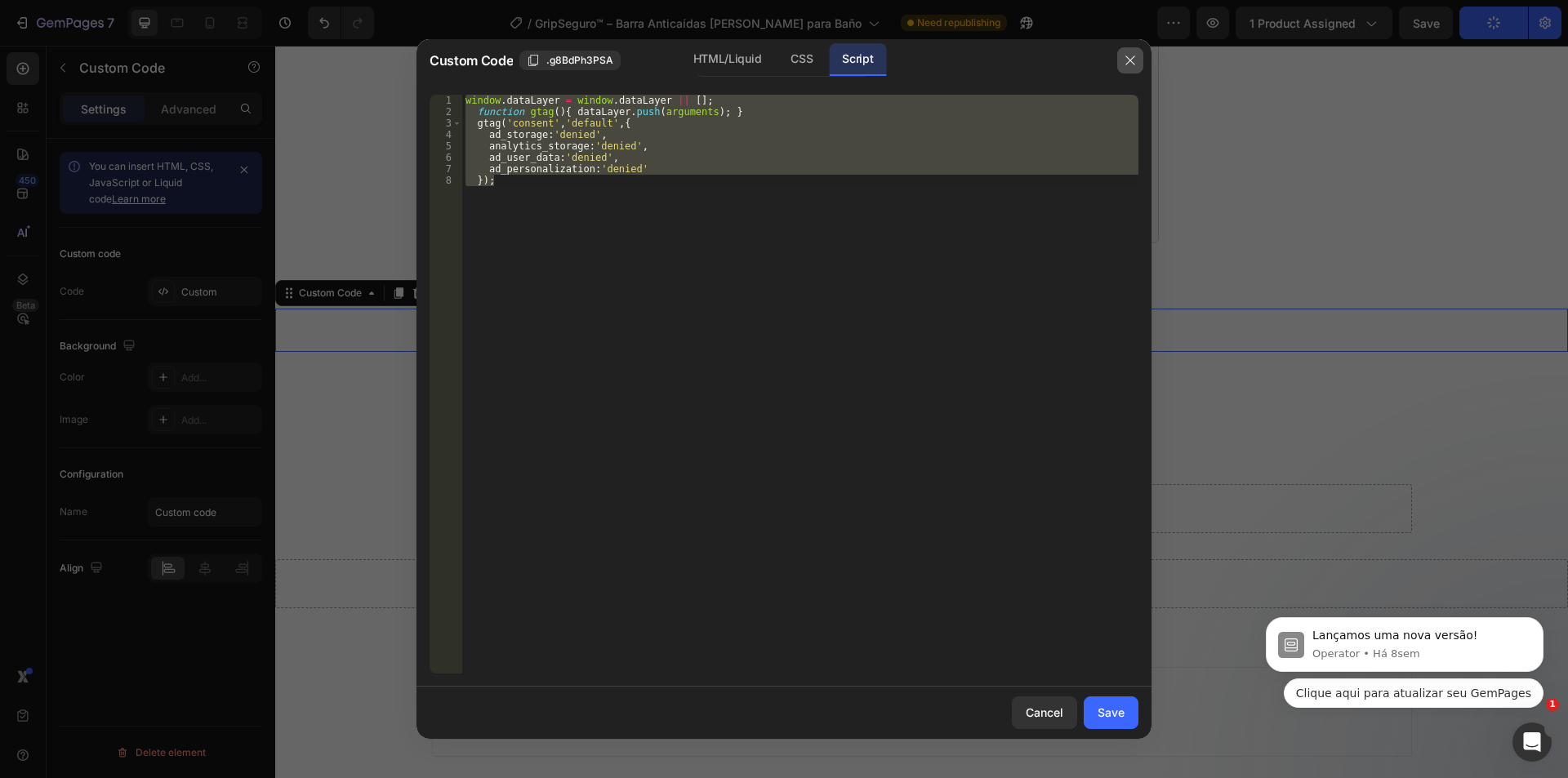
click at [1132, 56] on icon "button" at bounding box center [1130, 60] width 13 height 13
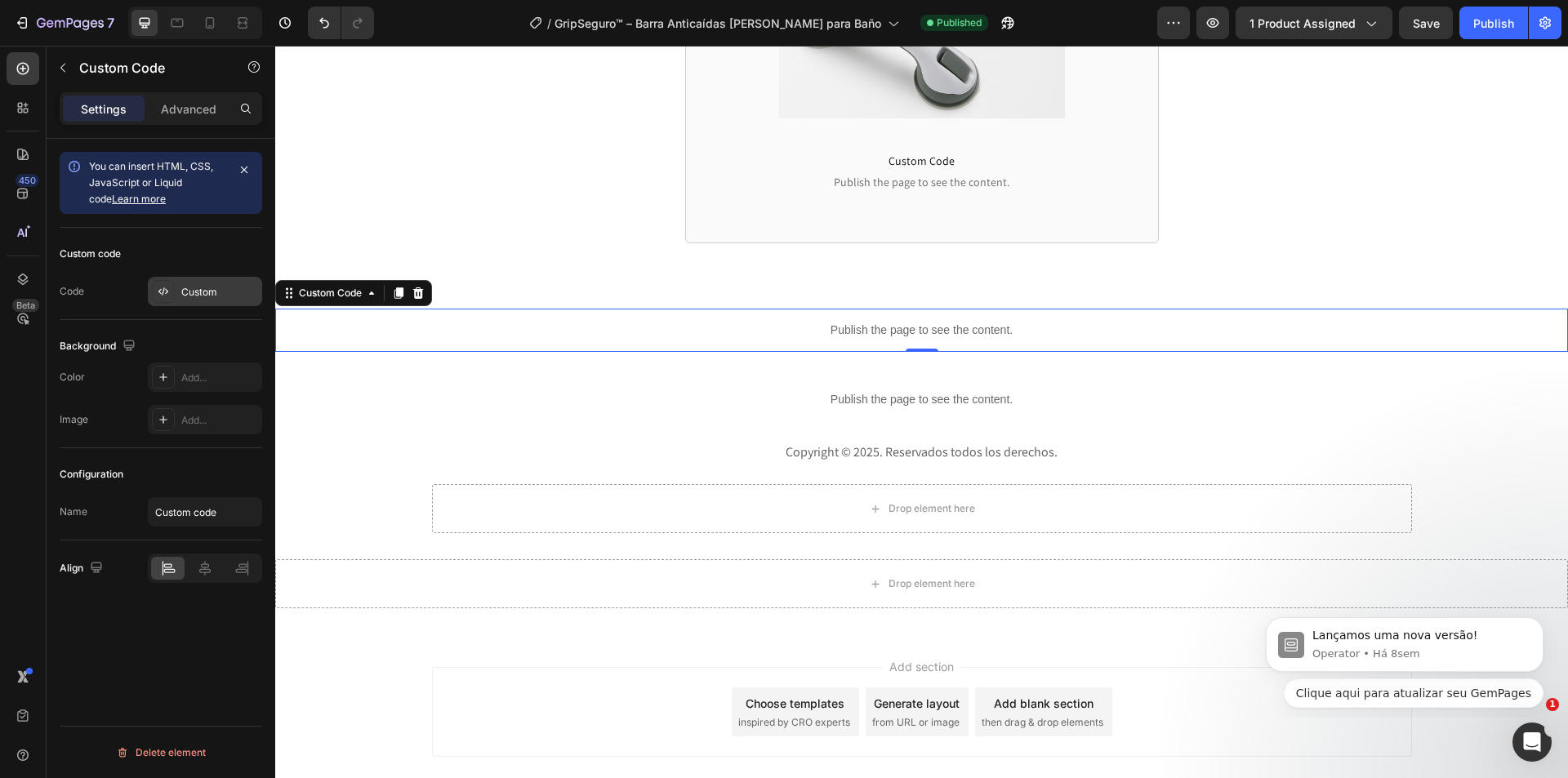
click at [213, 279] on div "Custom" at bounding box center [204, 291] width 115 height 29
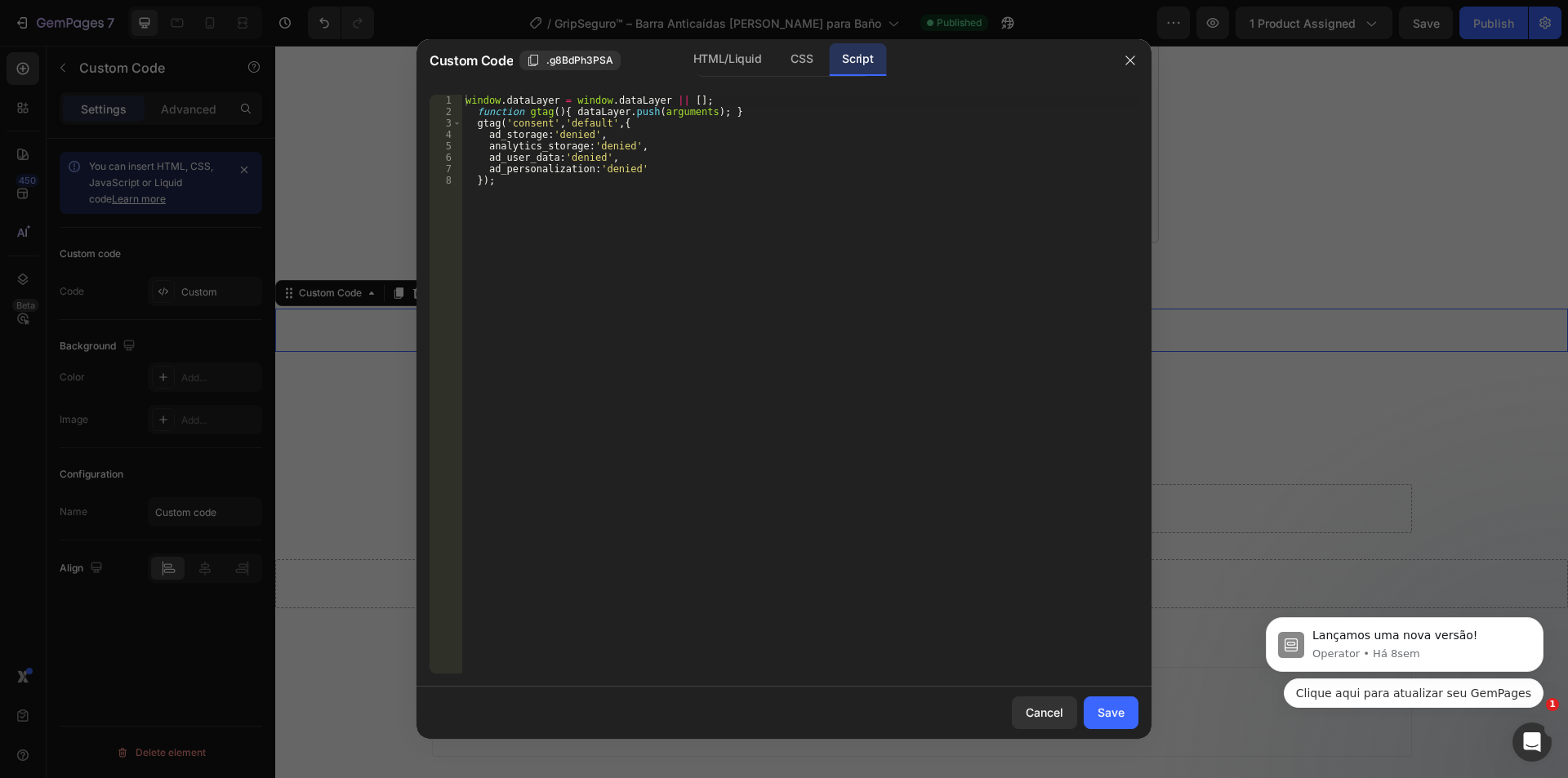
click at [677, 172] on div "window . dataLayer = window . dataLayer || [ ] ; function gtag ( ) { dataLayer …" at bounding box center [800, 395] width 676 height 601
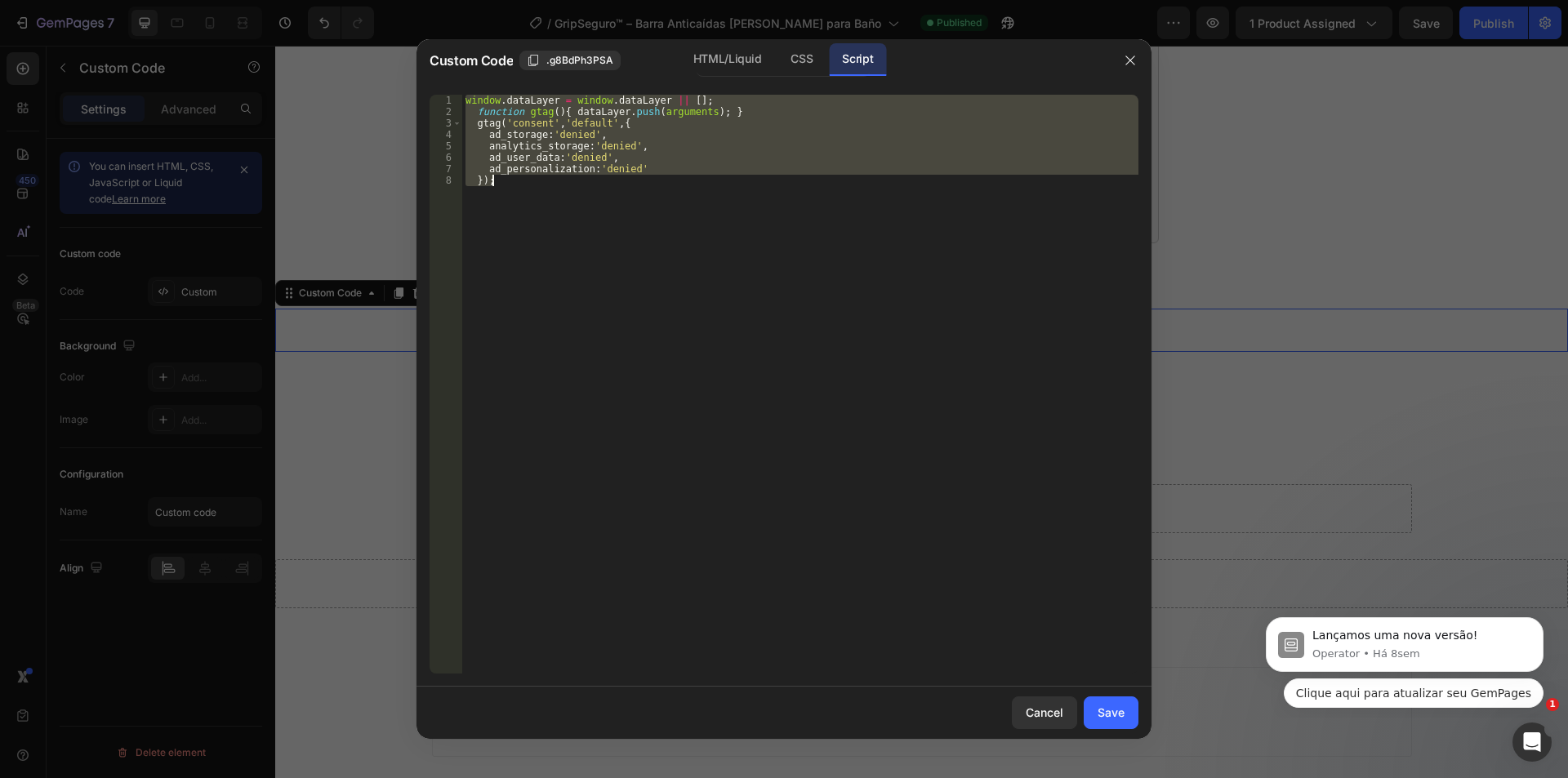
type textarea "ad_personalization:'denied' });"
click at [1132, 65] on icon "button" at bounding box center [1130, 60] width 13 height 13
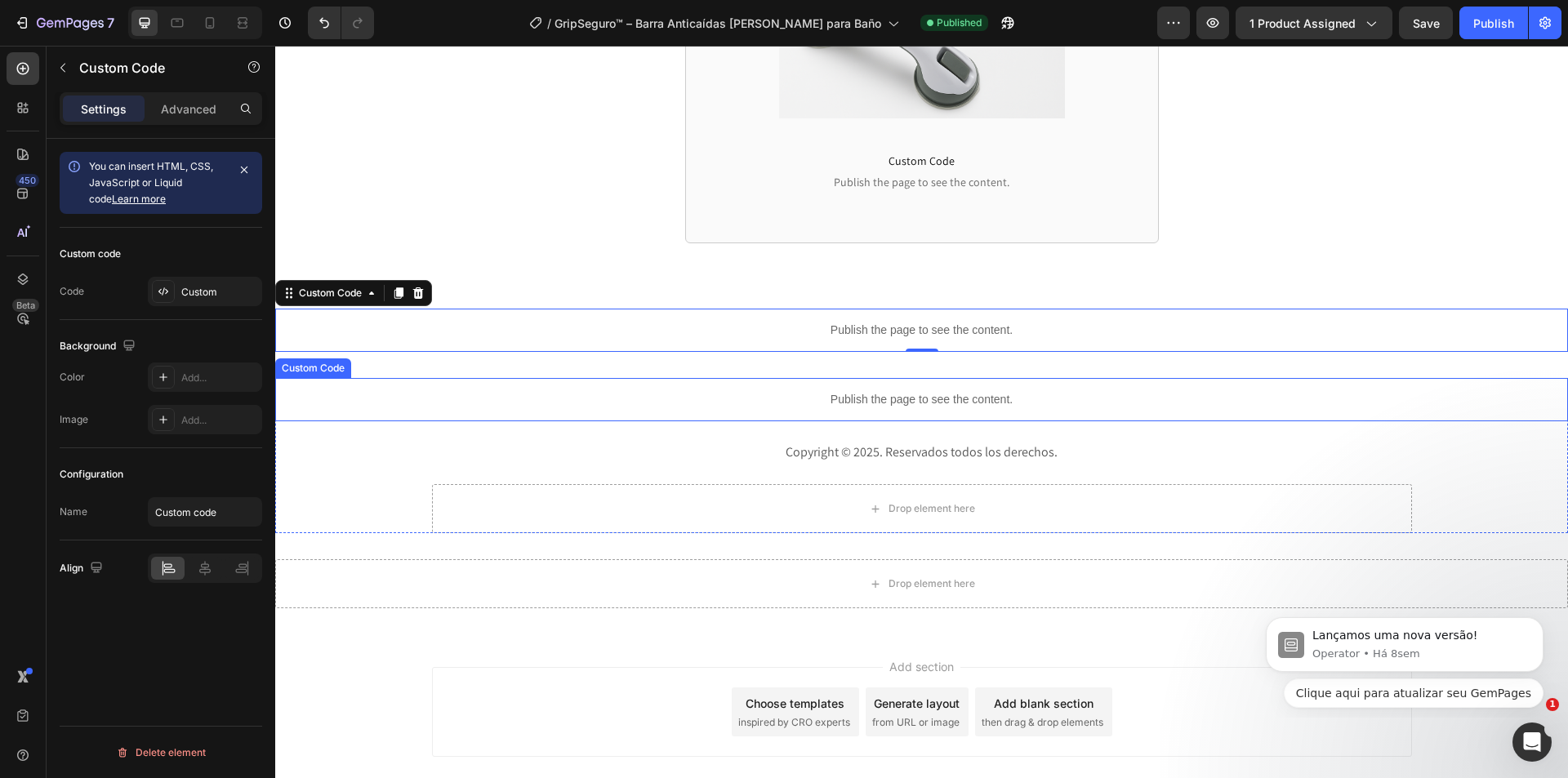
click at [822, 398] on p "Publish the page to see the content." at bounding box center [922, 399] width 1293 height 17
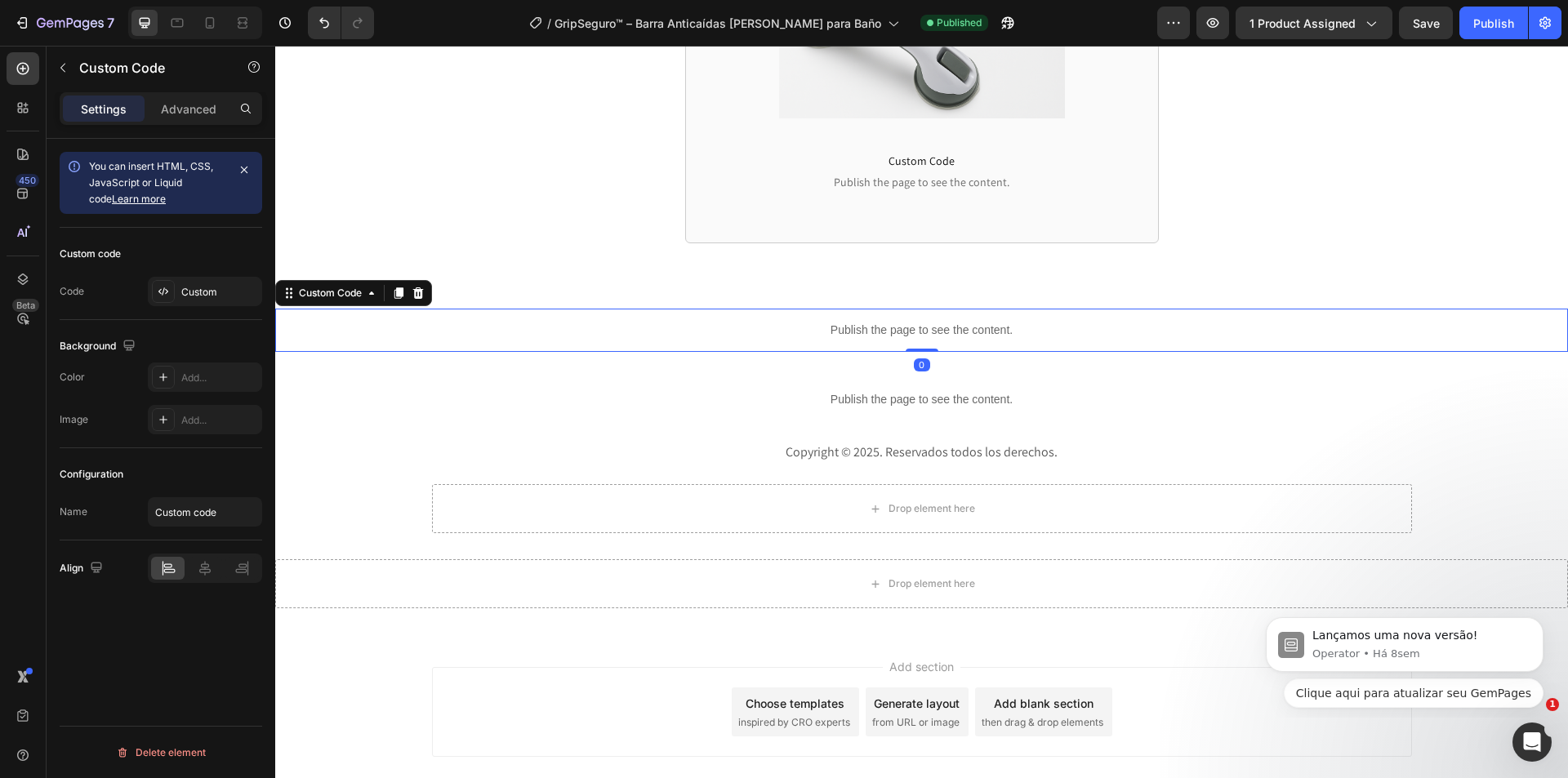
click at [850, 333] on p "Publish the page to see the content." at bounding box center [922, 330] width 1293 height 17
click at [425, 293] on icon at bounding box center [418, 292] width 13 height 13
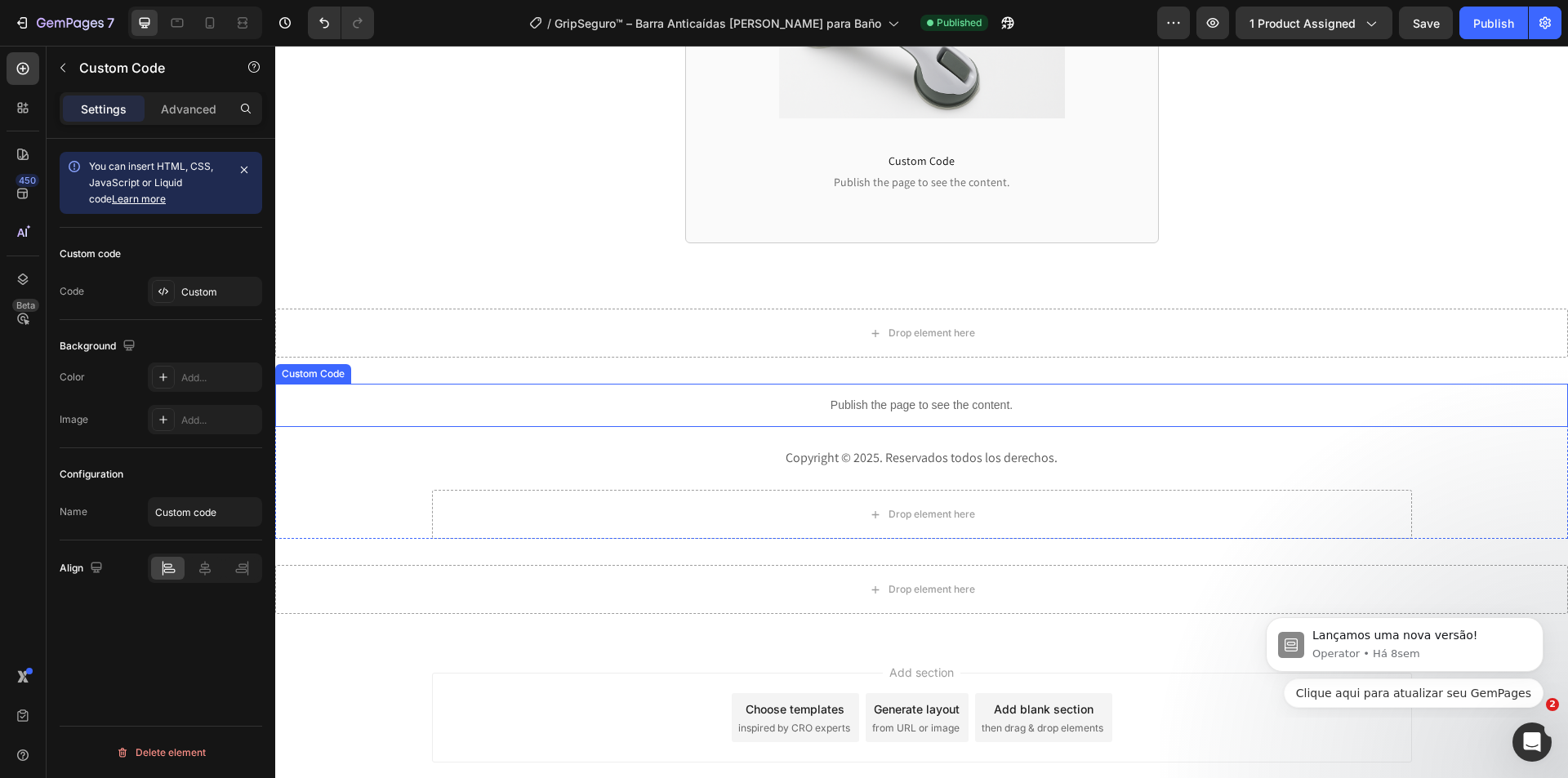
click at [937, 407] on p "Publish the page to see the content." at bounding box center [922, 405] width 1293 height 17
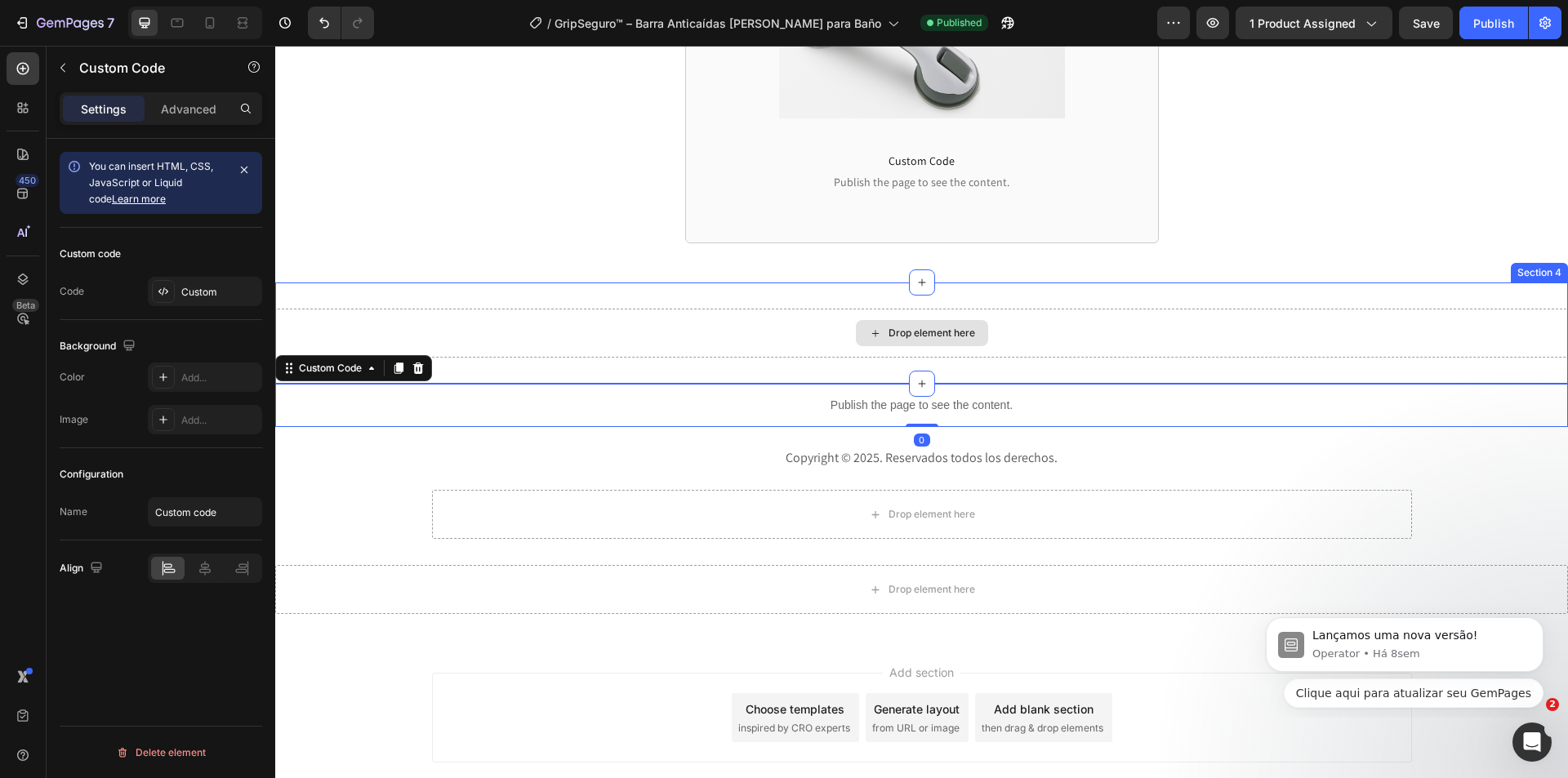
click at [836, 324] on div "Drop element here" at bounding box center [922, 332] width 1293 height 49
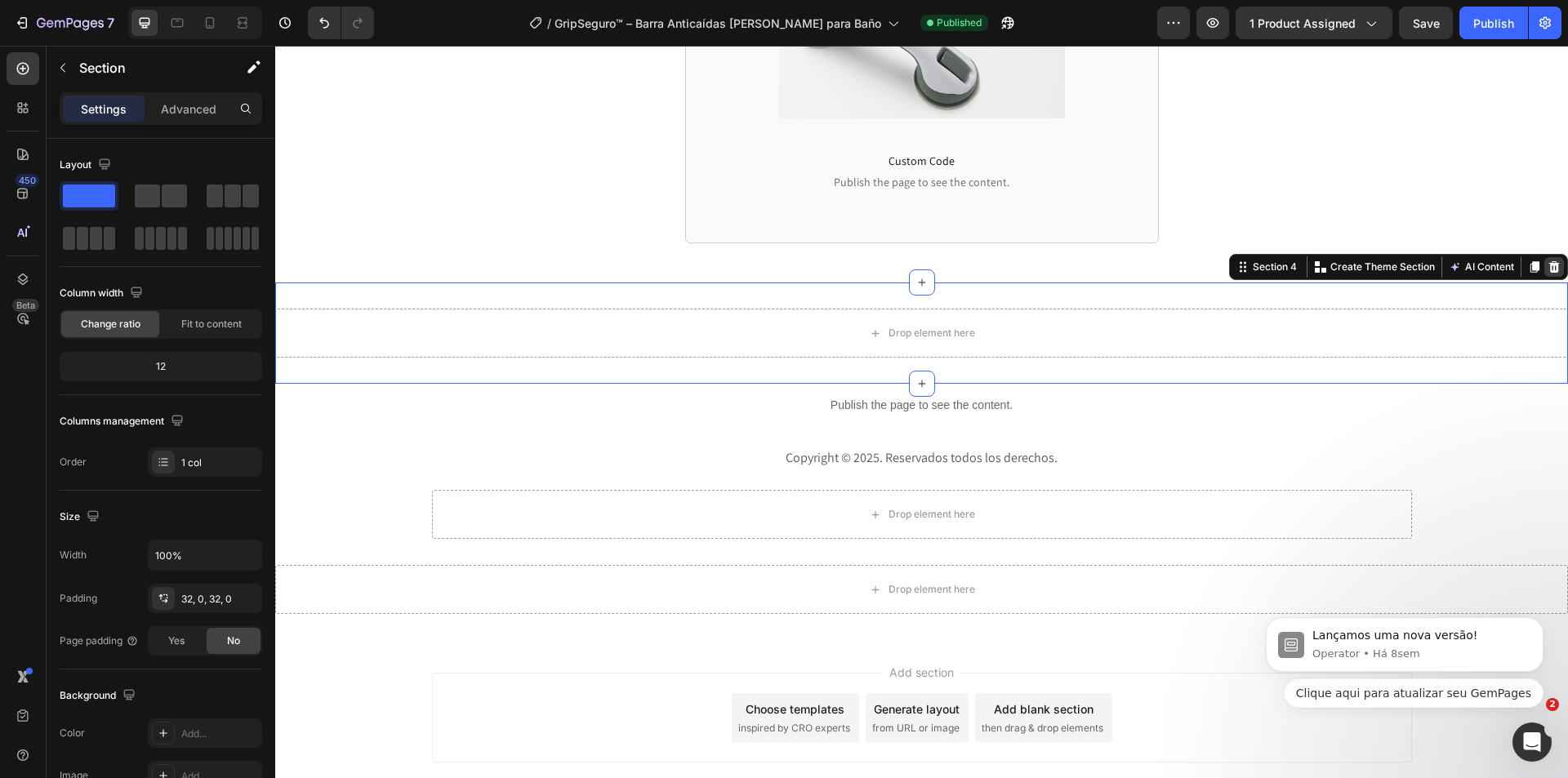
click at [1547, 268] on icon at bounding box center [1553, 266] width 13 height 13
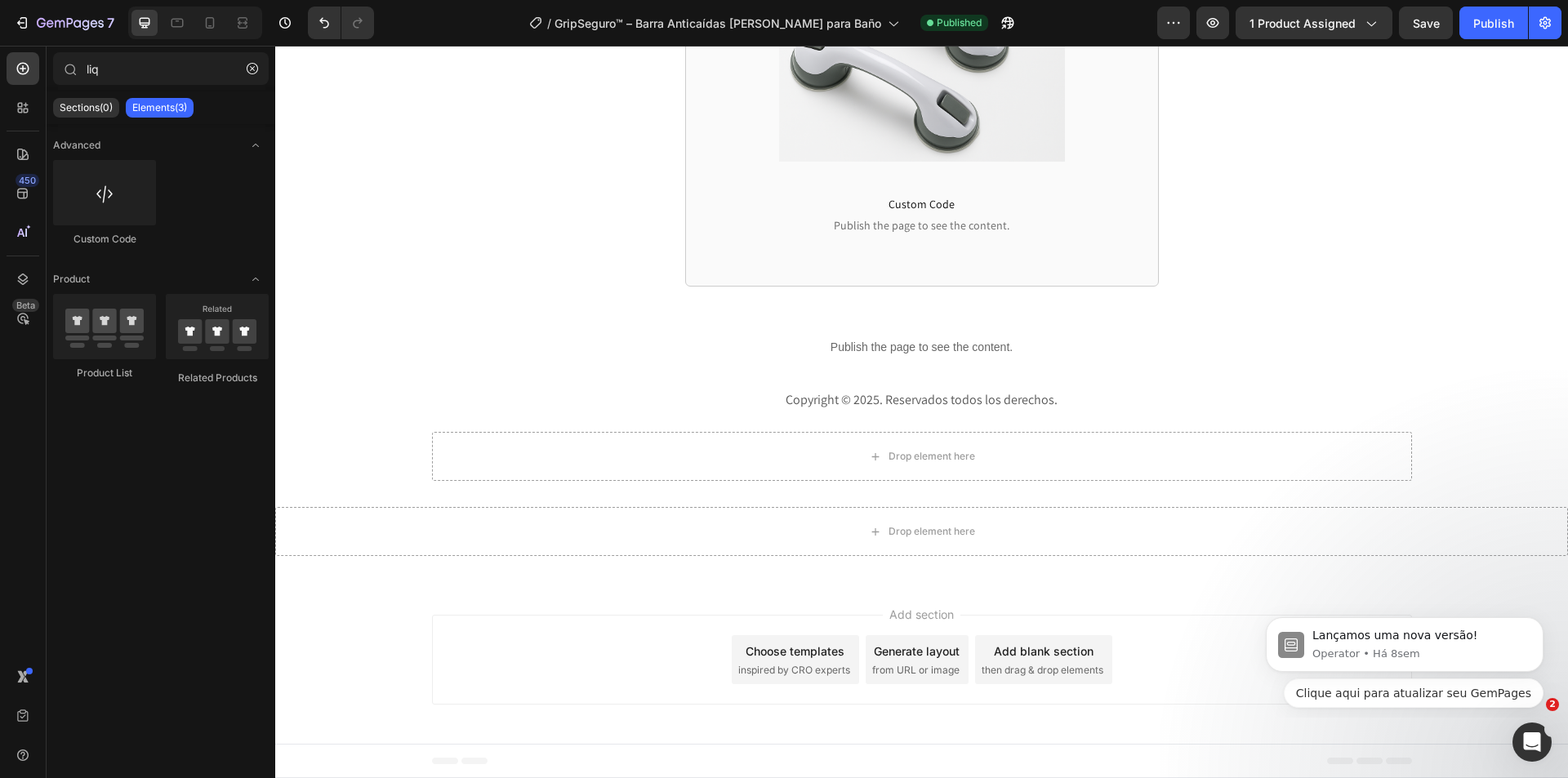
scroll to position [3891, 0]
click at [1020, 339] on p "Publish the page to see the content." at bounding box center [922, 347] width 1293 height 17
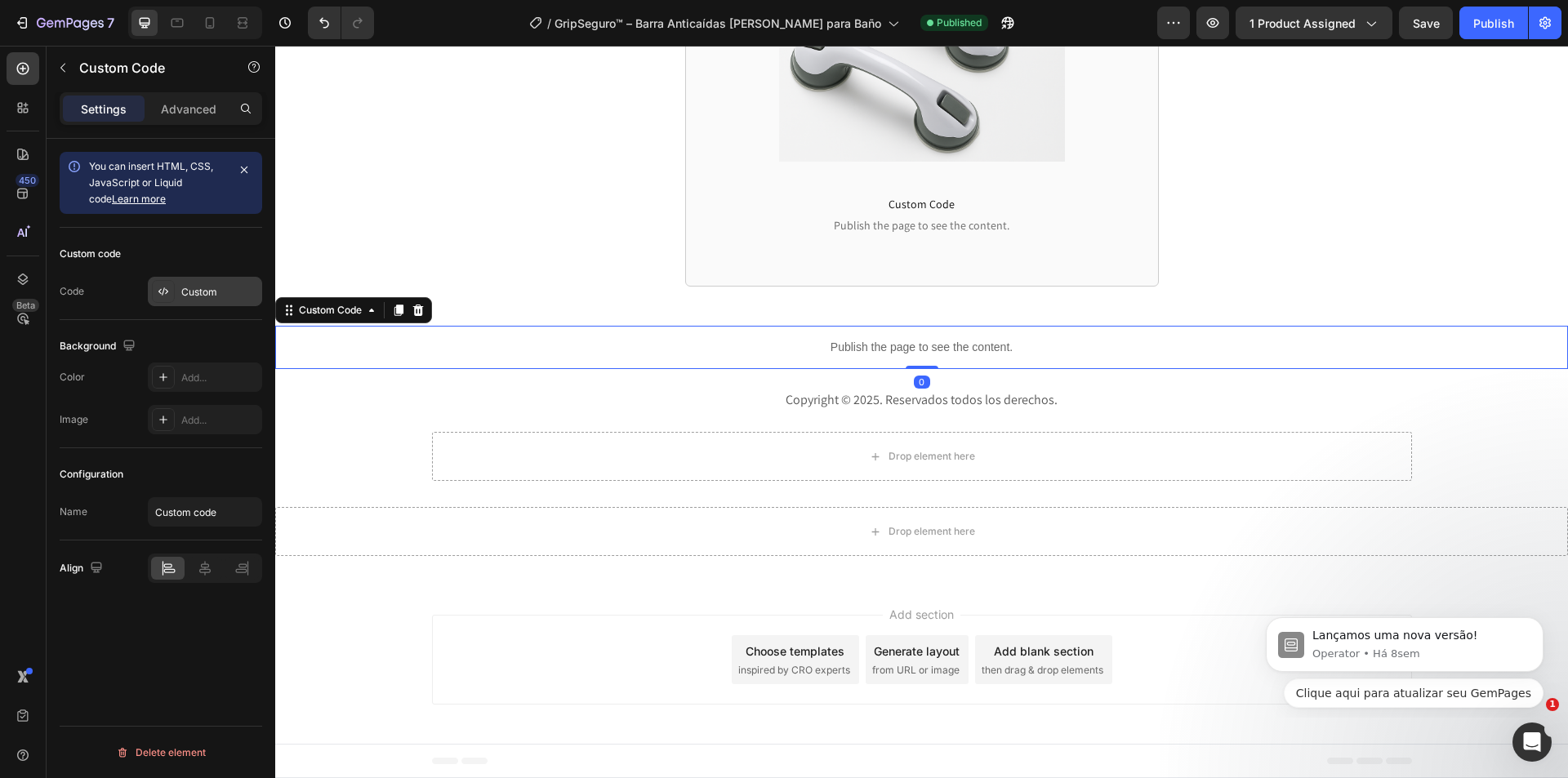
click at [182, 285] on div "Custom" at bounding box center [219, 292] width 77 height 15
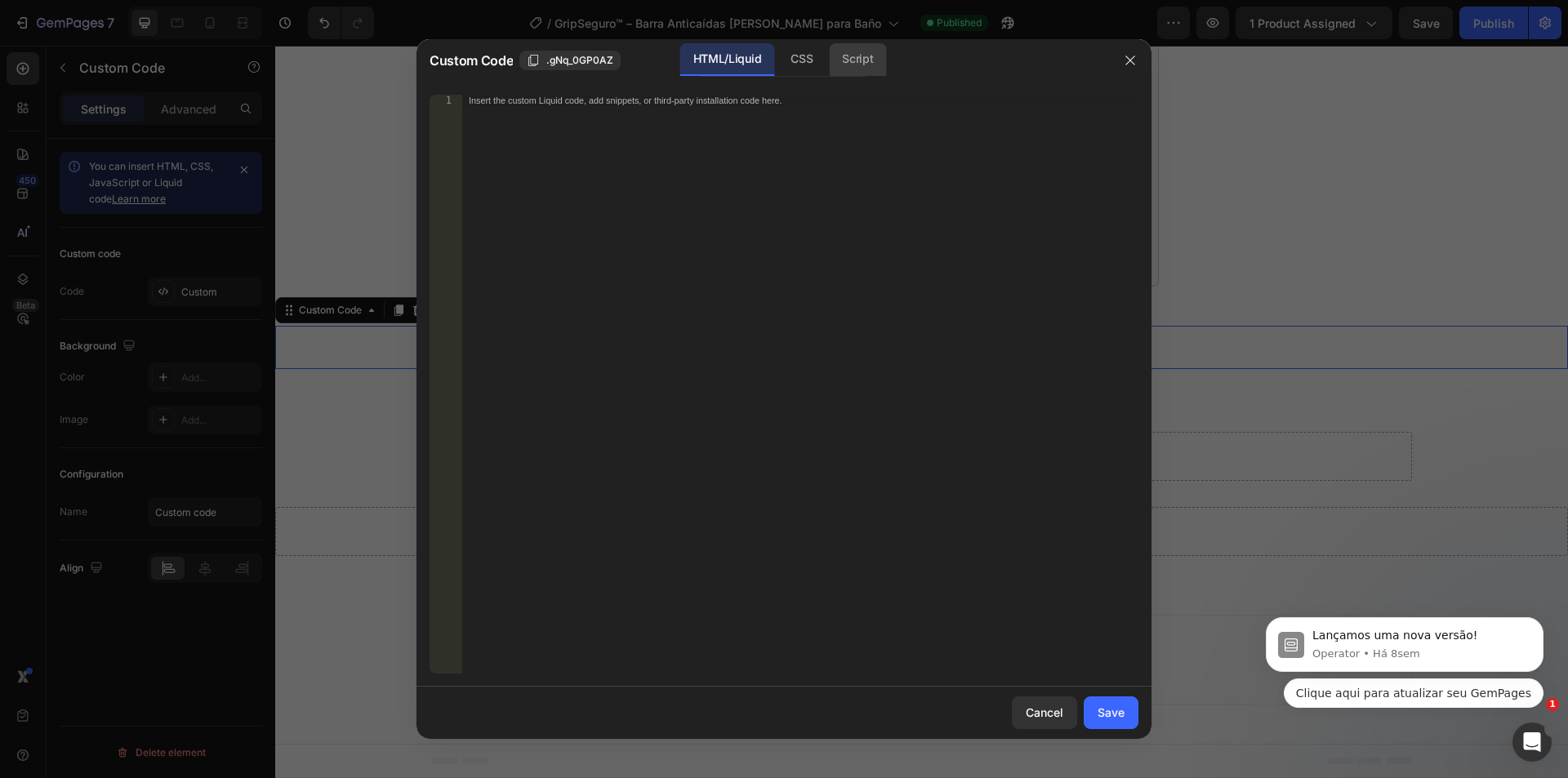
click at [855, 53] on div "Script" at bounding box center [857, 59] width 57 height 33
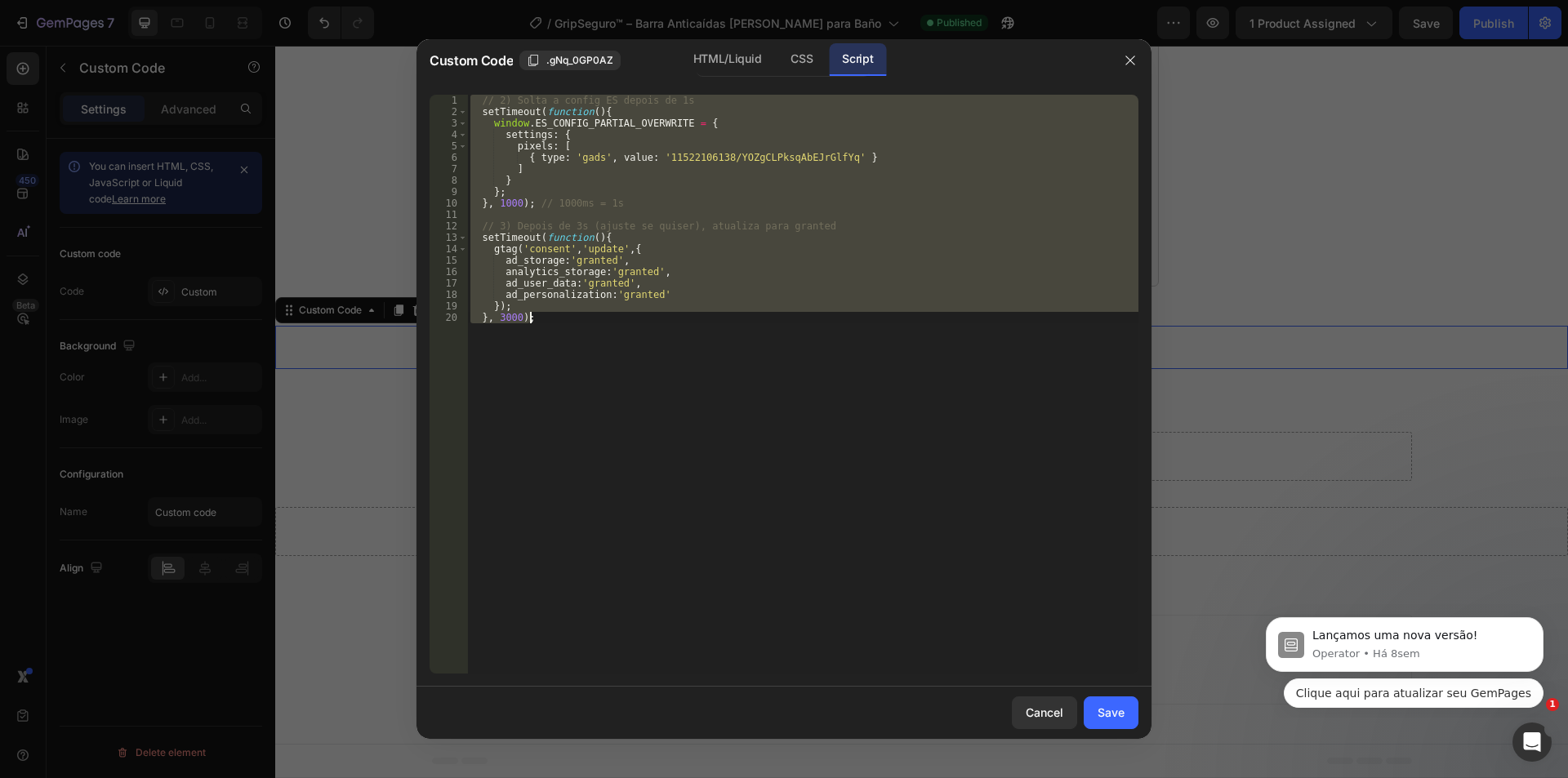
click at [479, 102] on div "// 2) Solta a config ES depois de 1s setTimeout ( function ( ) { window . ES_CO…" at bounding box center [802, 384] width 671 height 579
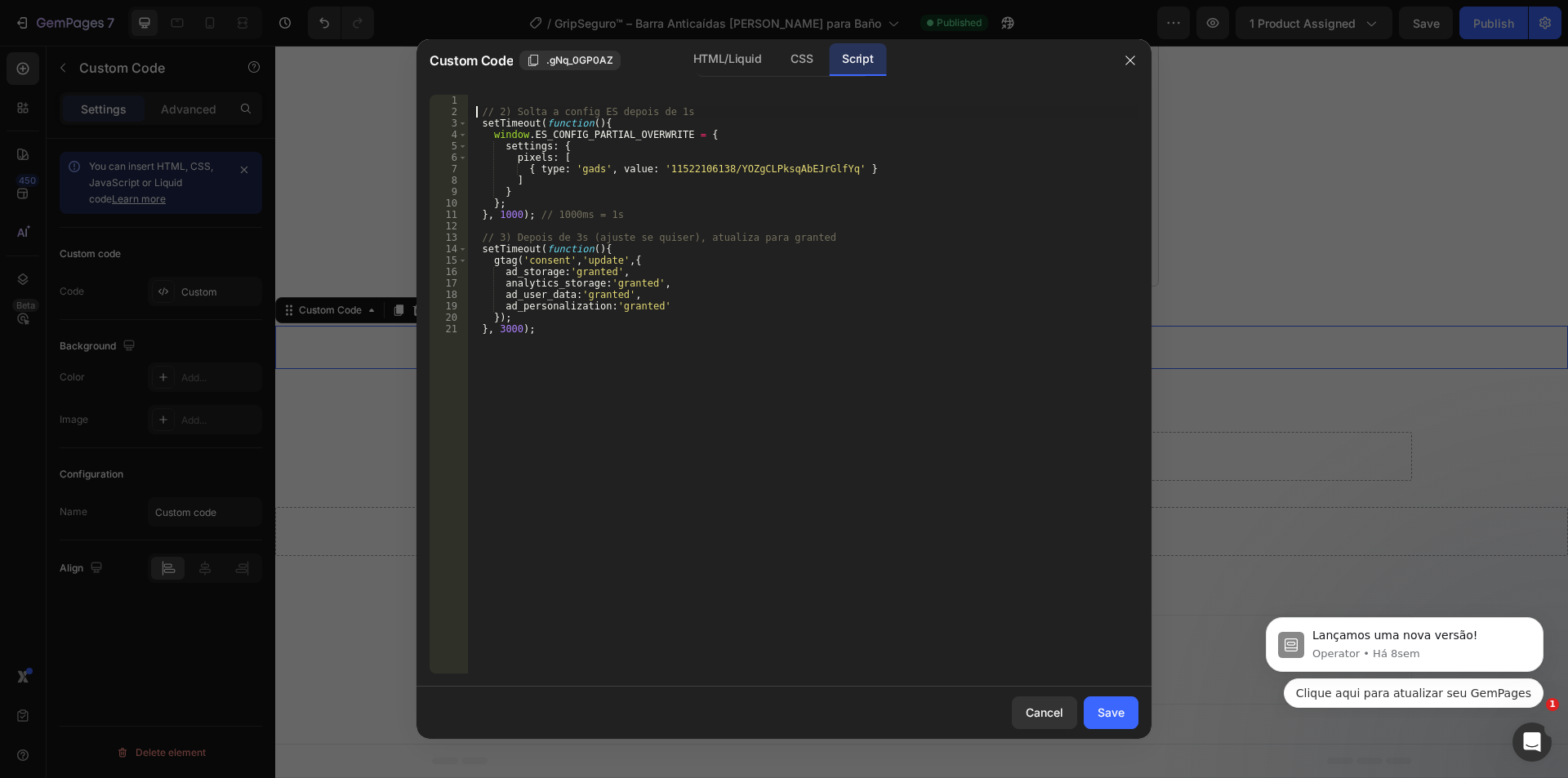
type textarea "// 2) Solta a config ES depois de 1s"
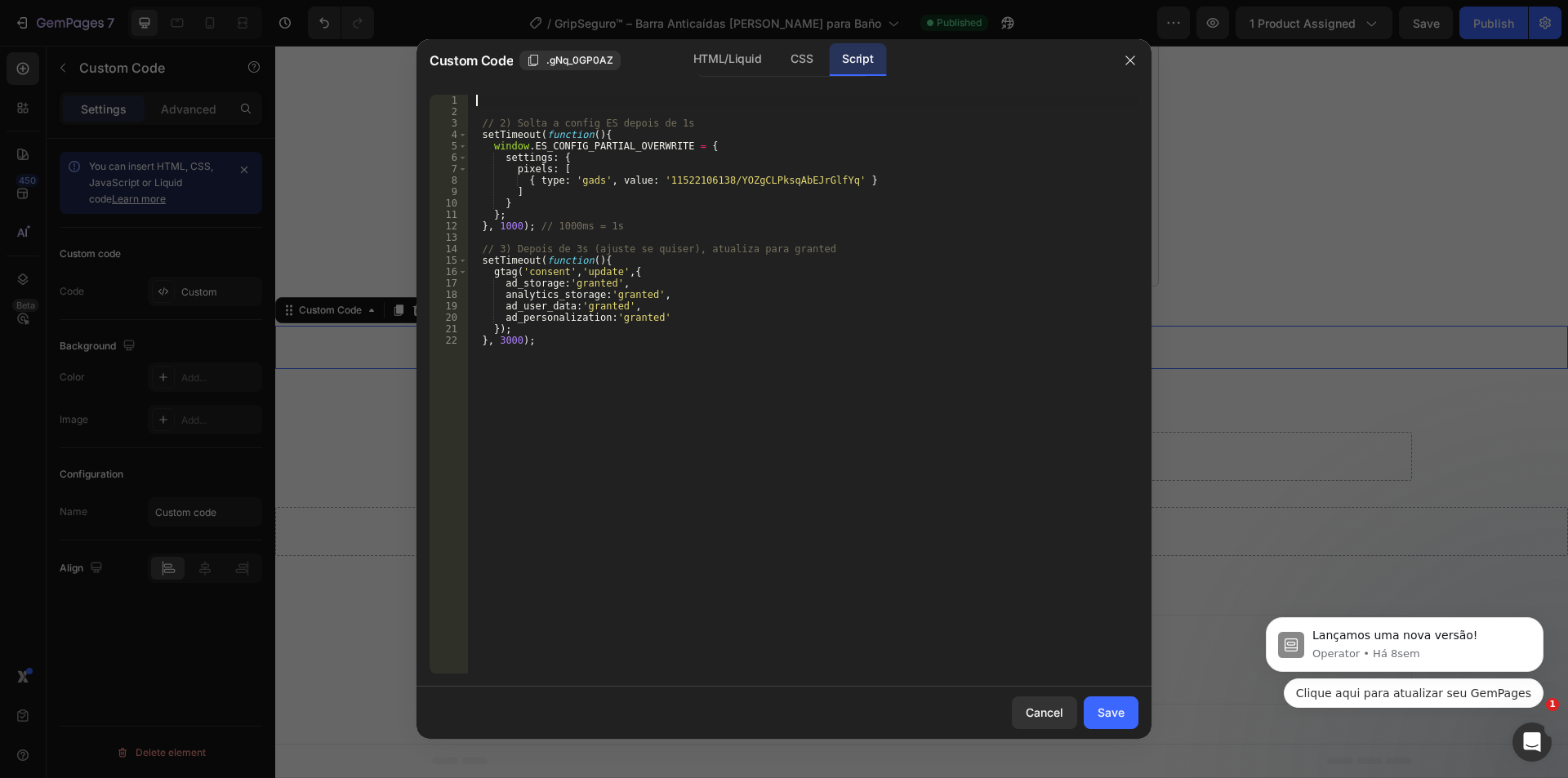
paste textarea "});"
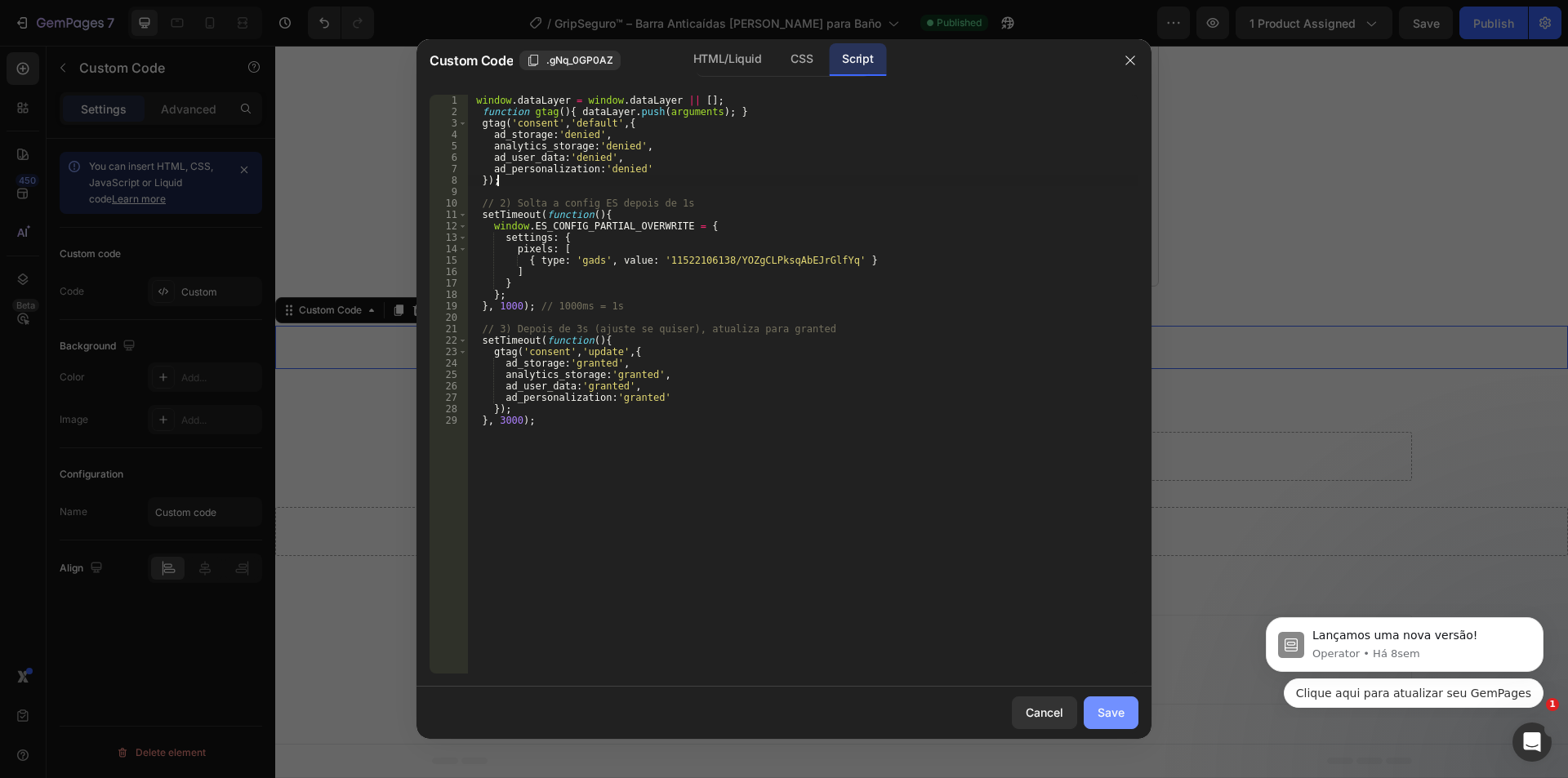
type textarea "});"
click at [1108, 703] on button "Save" at bounding box center [1110, 712] width 55 height 33
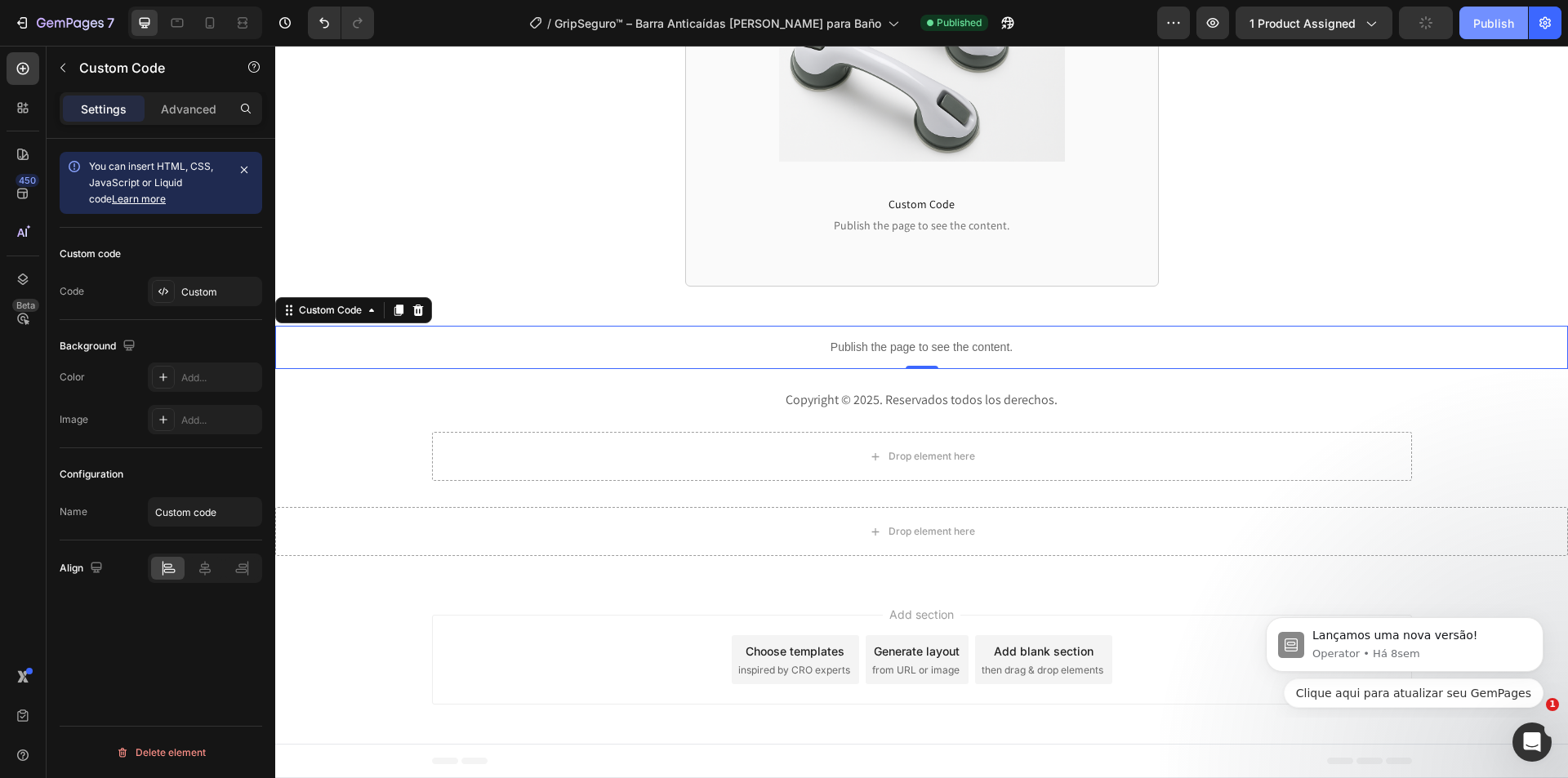
click at [1503, 28] on div "Publish" at bounding box center [1493, 23] width 41 height 17
click at [224, 295] on div "Custom" at bounding box center [219, 292] width 77 height 15
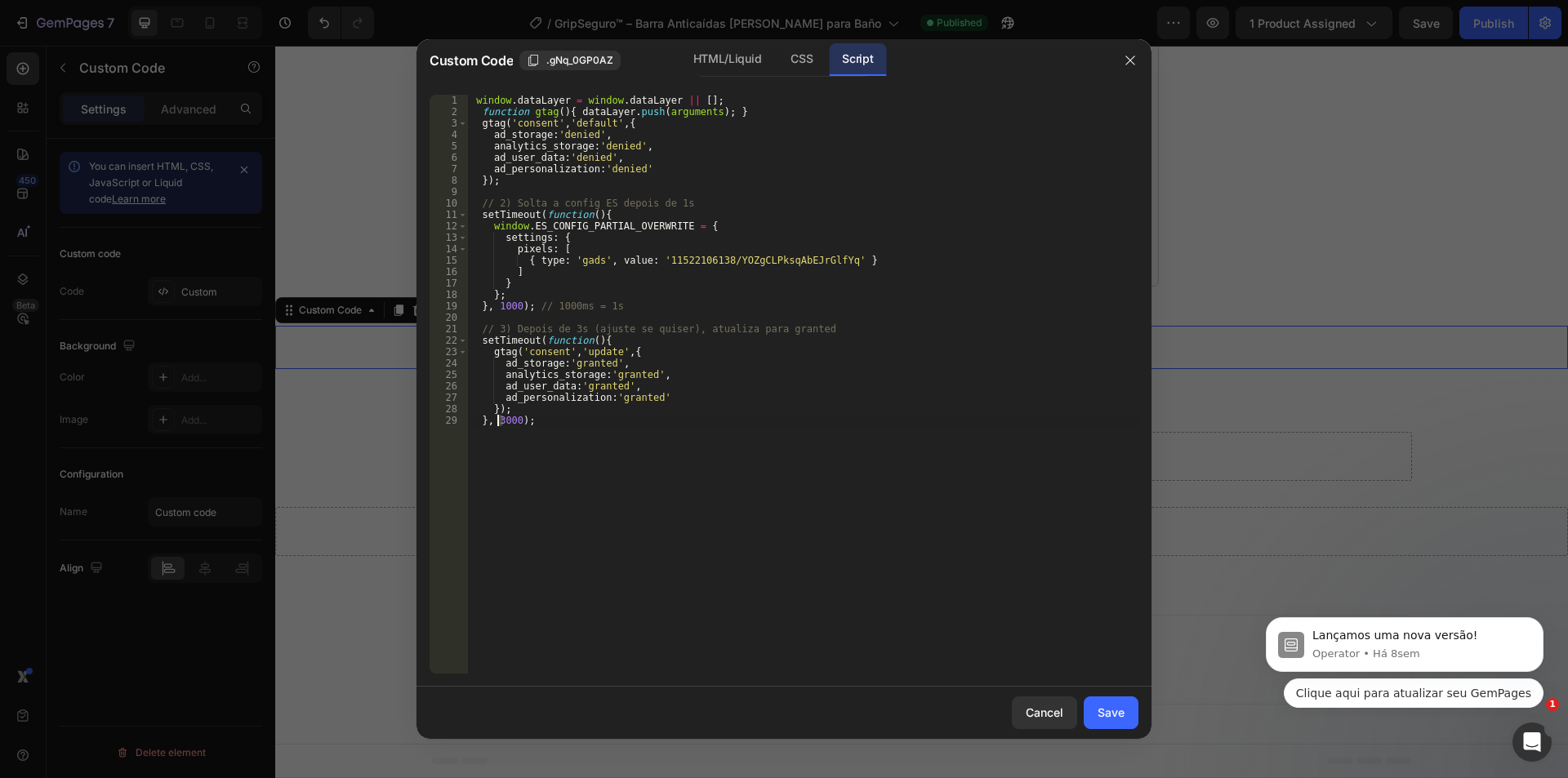
click at [498, 421] on div "window . dataLayer = window . dataLayer || [ ] ; function gtag ( ) { dataLayer …" at bounding box center [802, 395] width 671 height 601
type textarea "}, 10000);"
click at [1107, 713] on div "Save" at bounding box center [1110, 712] width 27 height 17
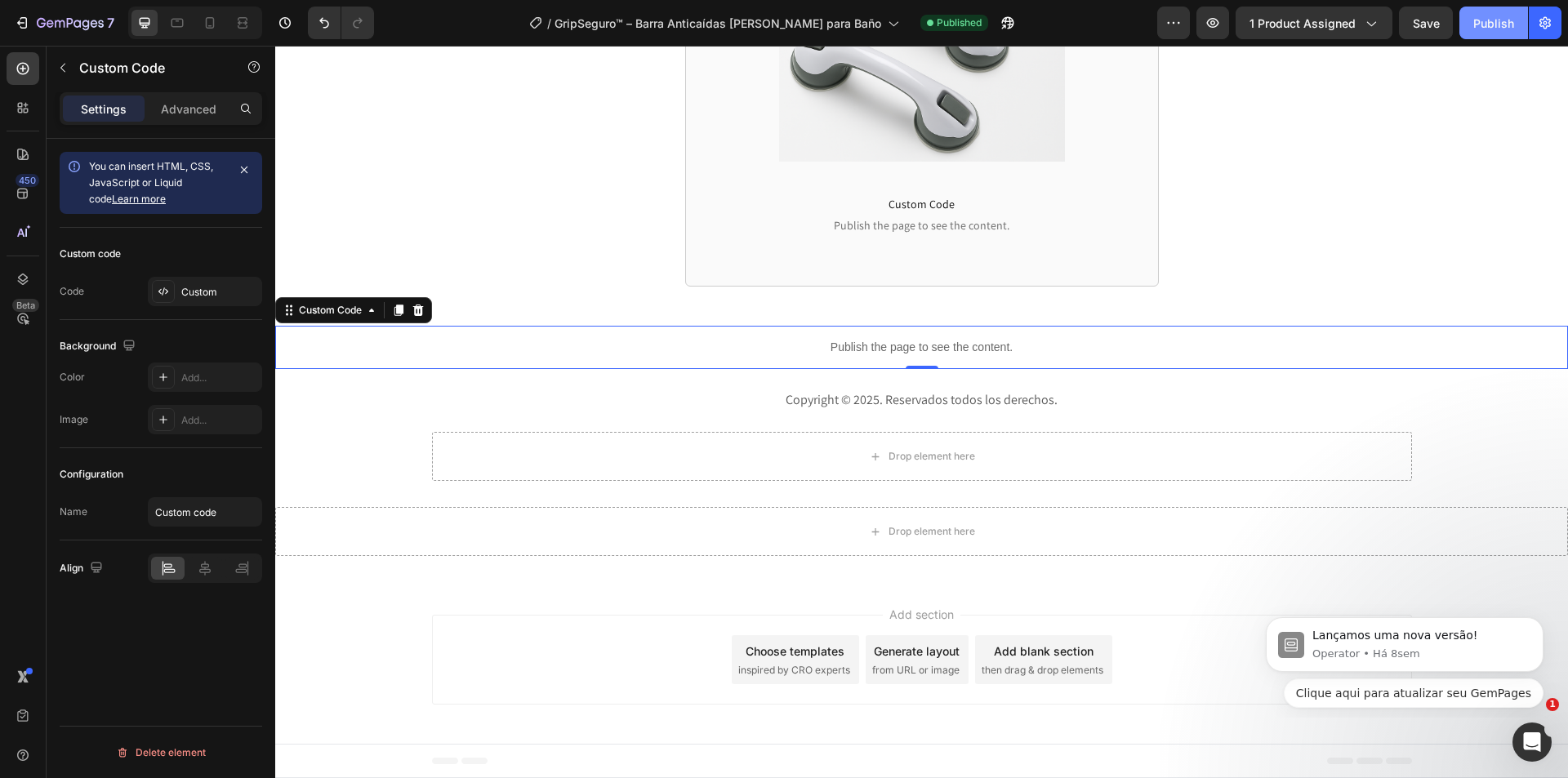
click at [1498, 20] on div "Publish" at bounding box center [1493, 23] width 41 height 17
click at [198, 297] on div "Custom" at bounding box center [219, 292] width 77 height 15
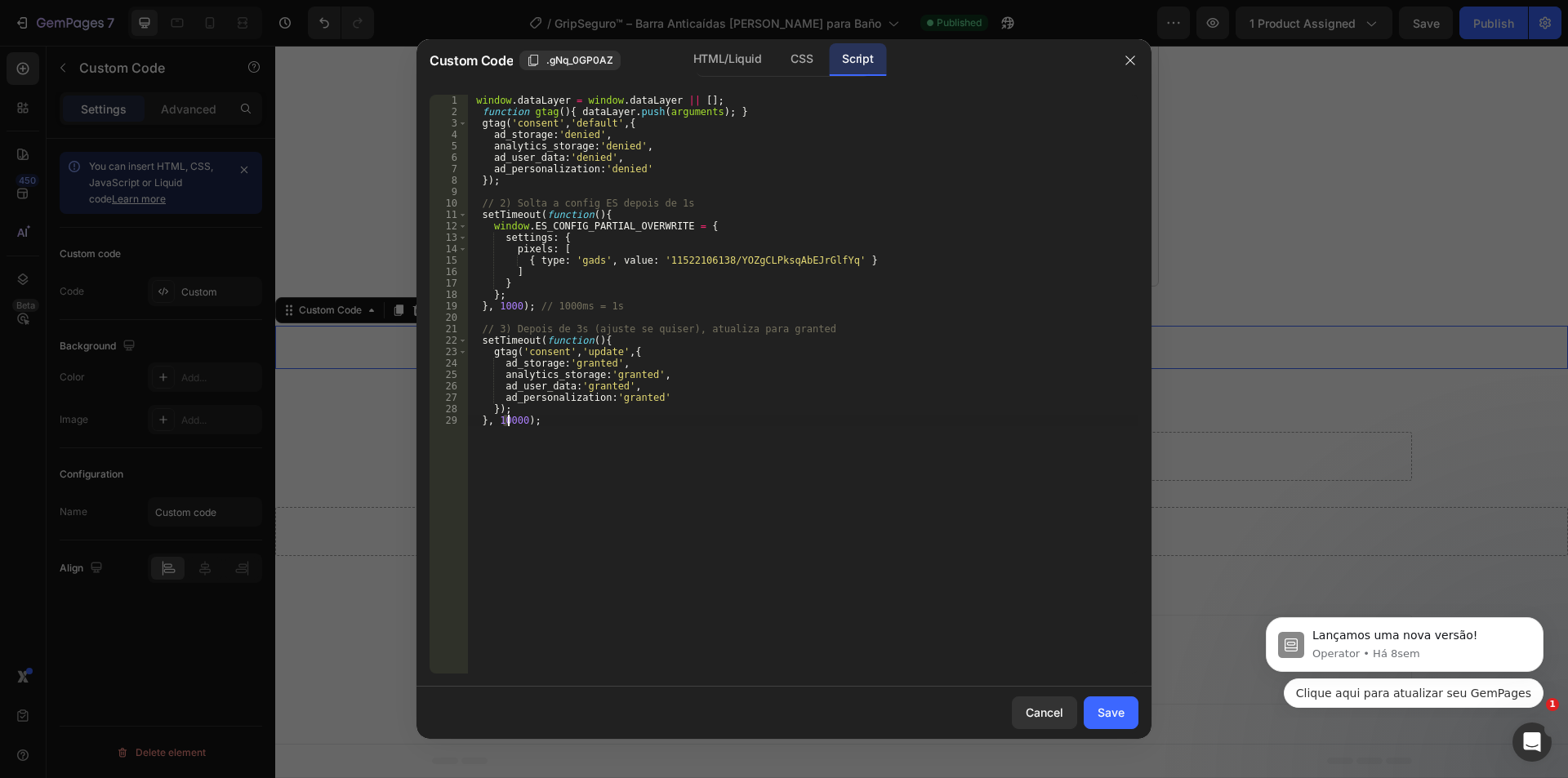
click at [508, 422] on div "window . dataLayer = window . dataLayer || [ ] ; function gtag ( ) { dataLayer …" at bounding box center [802, 395] width 671 height 601
click at [763, 276] on div "window . dataLayer = window . dataLayer || [ ] ; function gtag ( ) { dataLayer …" at bounding box center [802, 395] width 671 height 601
type textarea "]"
click at [1122, 706] on div "Save" at bounding box center [1110, 712] width 27 height 17
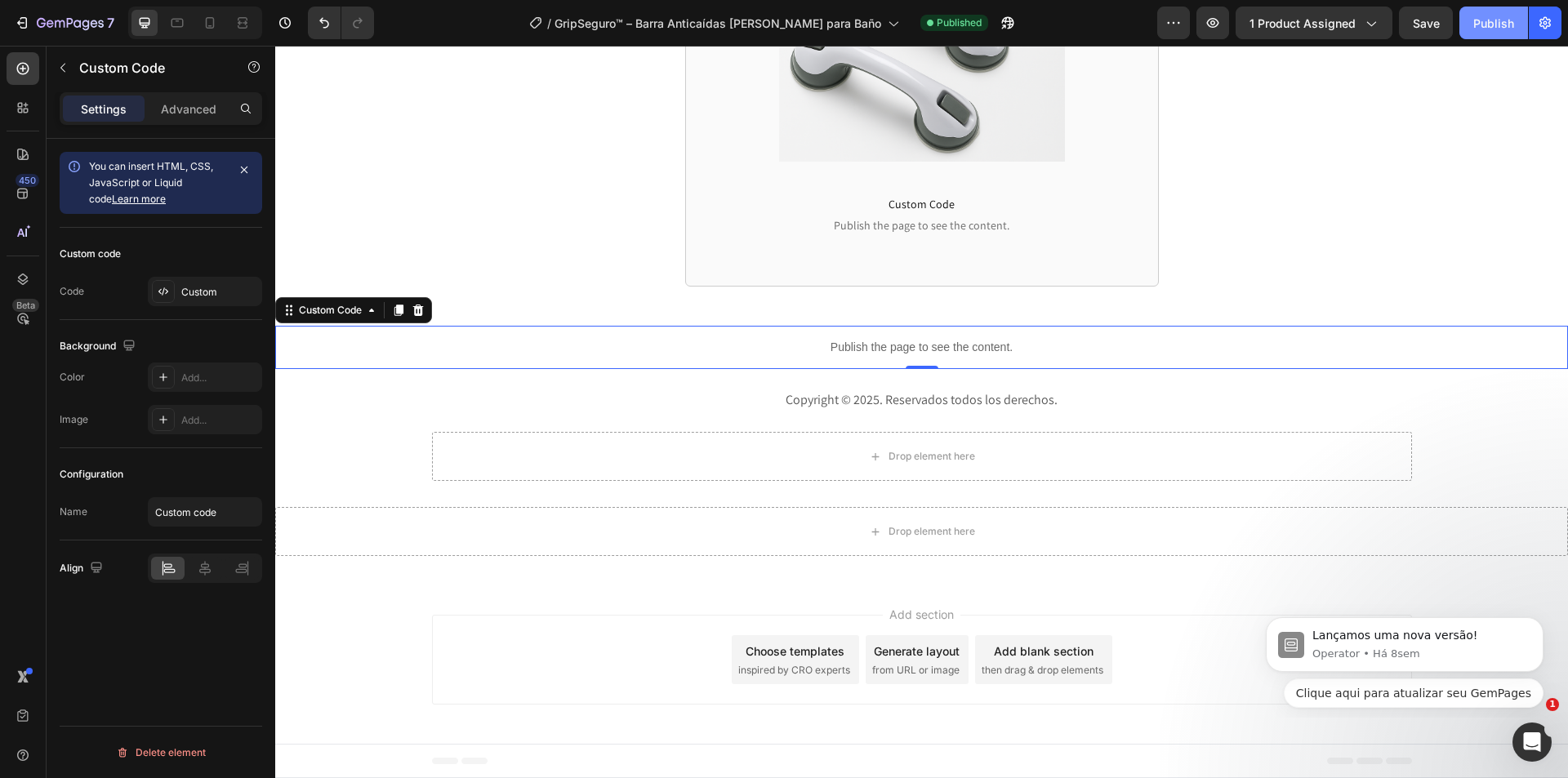
click at [1489, 32] on button "Publish" at bounding box center [1493, 23] width 69 height 33
